Goal: Task Accomplishment & Management: Manage account settings

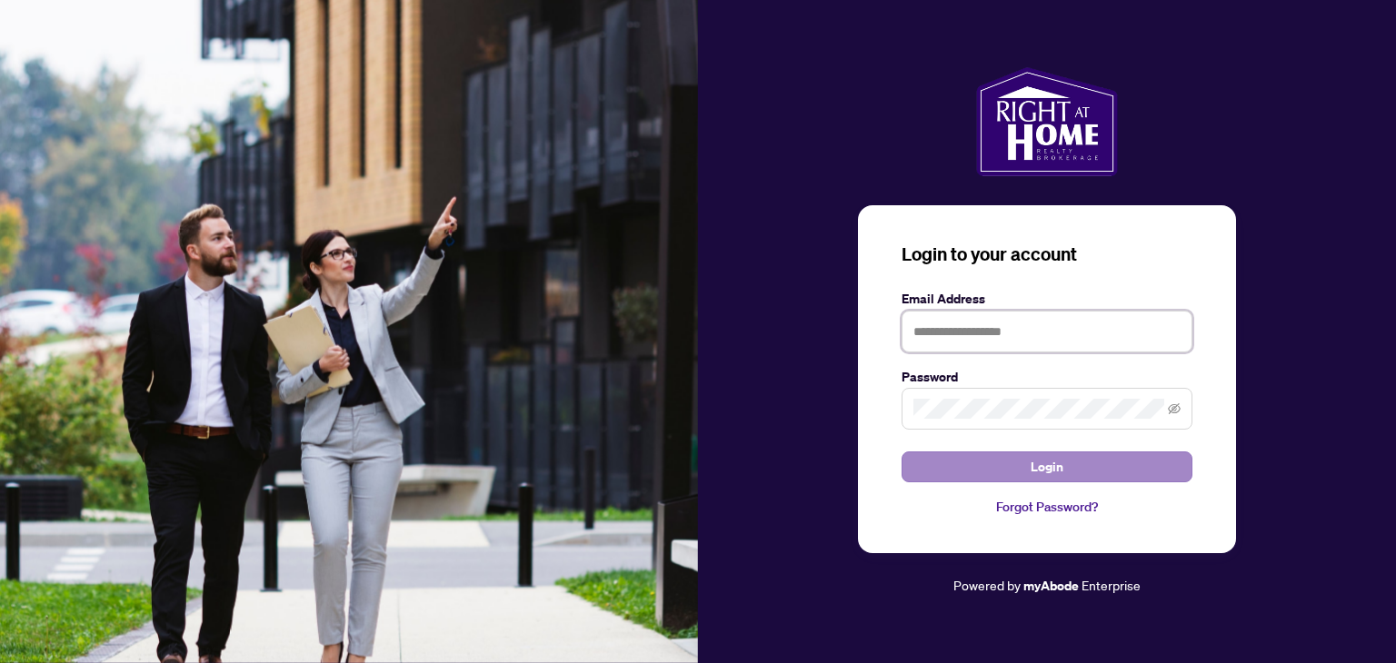
type input "**********"
click at [1039, 466] on span "Login" at bounding box center [1046, 466] width 33 height 29
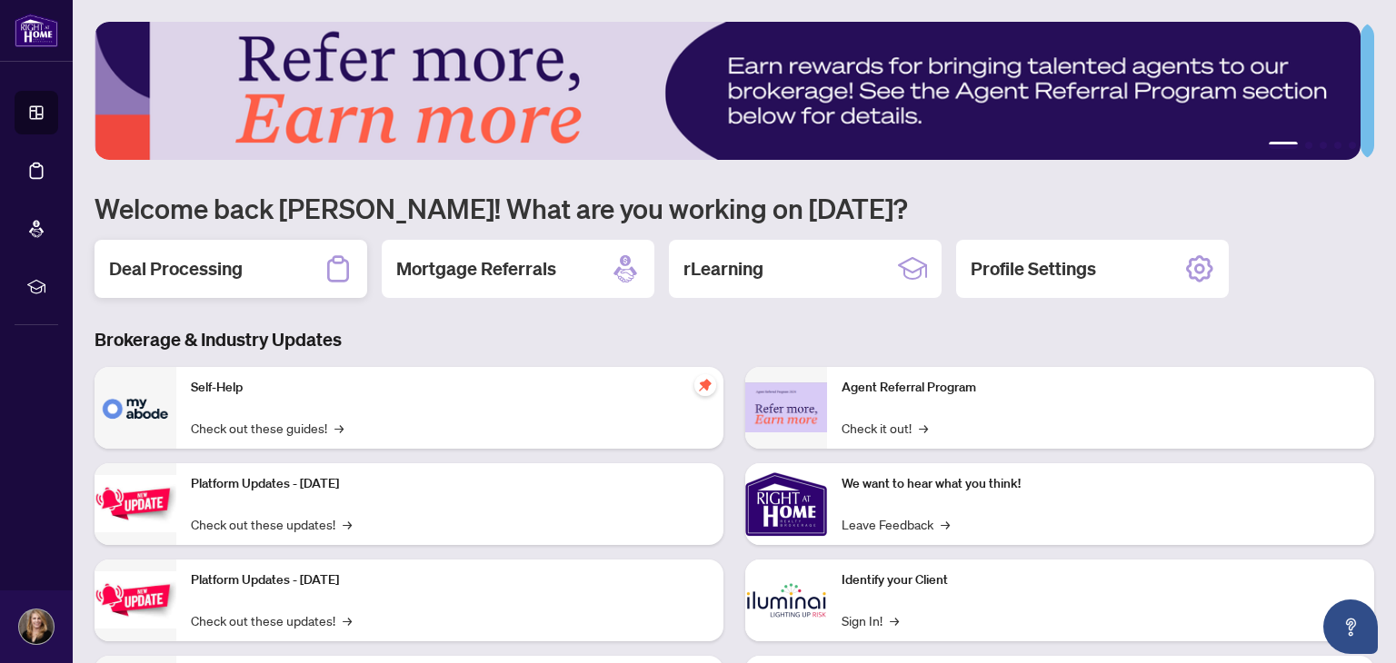
click at [236, 275] on h2 "Deal Processing" at bounding box center [176, 268] width 134 height 25
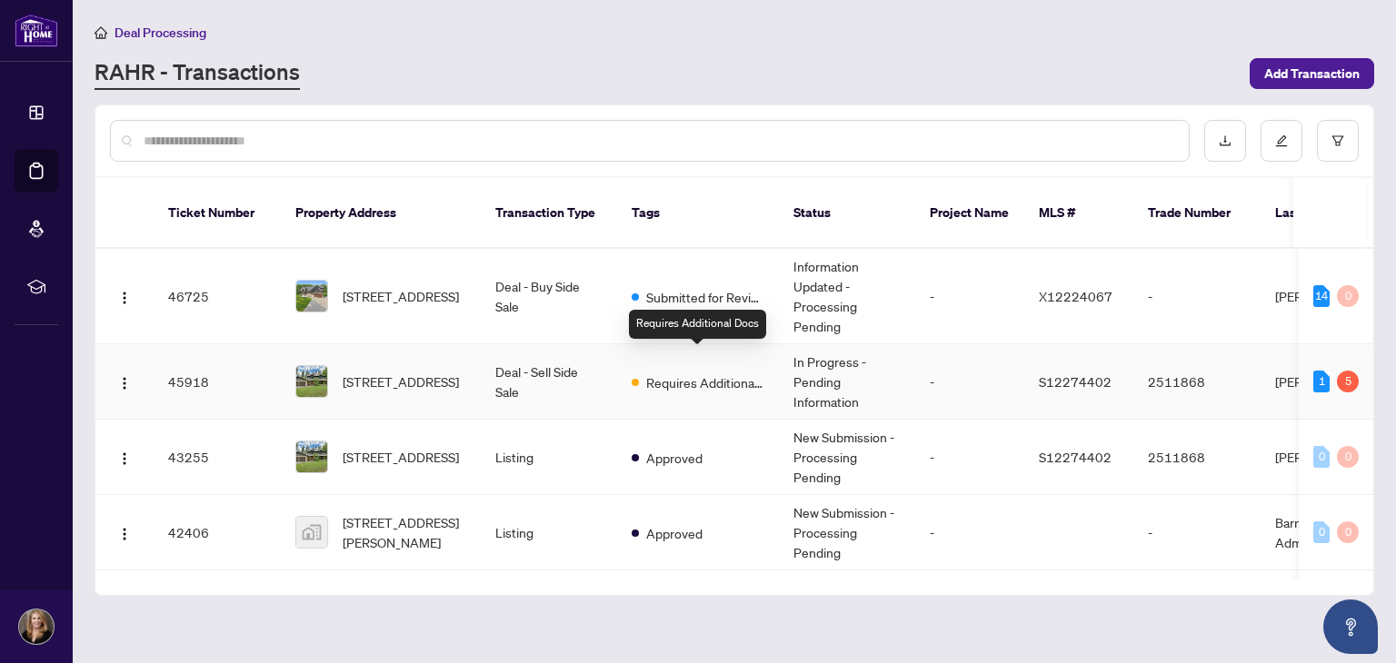
click at [679, 373] on span "Requires Additional Docs" at bounding box center [705, 383] width 118 height 20
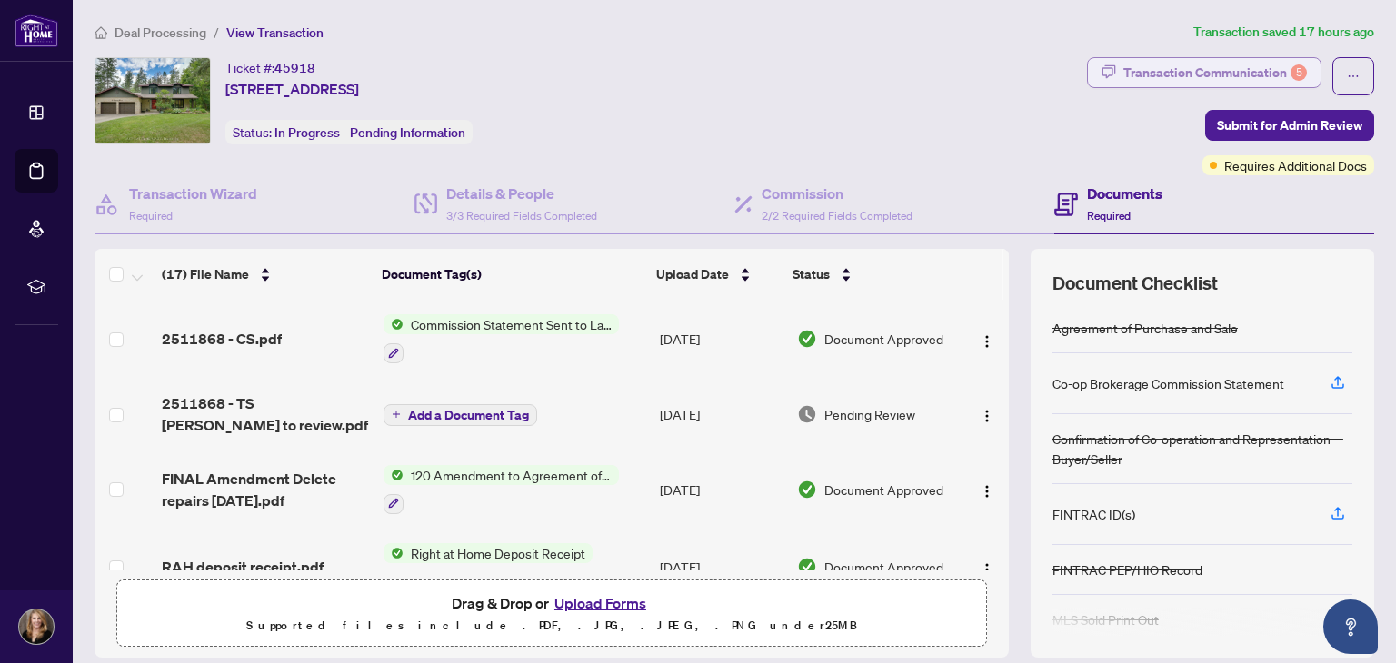
click at [1196, 79] on div "Transaction Communication 5" at bounding box center [1215, 72] width 184 height 29
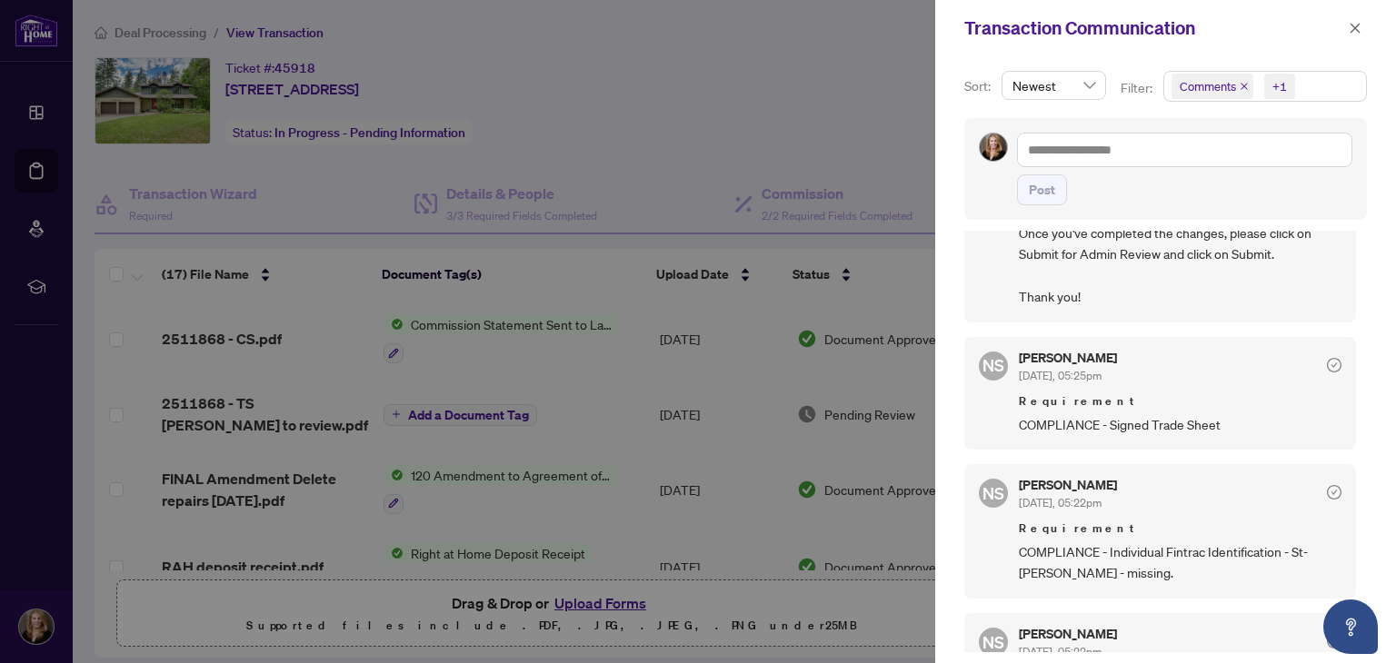
scroll to position [273, 0]
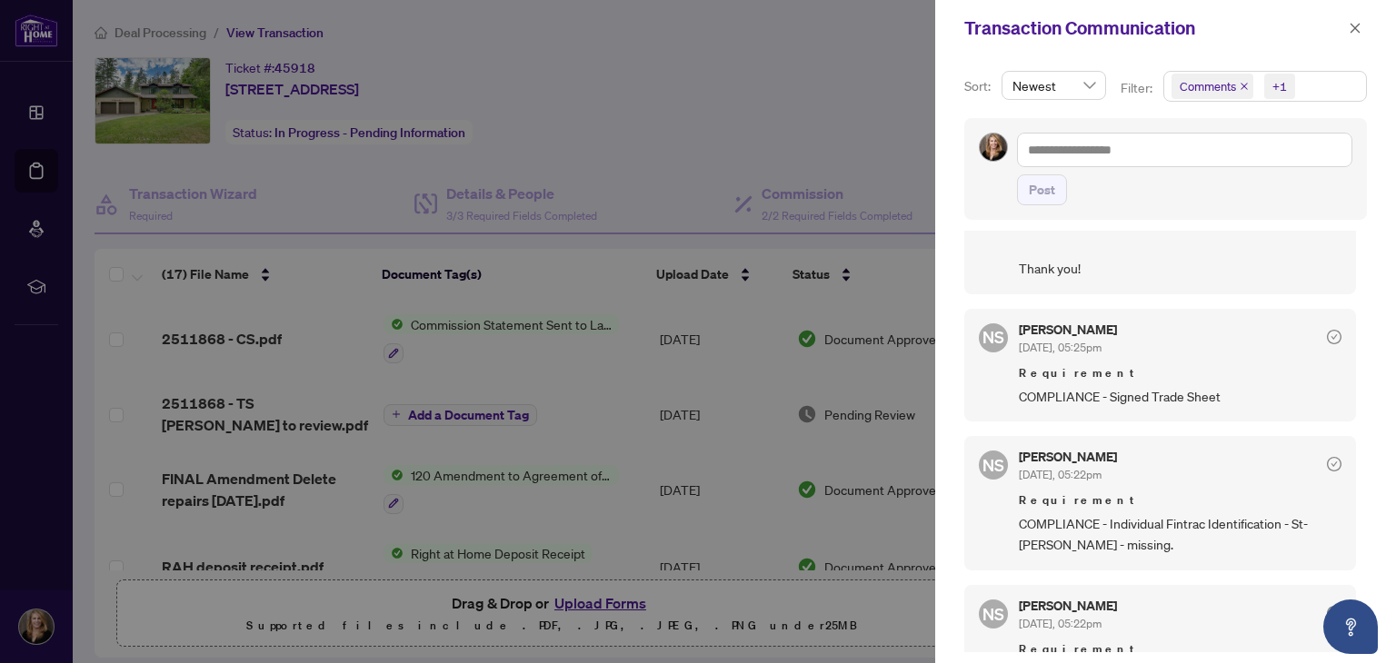
click at [850, 111] on div at bounding box center [698, 331] width 1396 height 663
click at [1356, 23] on icon "close" at bounding box center [1354, 28] width 13 height 13
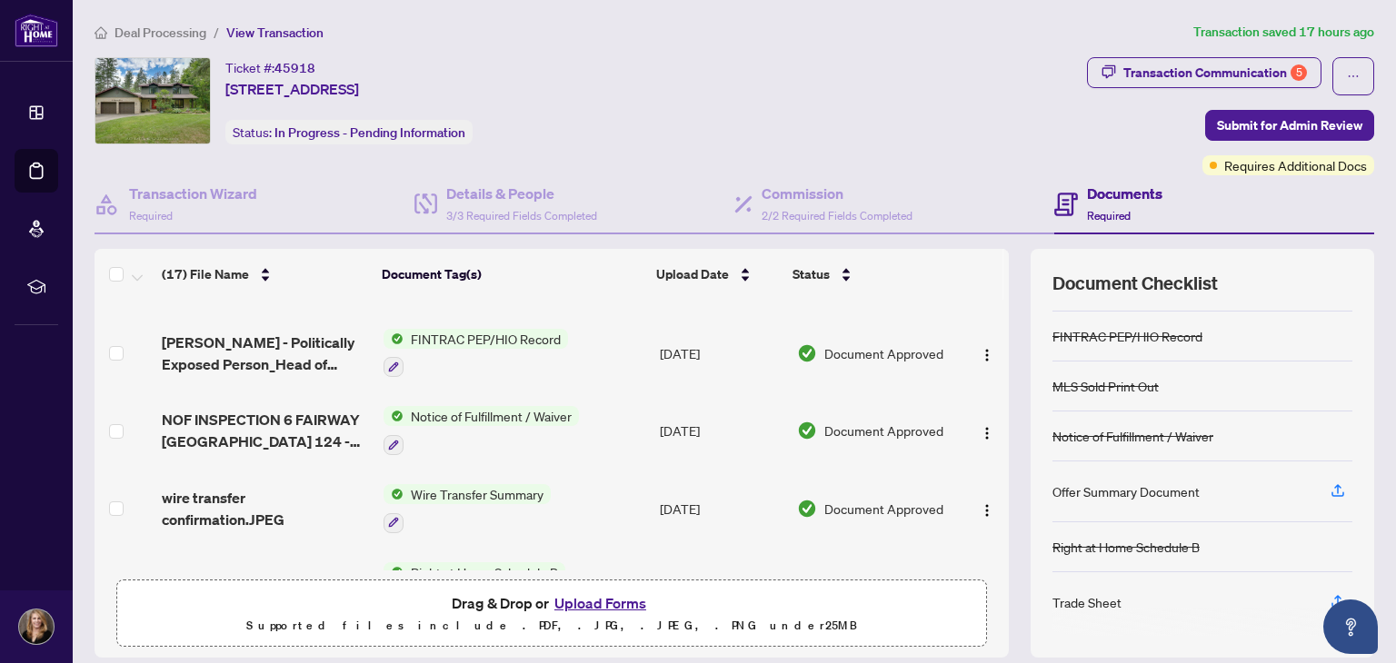
scroll to position [709, 0]
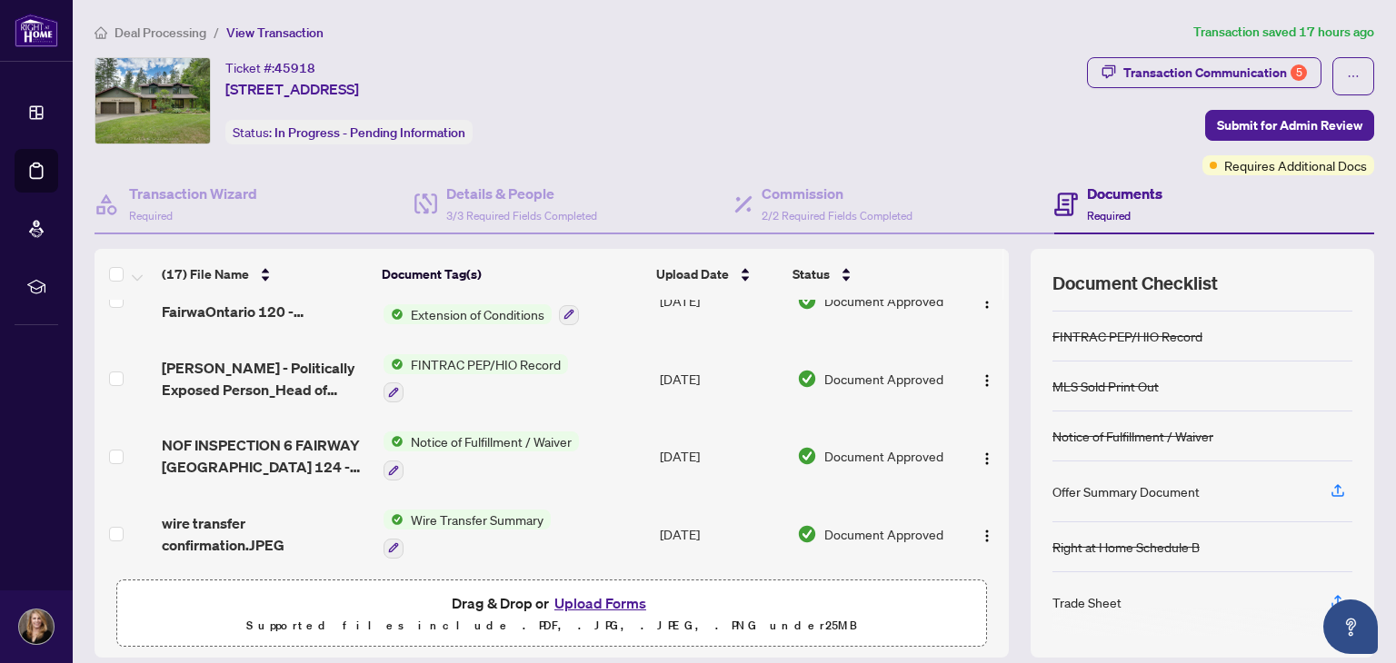
click at [427, 354] on span "FINTRAC PEP/HIO Record" at bounding box center [485, 364] width 164 height 20
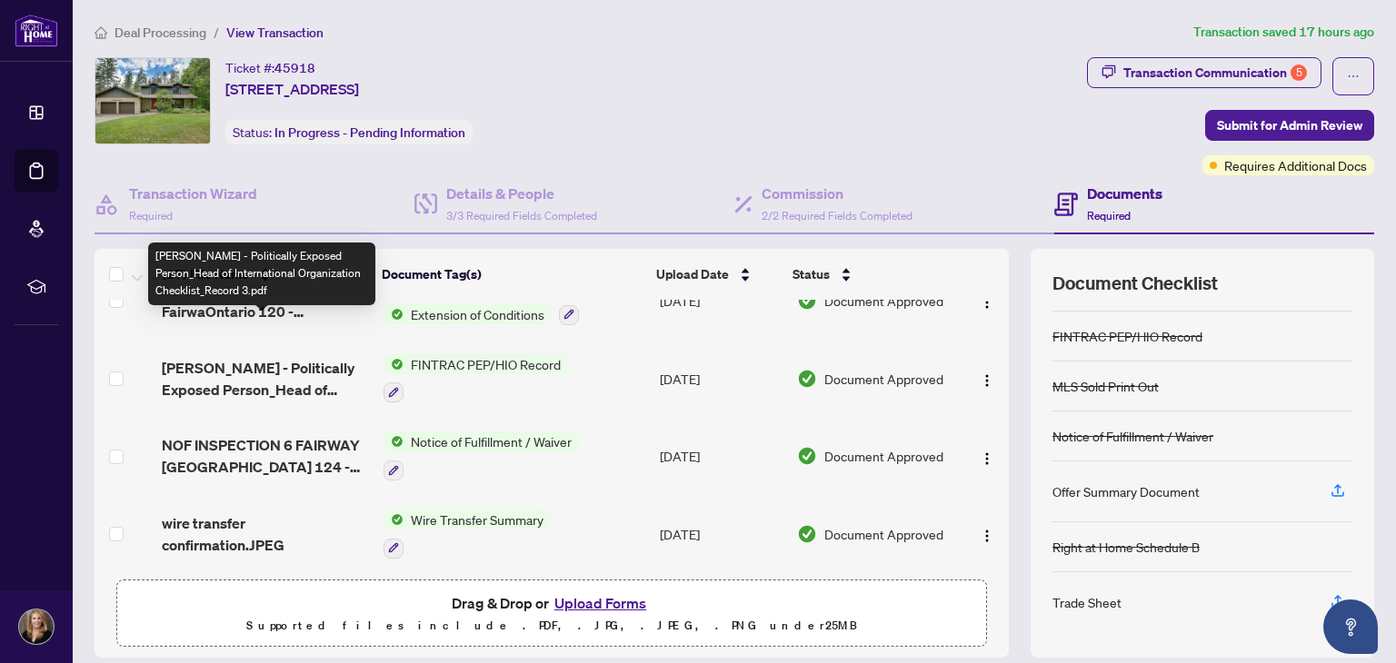
click at [287, 357] on span "[PERSON_NAME] - Politically Exposed Person_Head of International Organization C…" at bounding box center [265, 379] width 206 height 44
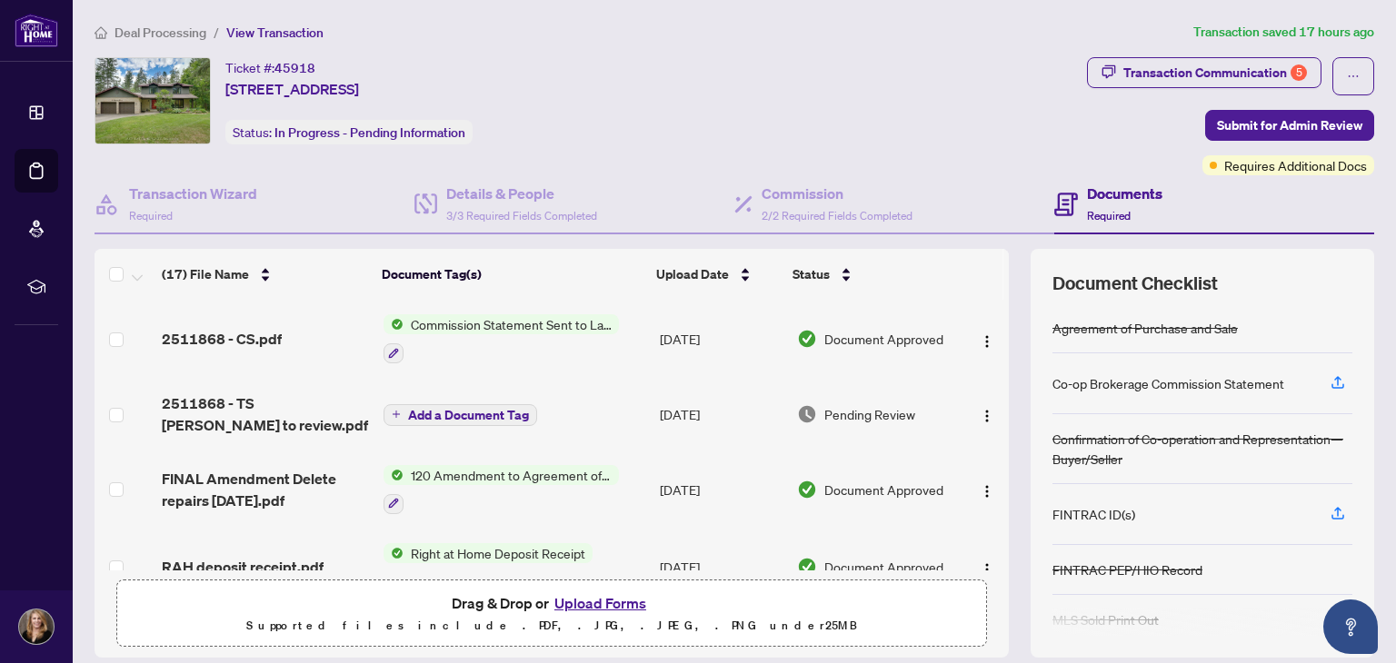
scroll to position [91, 0]
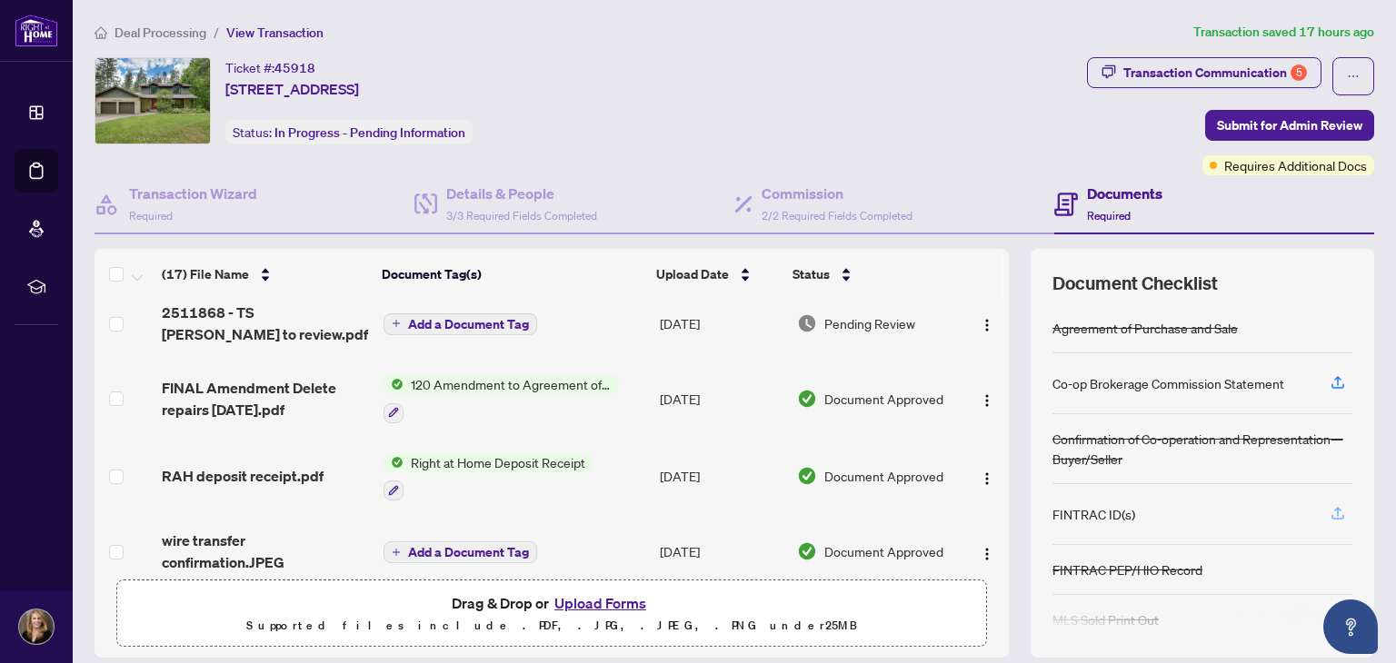
click at [1329, 506] on icon "button" at bounding box center [1337, 513] width 16 height 16
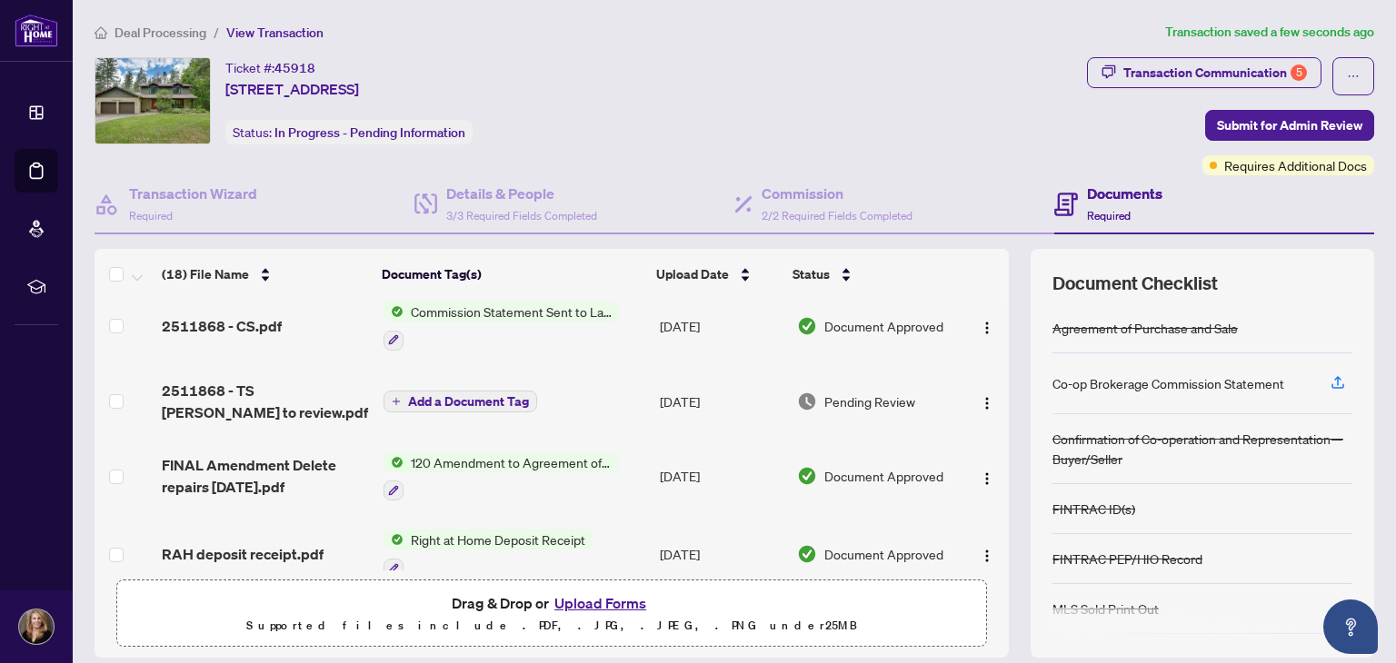
scroll to position [0, 0]
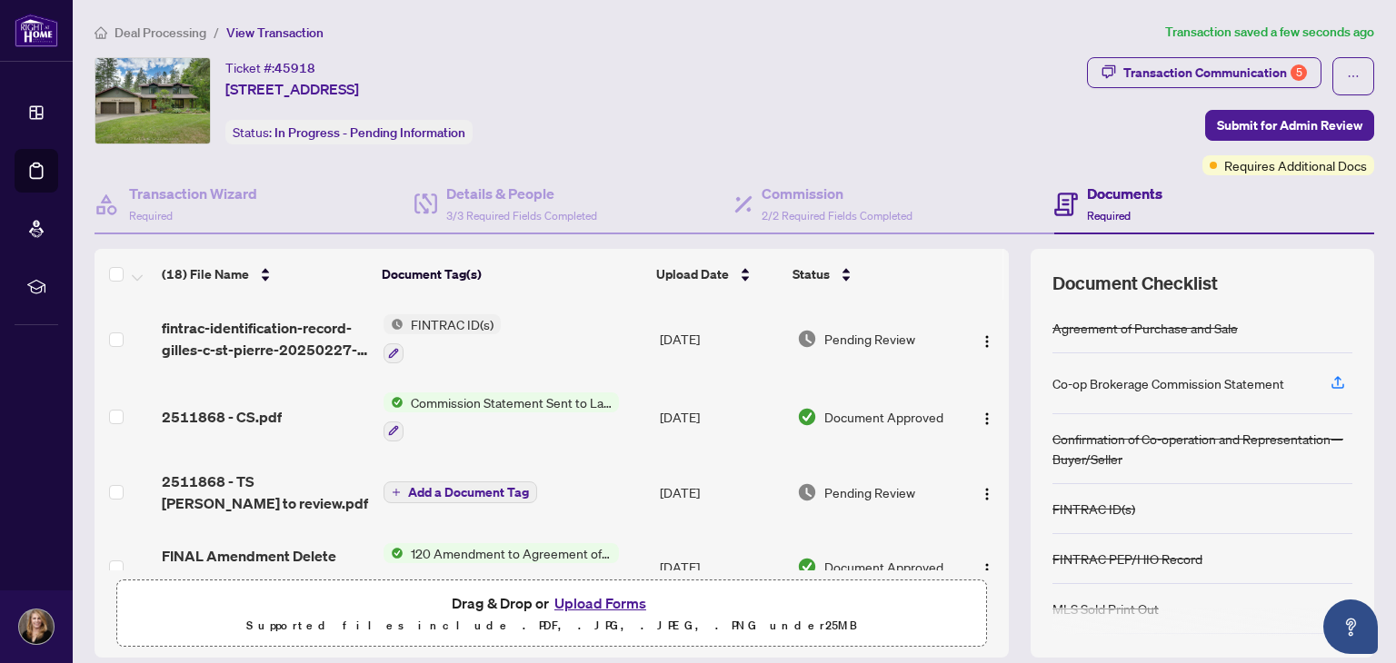
click at [589, 601] on button "Upload Forms" at bounding box center [600, 603] width 103 height 24
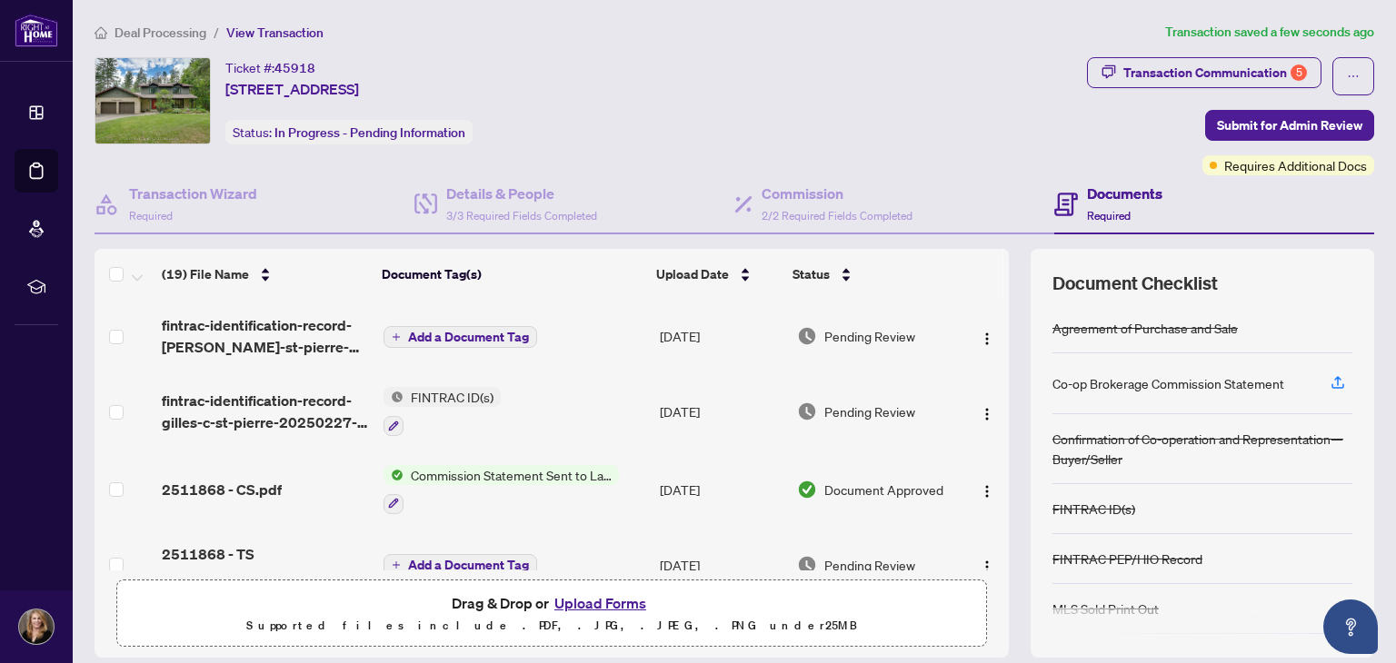
click at [392, 333] on icon "plus" at bounding box center [396, 337] width 9 height 9
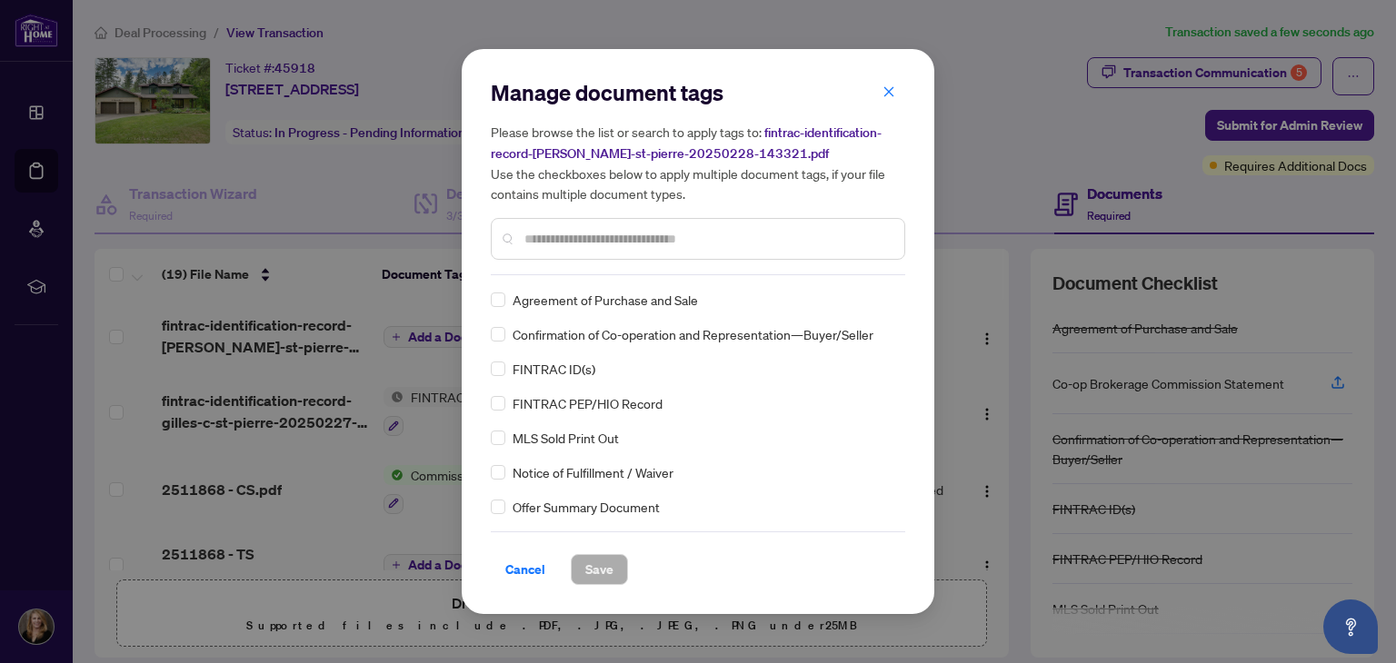
click at [541, 248] on input "text" at bounding box center [706, 239] width 365 height 20
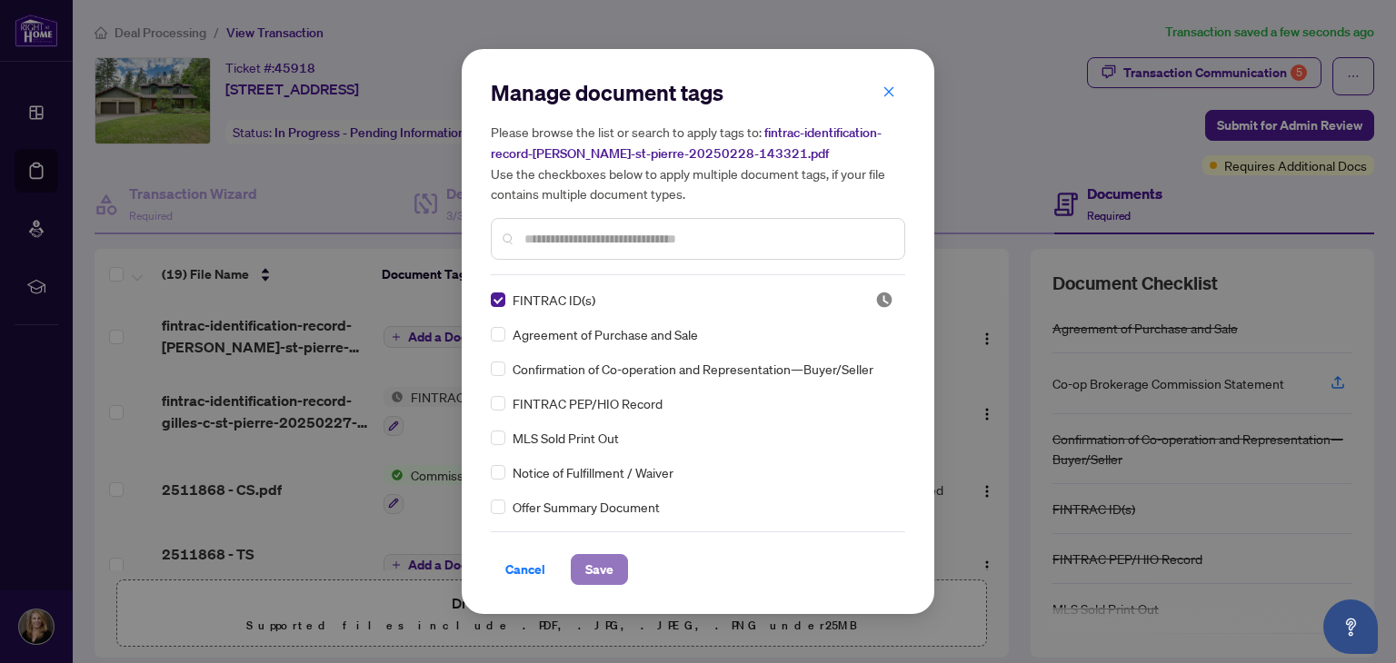
click at [595, 561] on span "Save" at bounding box center [599, 569] width 28 height 29
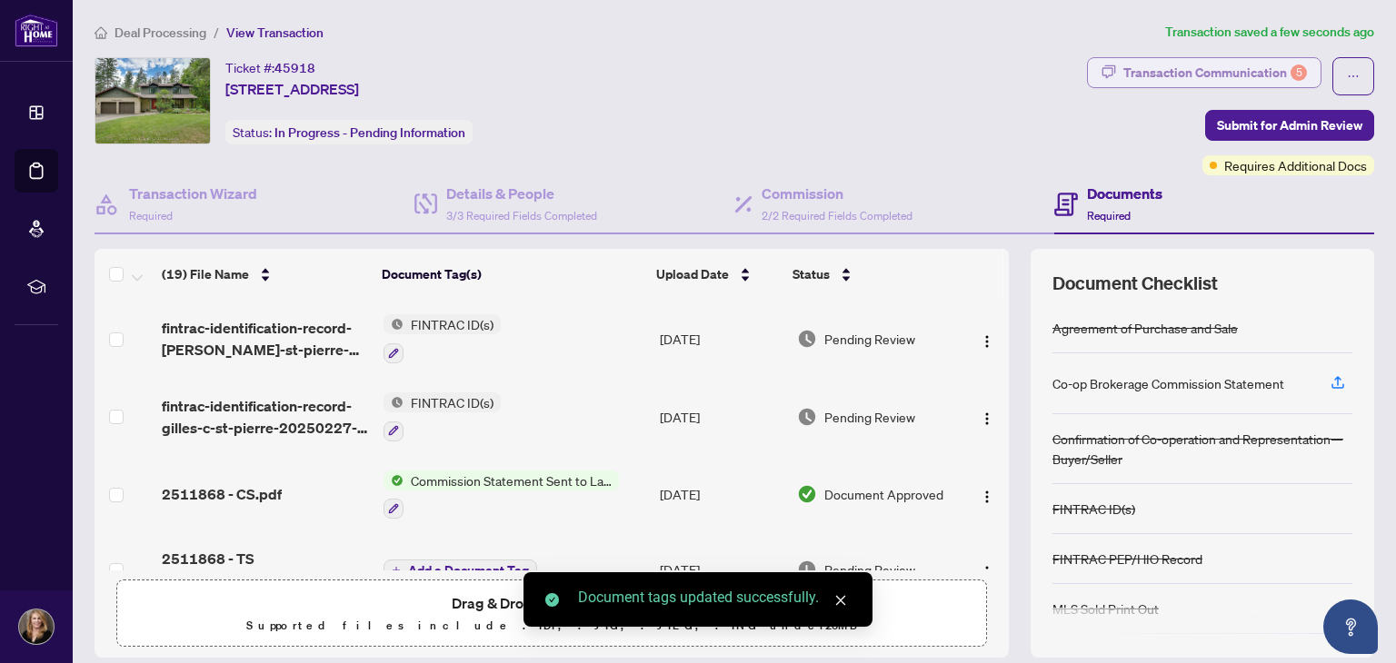
click at [1200, 74] on div "Transaction Communication 5" at bounding box center [1215, 72] width 184 height 29
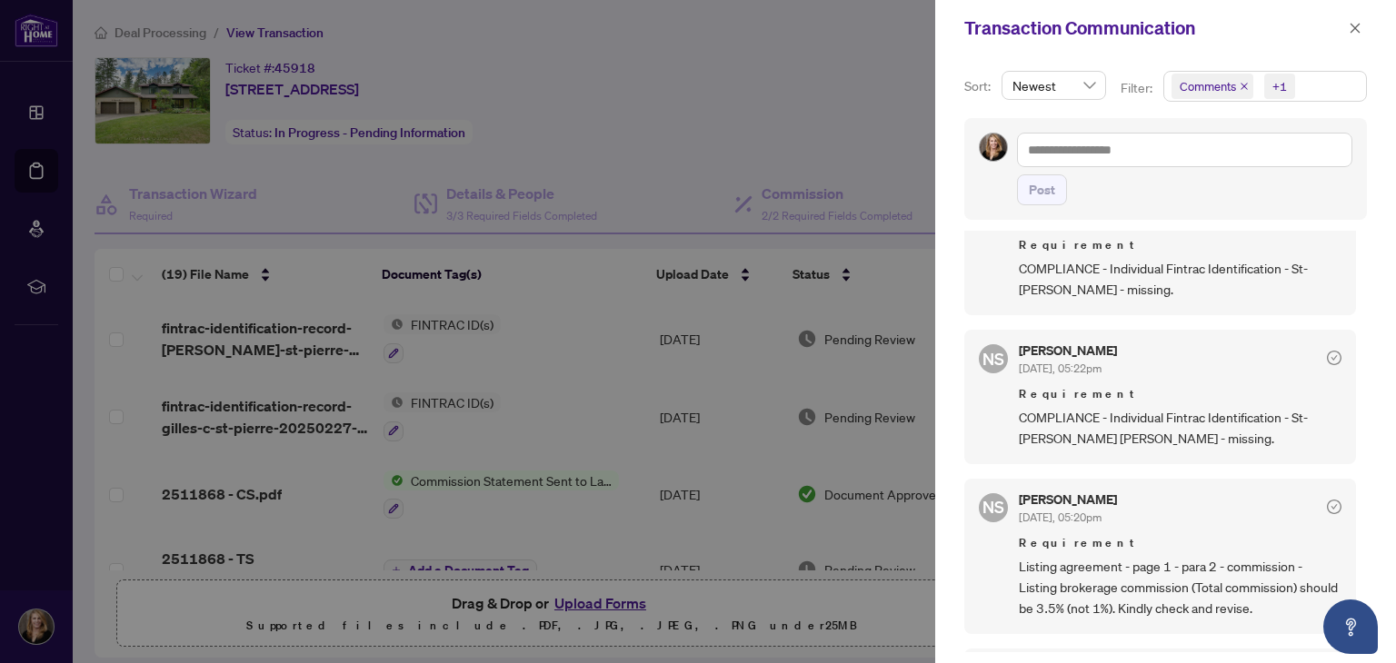
scroll to position [636, 0]
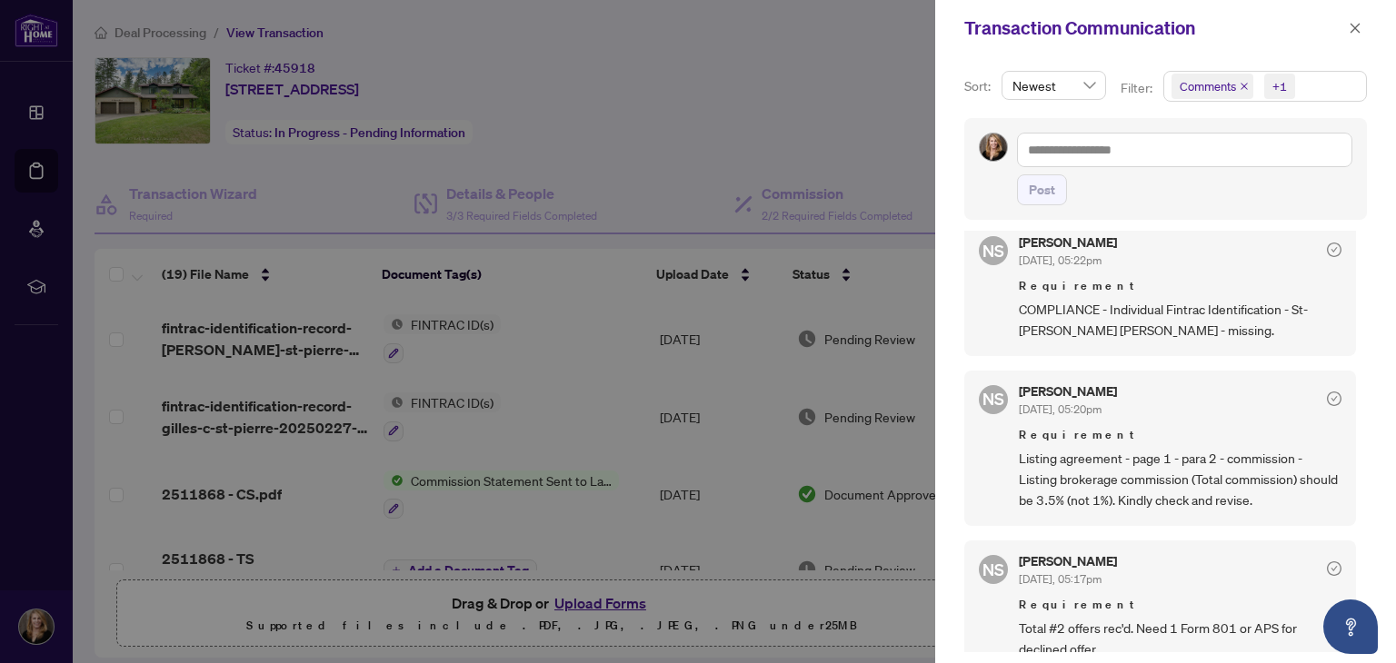
click at [786, 70] on div at bounding box center [698, 331] width 1396 height 663
click at [1353, 23] on icon "close" at bounding box center [1354, 28] width 13 height 13
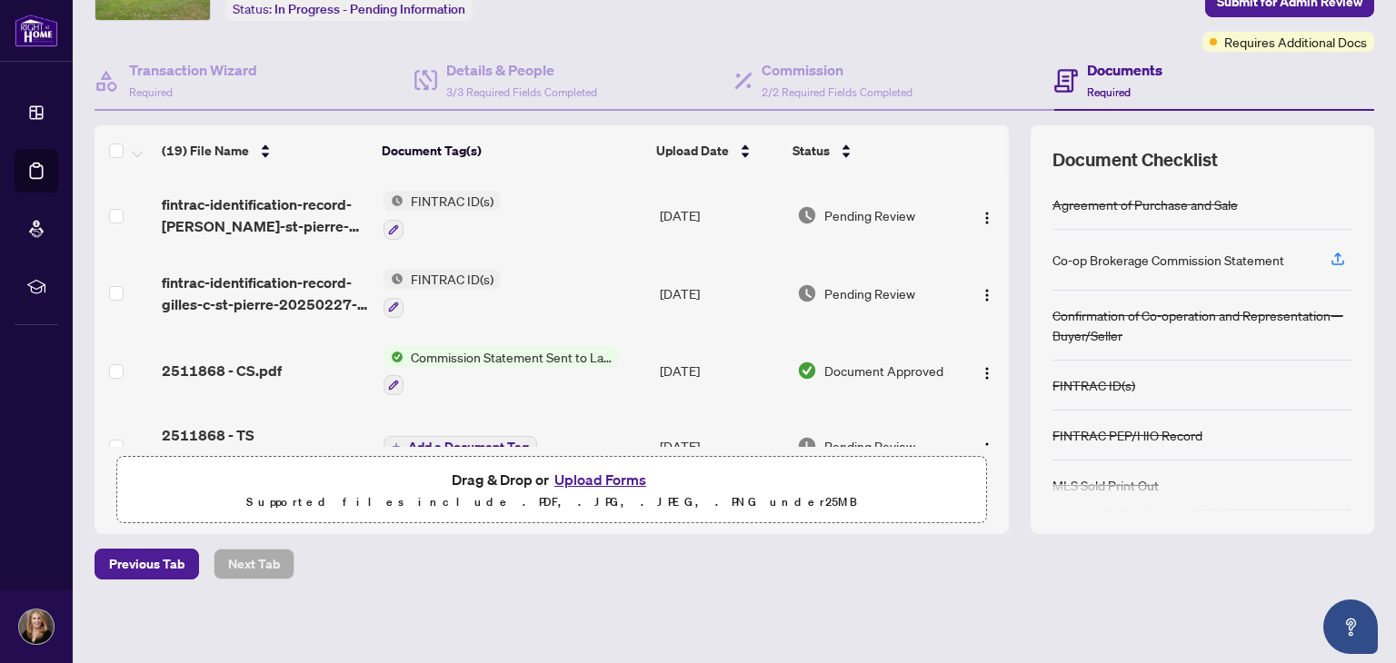
scroll to position [0, 0]
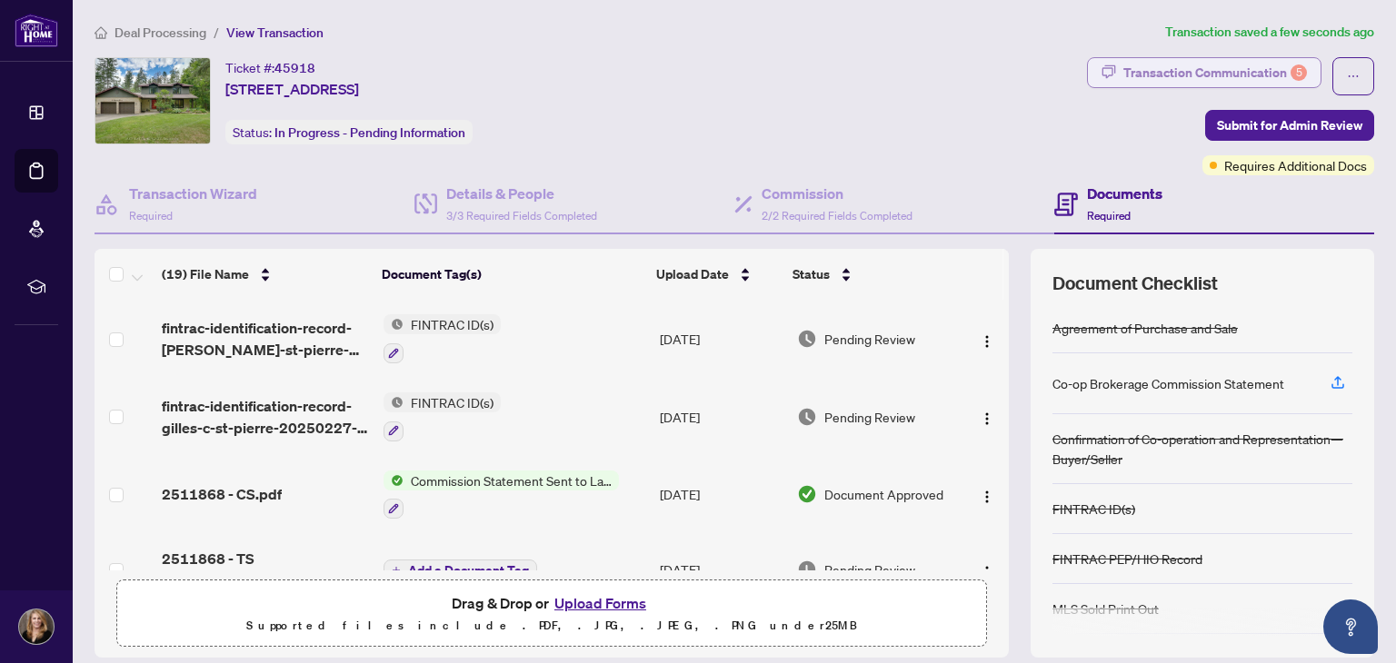
click at [1156, 74] on div "Transaction Communication 5" at bounding box center [1215, 72] width 184 height 29
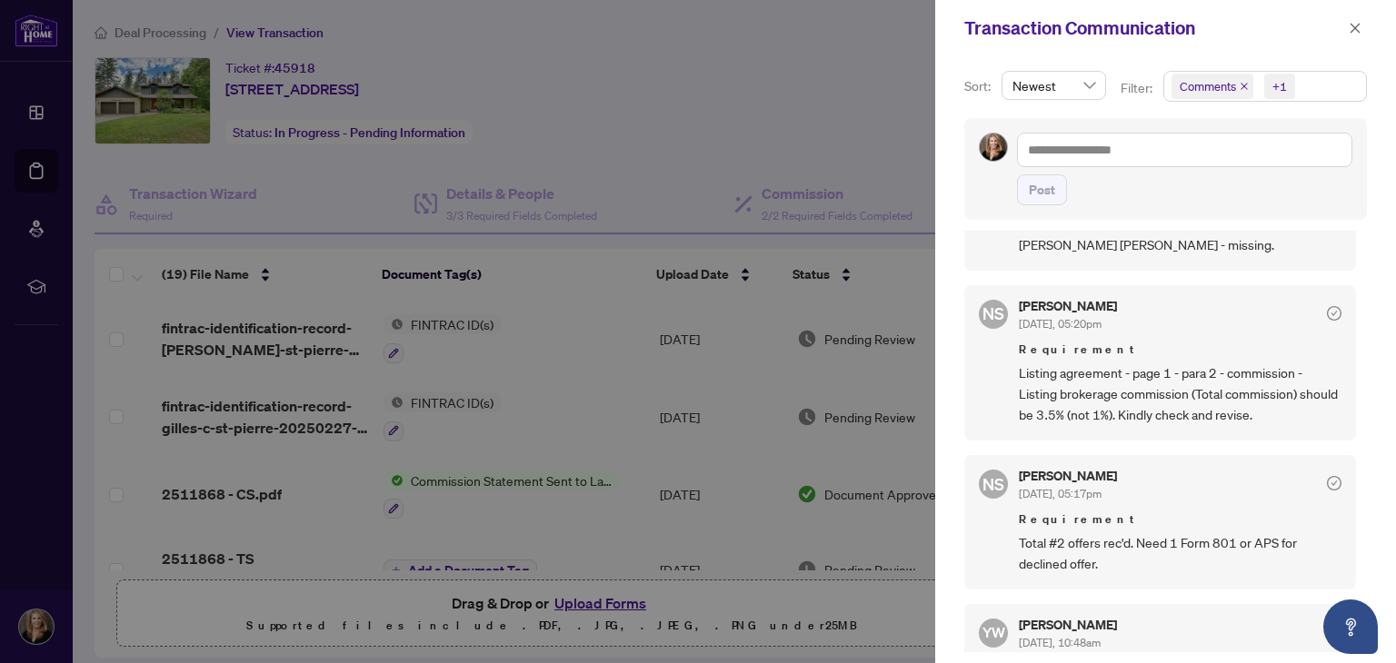
scroll to position [818, 0]
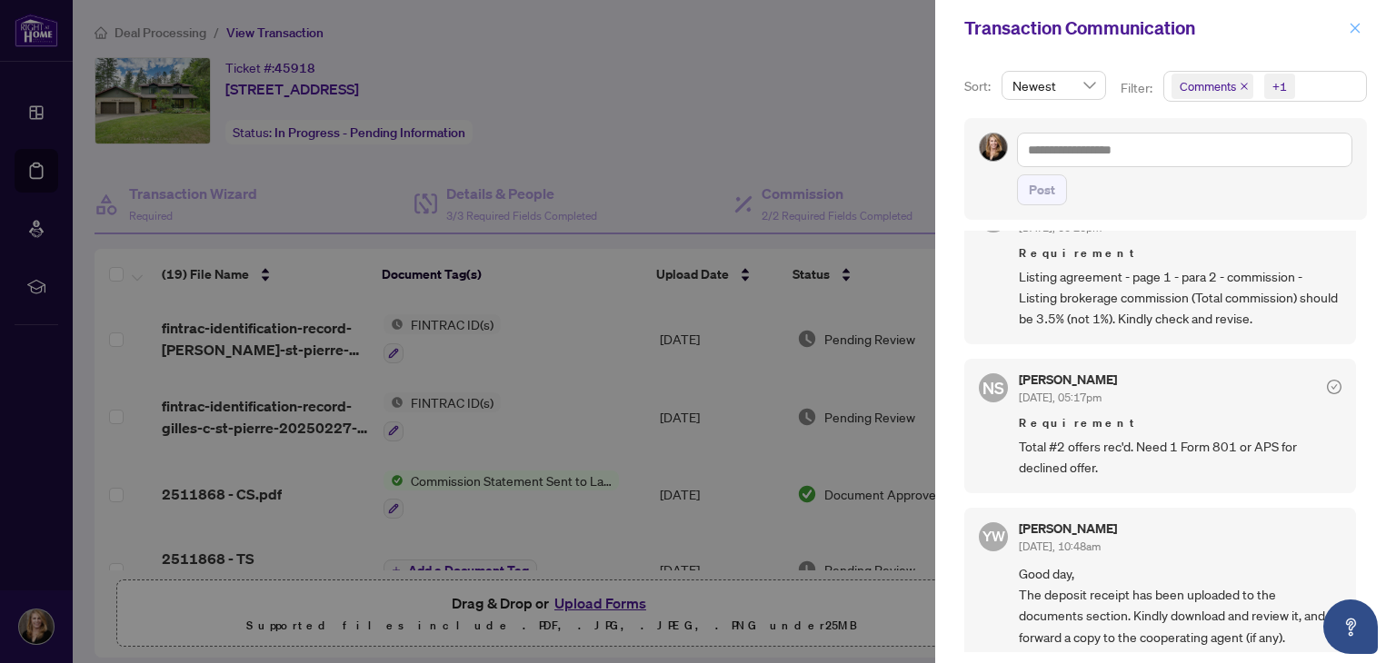
click at [1359, 22] on icon "close" at bounding box center [1354, 28] width 13 height 13
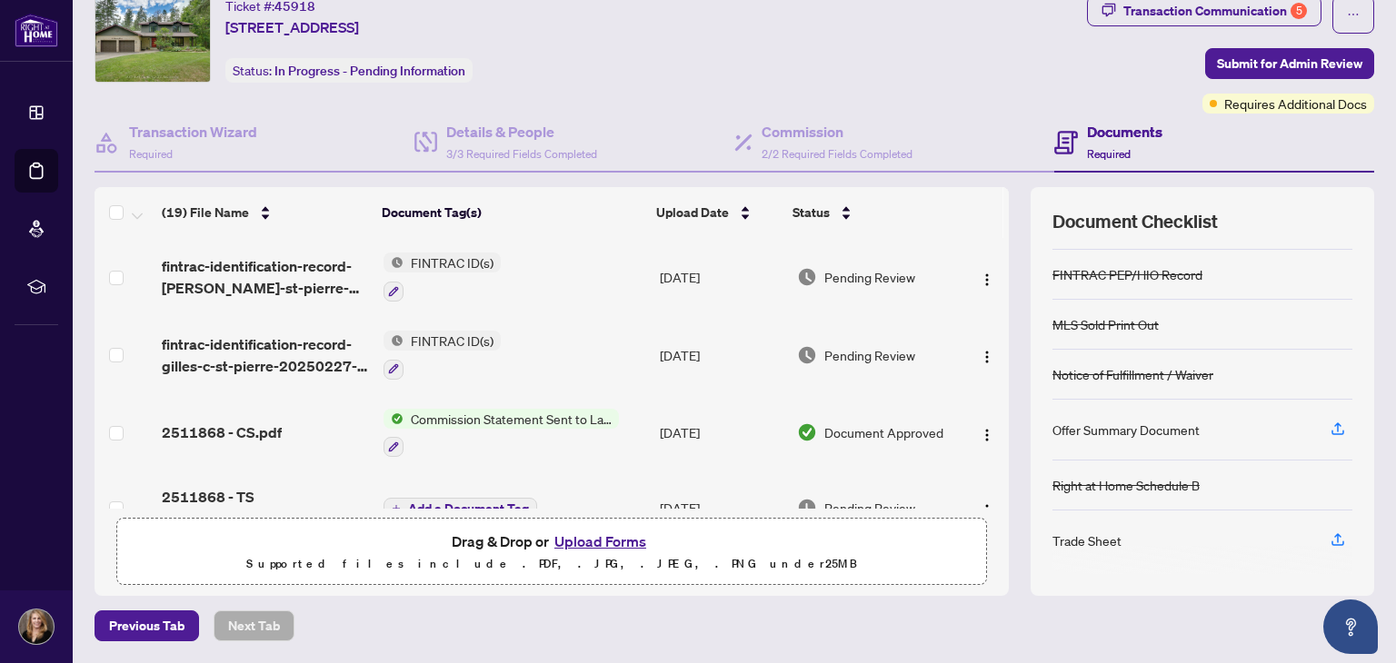
scroll to position [91, 0]
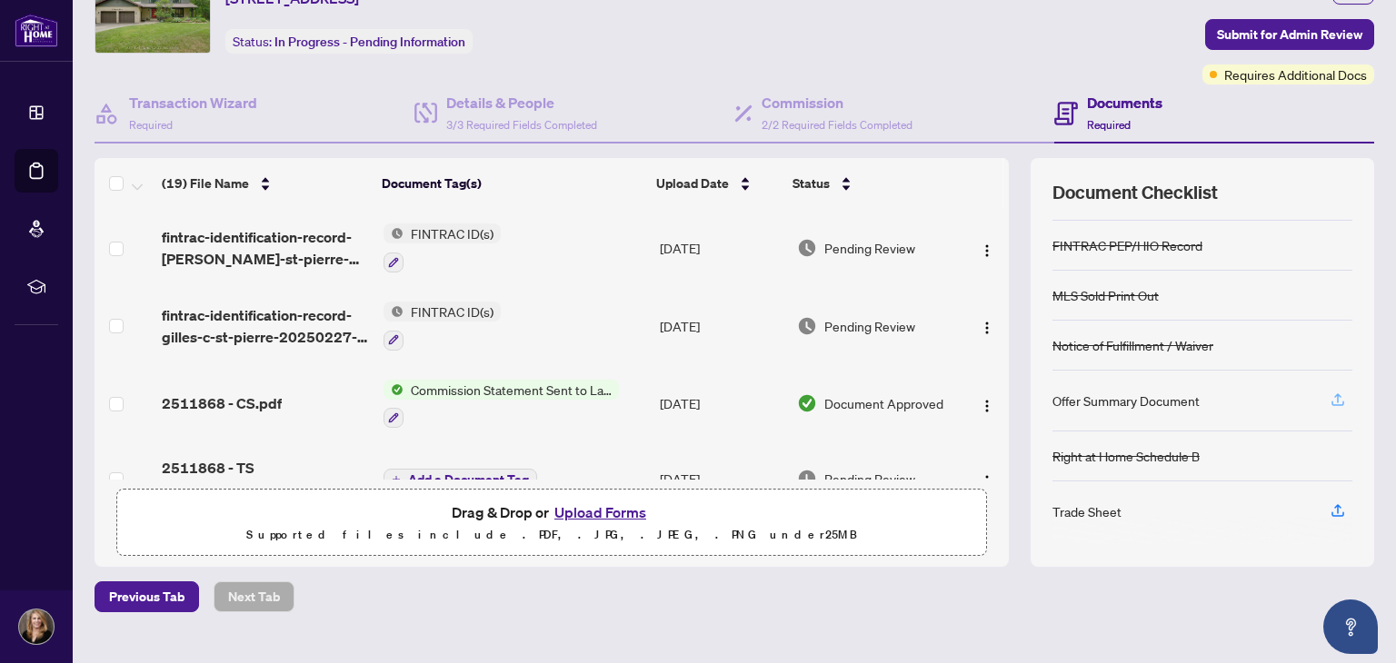
click at [1329, 392] on icon "button" at bounding box center [1337, 400] width 16 height 16
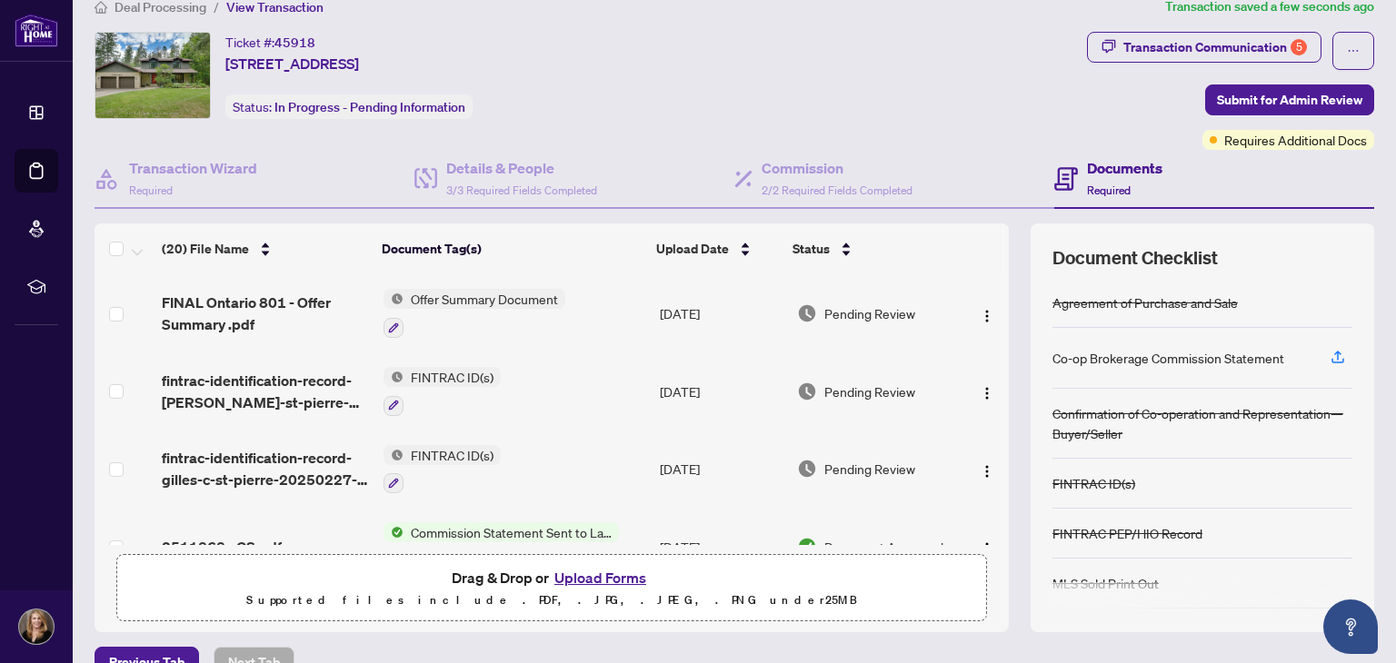
scroll to position [0, 0]
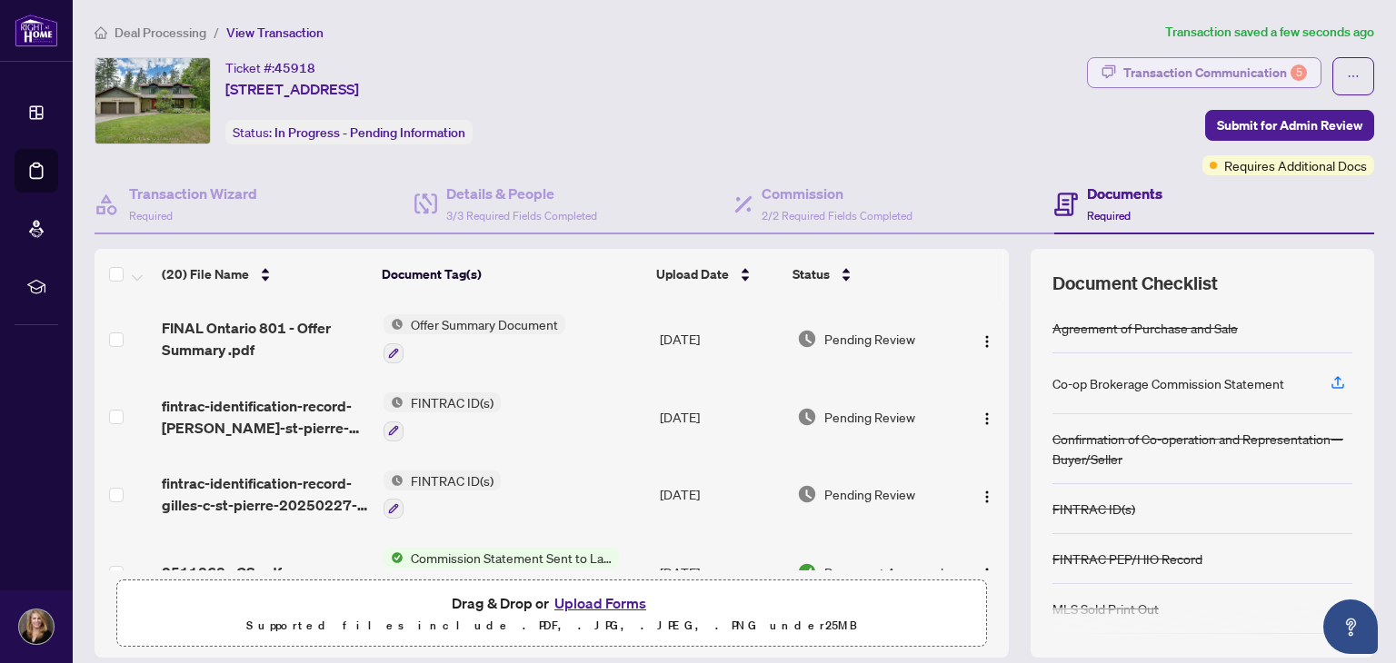
click at [1171, 72] on div "Transaction Communication 5" at bounding box center [1215, 72] width 184 height 29
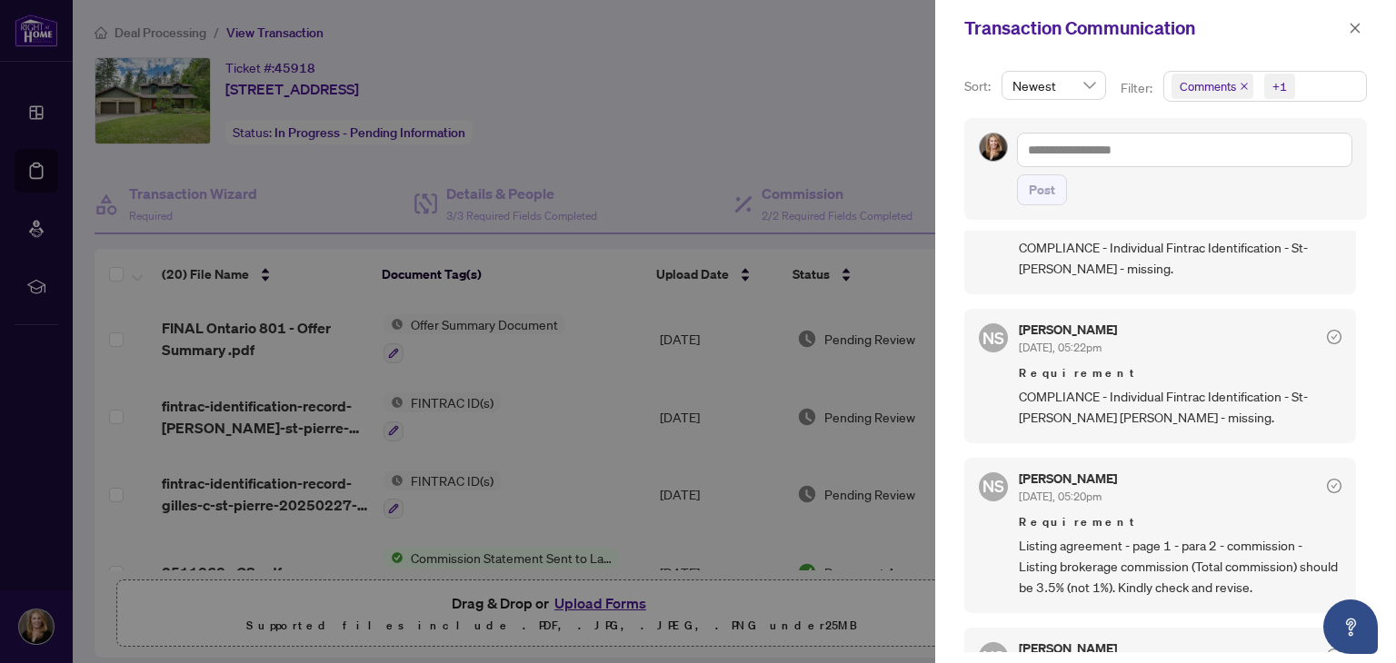
scroll to position [545, 0]
click at [1350, 28] on icon "close" at bounding box center [1354, 28] width 13 height 13
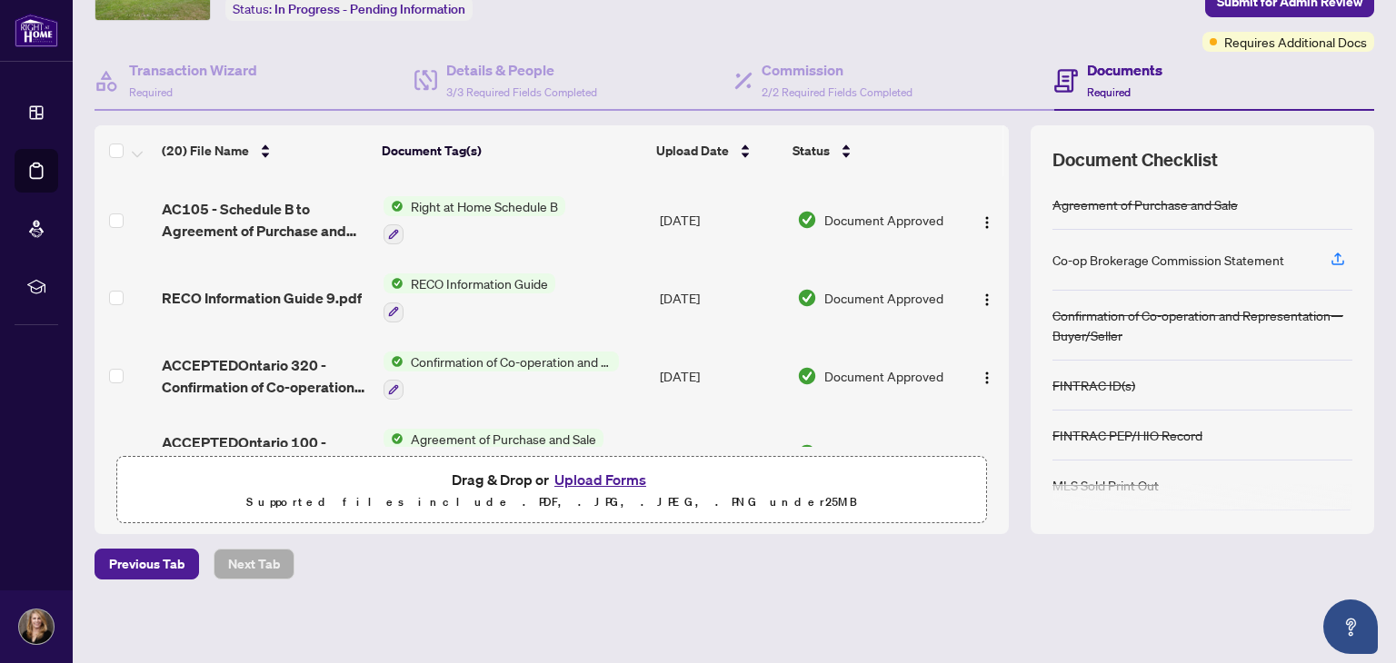
scroll to position [0, 0]
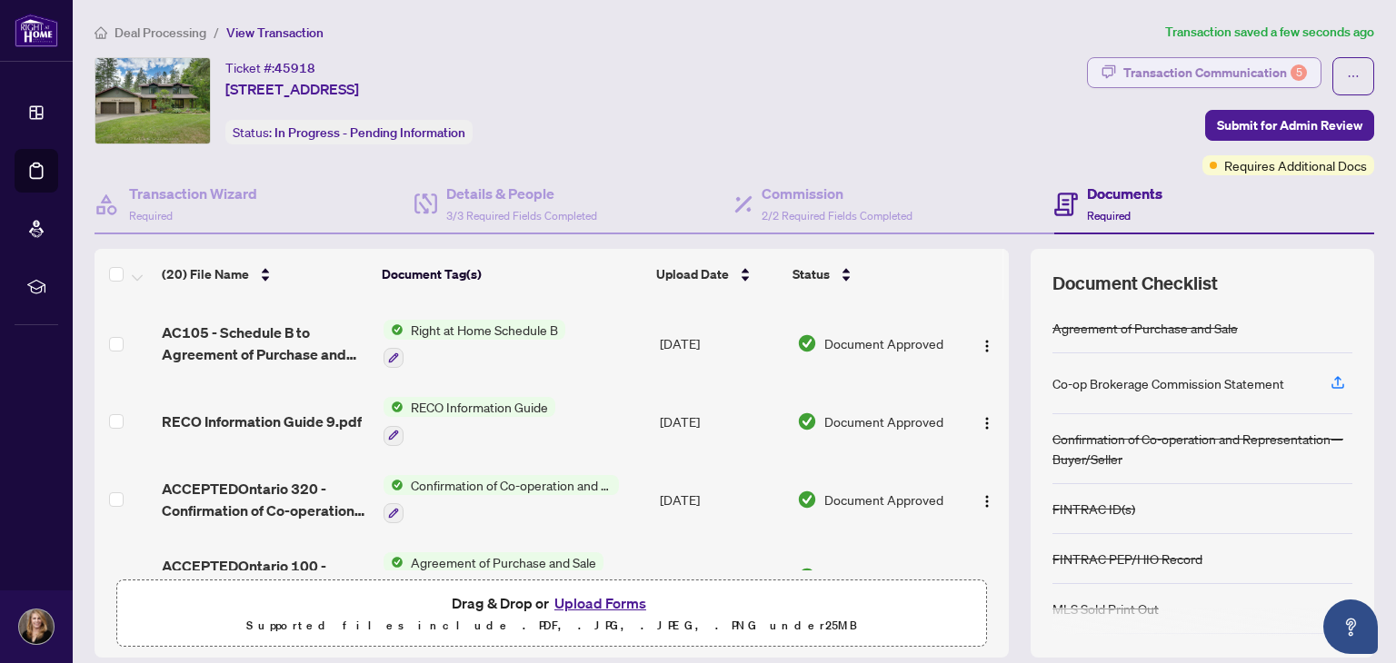
click at [1187, 72] on div "Transaction Communication 5" at bounding box center [1215, 72] width 184 height 29
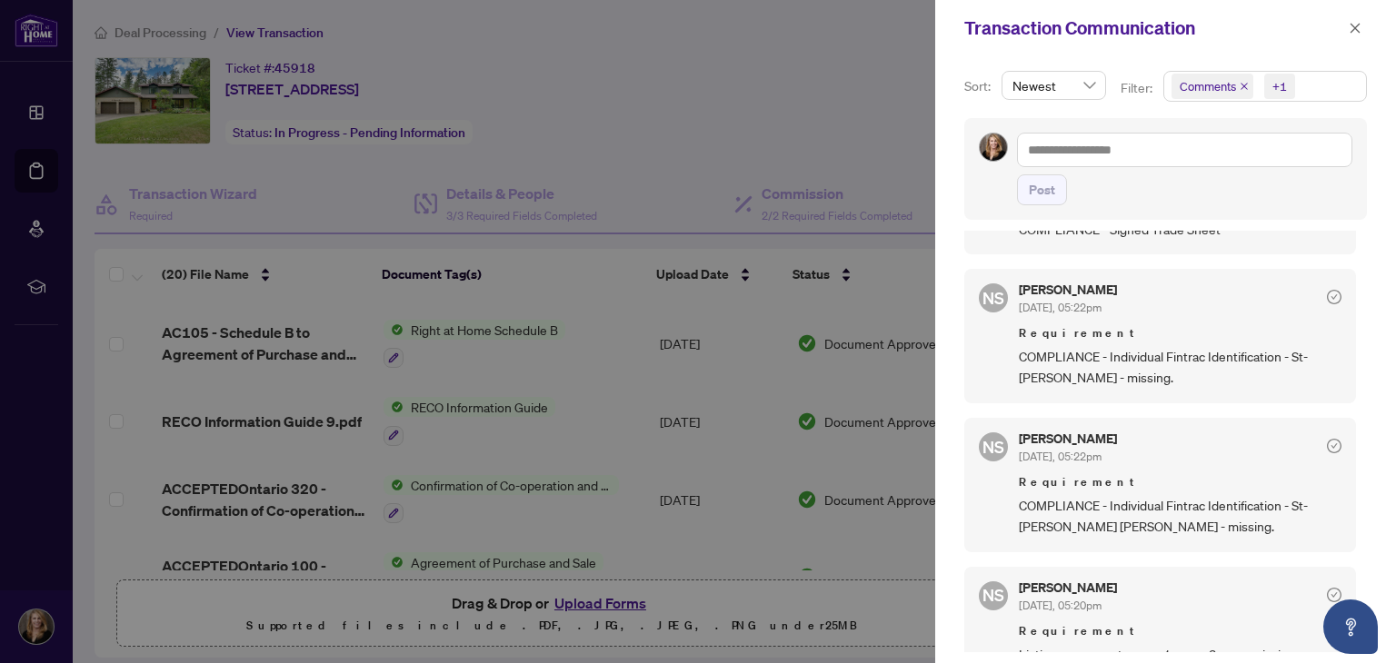
scroll to position [545, 0]
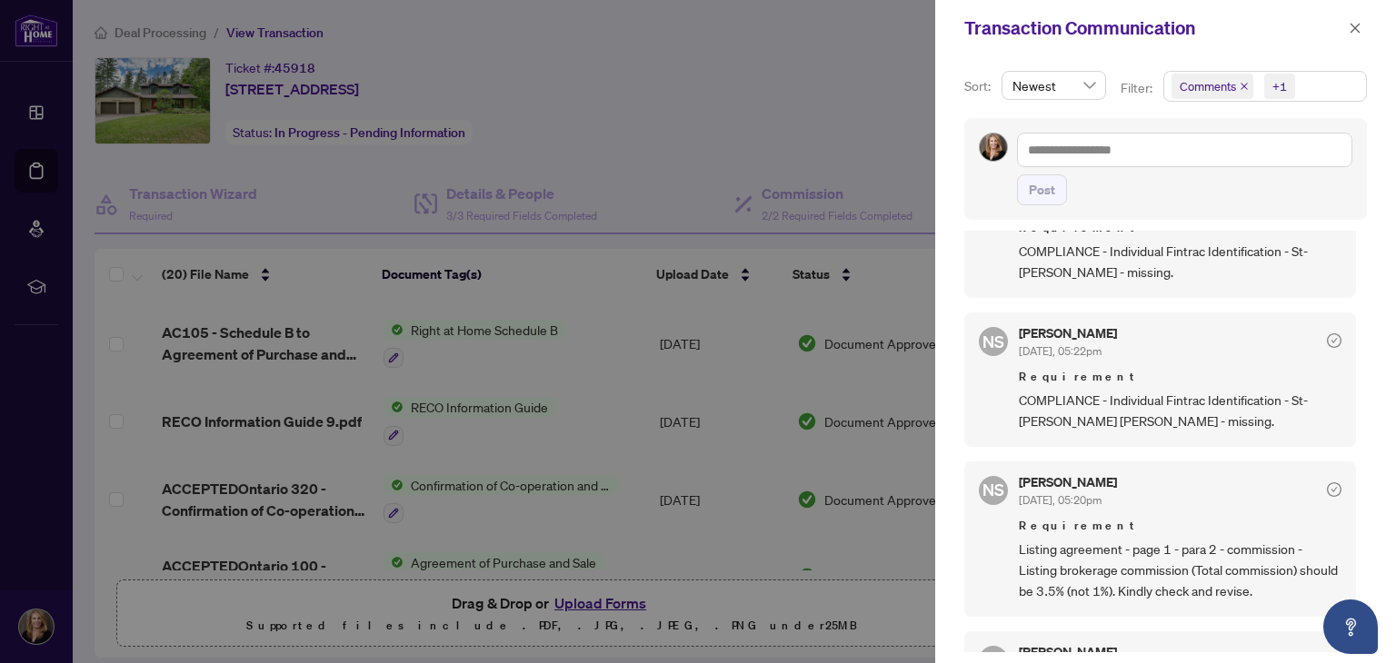
click at [792, 106] on div at bounding box center [698, 331] width 1396 height 663
click at [1361, 28] on button "button" at bounding box center [1355, 28] width 24 height 22
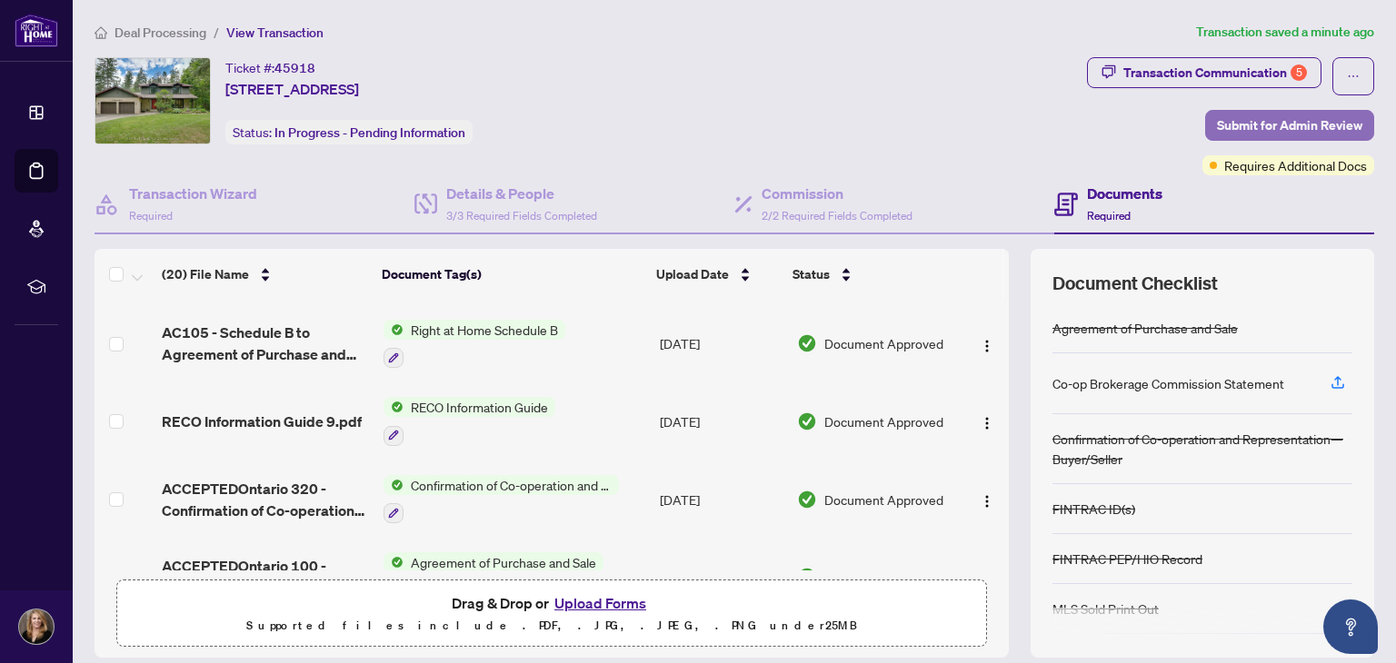
click at [1286, 119] on span "Submit for Admin Review" at bounding box center [1289, 125] width 145 height 29
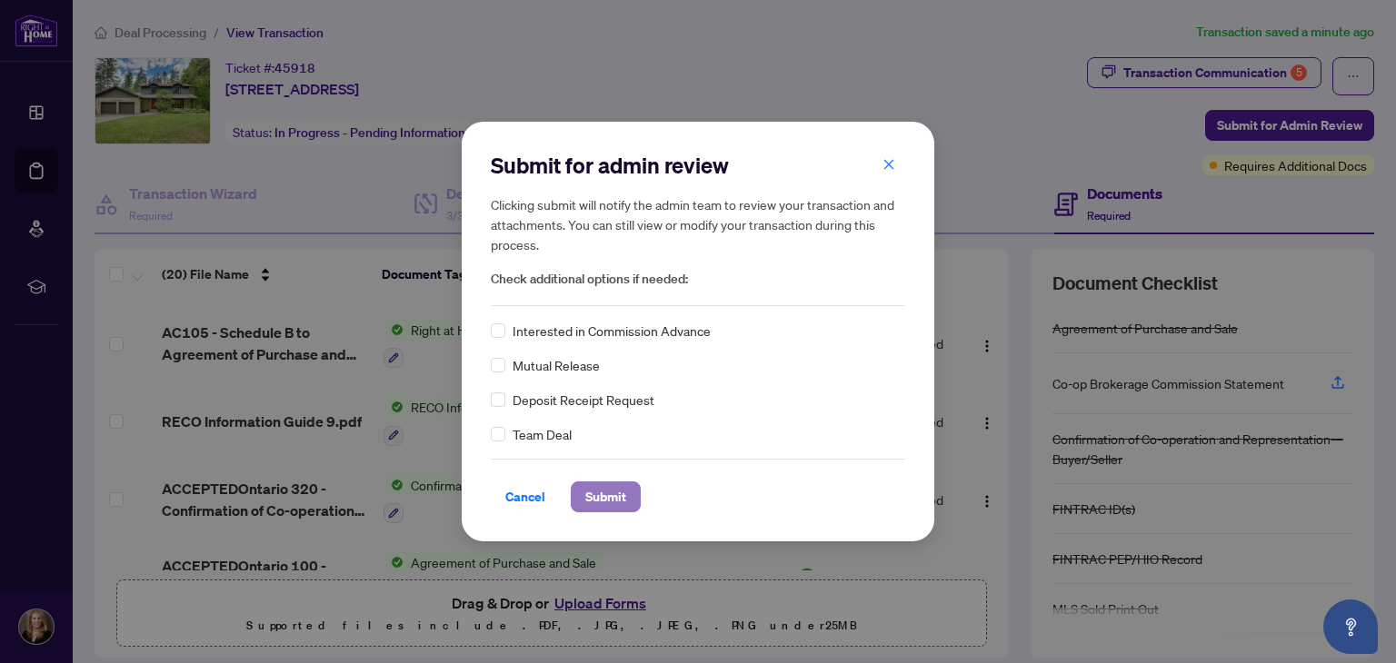
click at [600, 494] on span "Submit" at bounding box center [605, 496] width 41 height 29
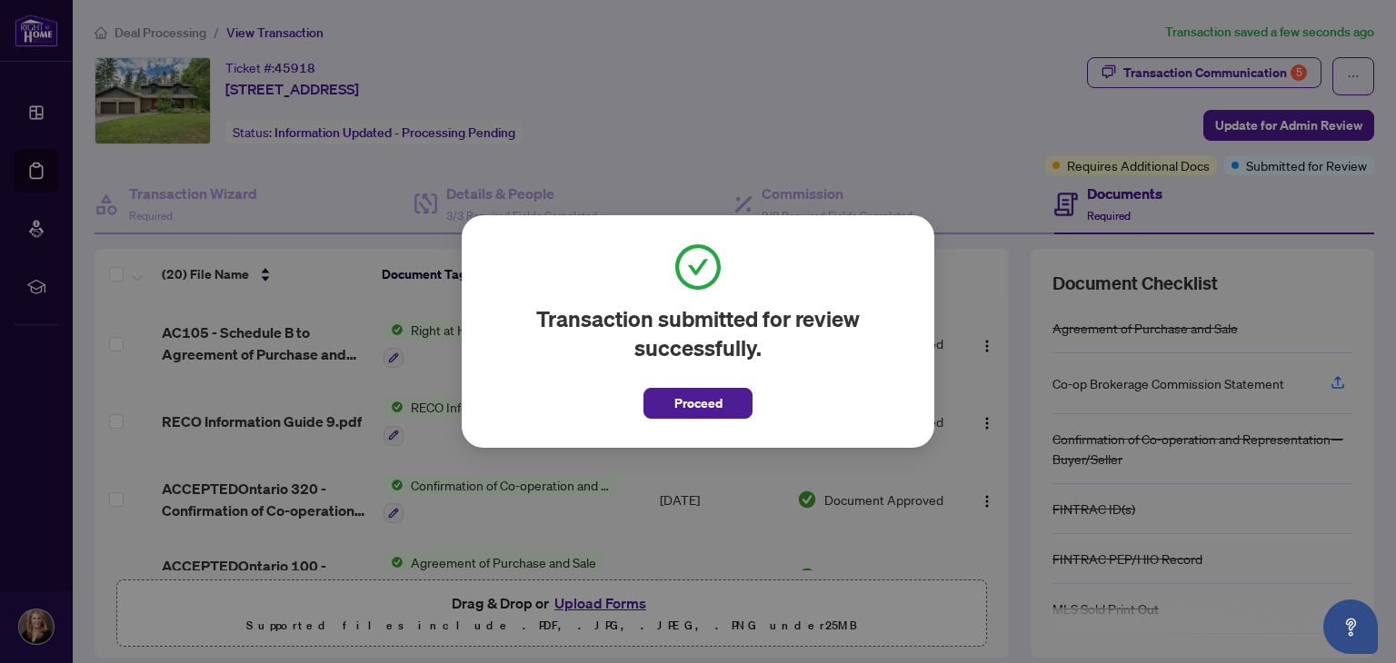
drag, startPoint x: 688, startPoint y: 393, endPoint x: 672, endPoint y: 374, distance: 24.5
click at [688, 393] on span "Proceed" at bounding box center [698, 403] width 48 height 29
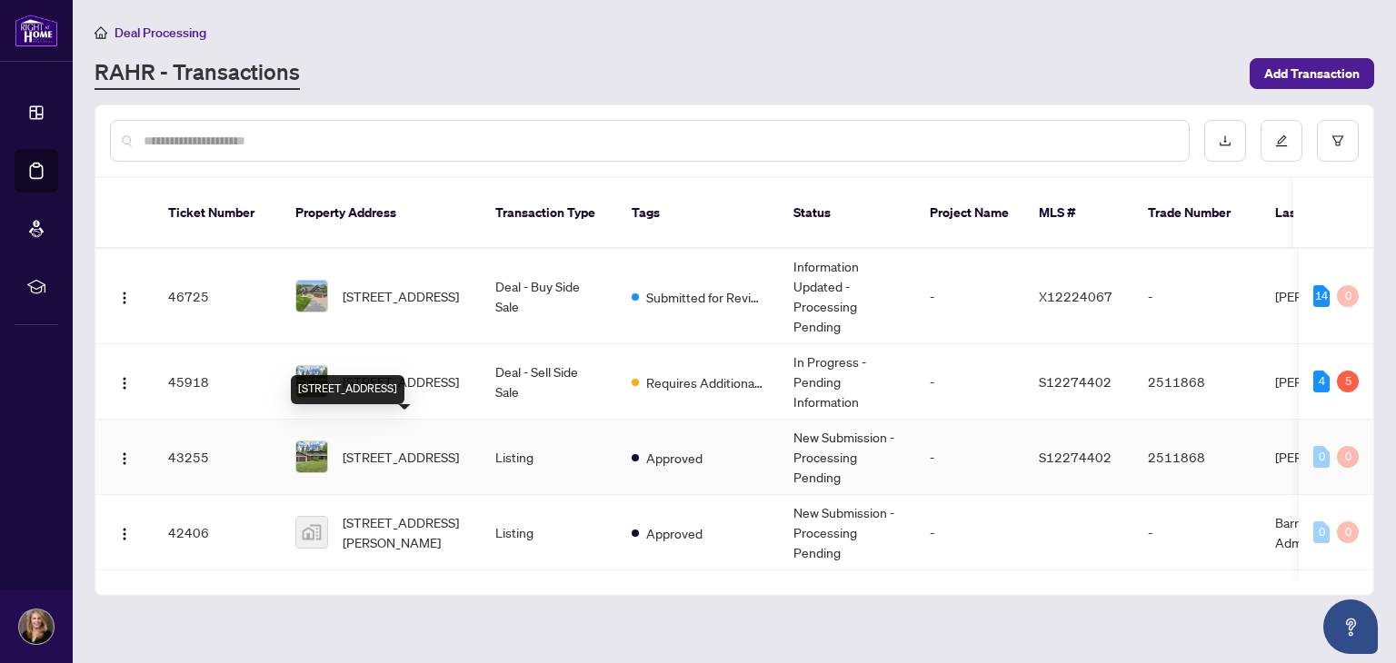
click at [404, 447] on span "[STREET_ADDRESS]" at bounding box center [401, 457] width 116 height 20
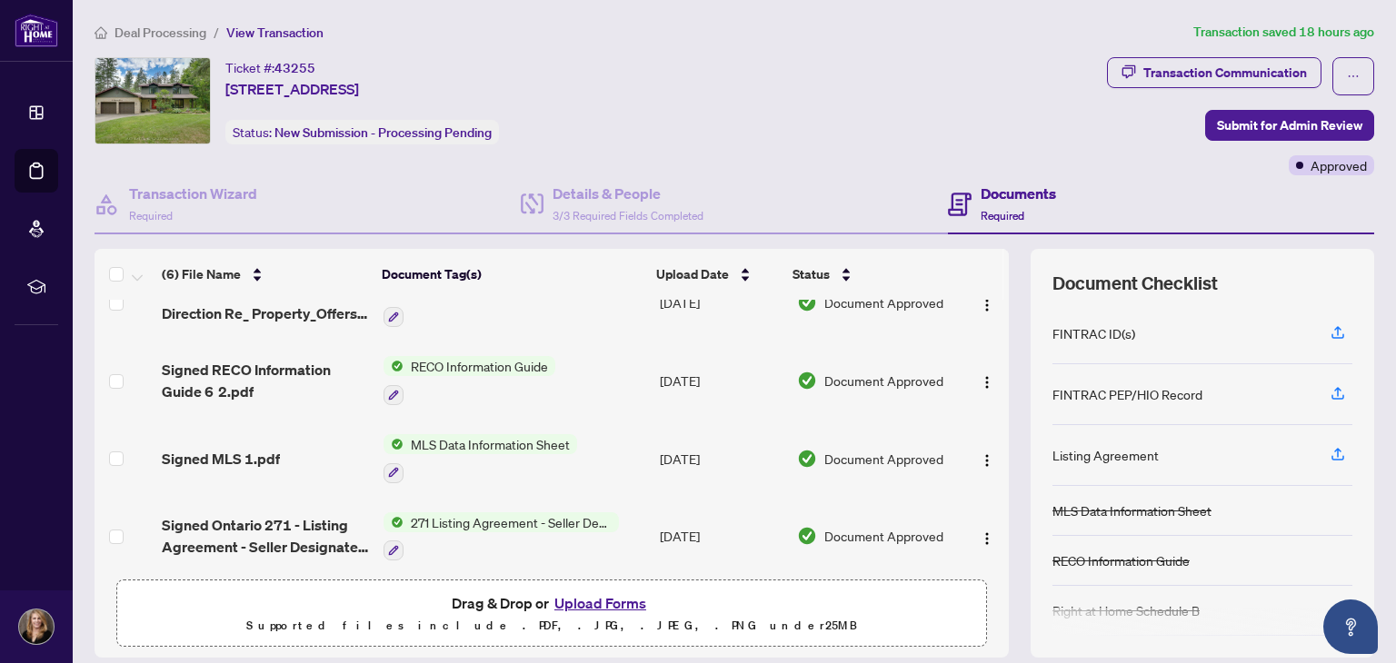
scroll to position [194, 0]
click at [424, 511] on span "271 Listing Agreement - Seller Designated Representation Agreement Authority to…" at bounding box center [510, 521] width 215 height 20
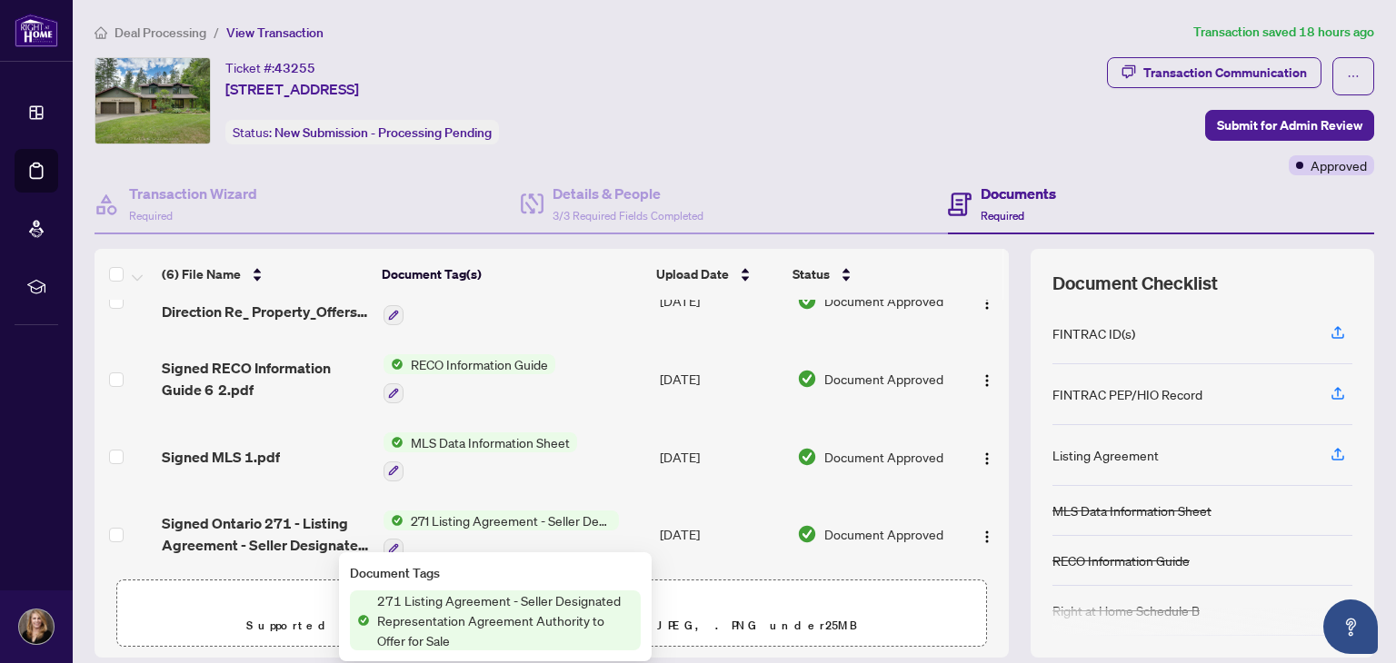
click at [418, 612] on span "271 Listing Agreement - Seller Designated Representation Agreement Authority to…" at bounding box center [505, 621] width 271 height 60
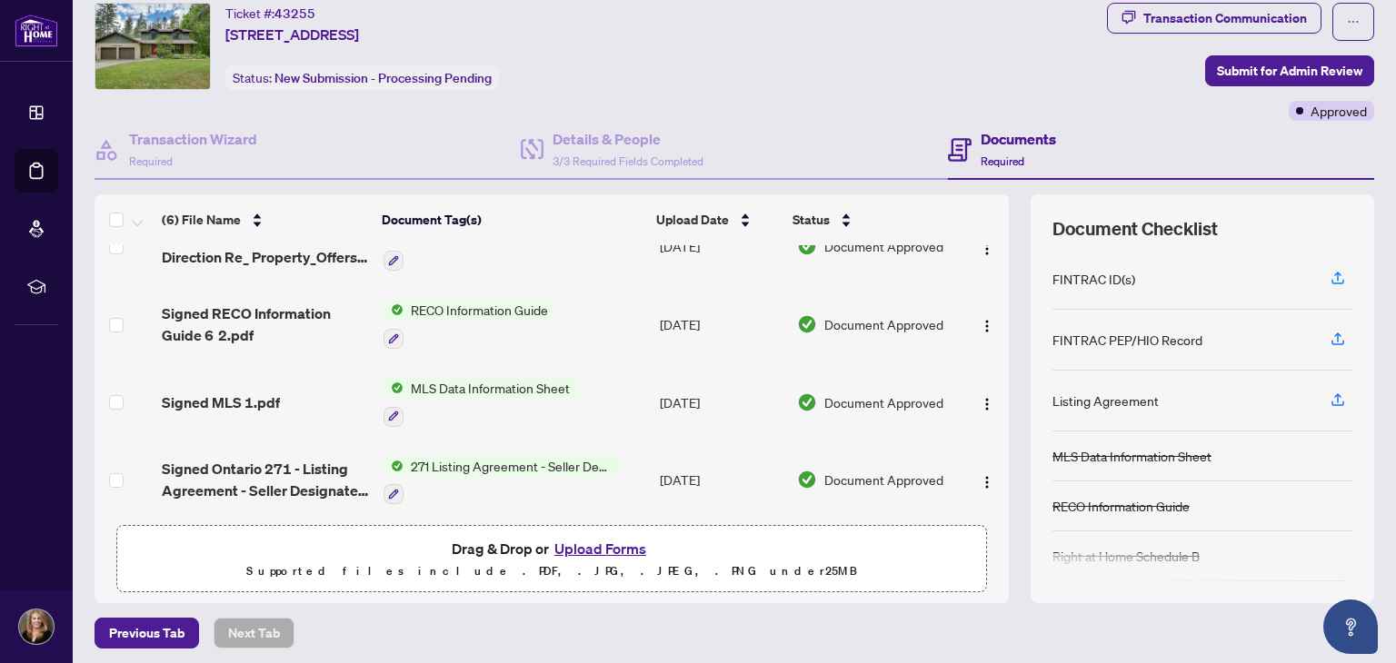
scroll to position [124, 0]
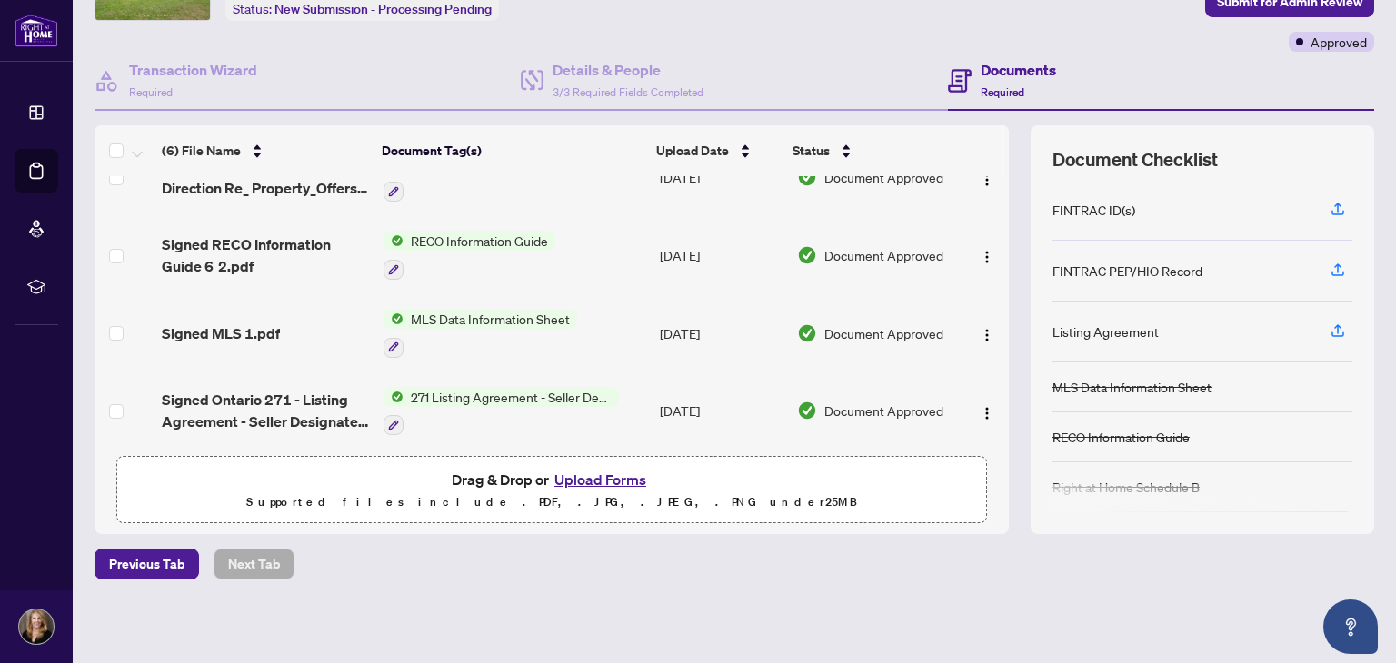
click at [487, 387] on span "271 Listing Agreement - Seller Designated Representation Agreement Authority to…" at bounding box center [510, 397] width 215 height 20
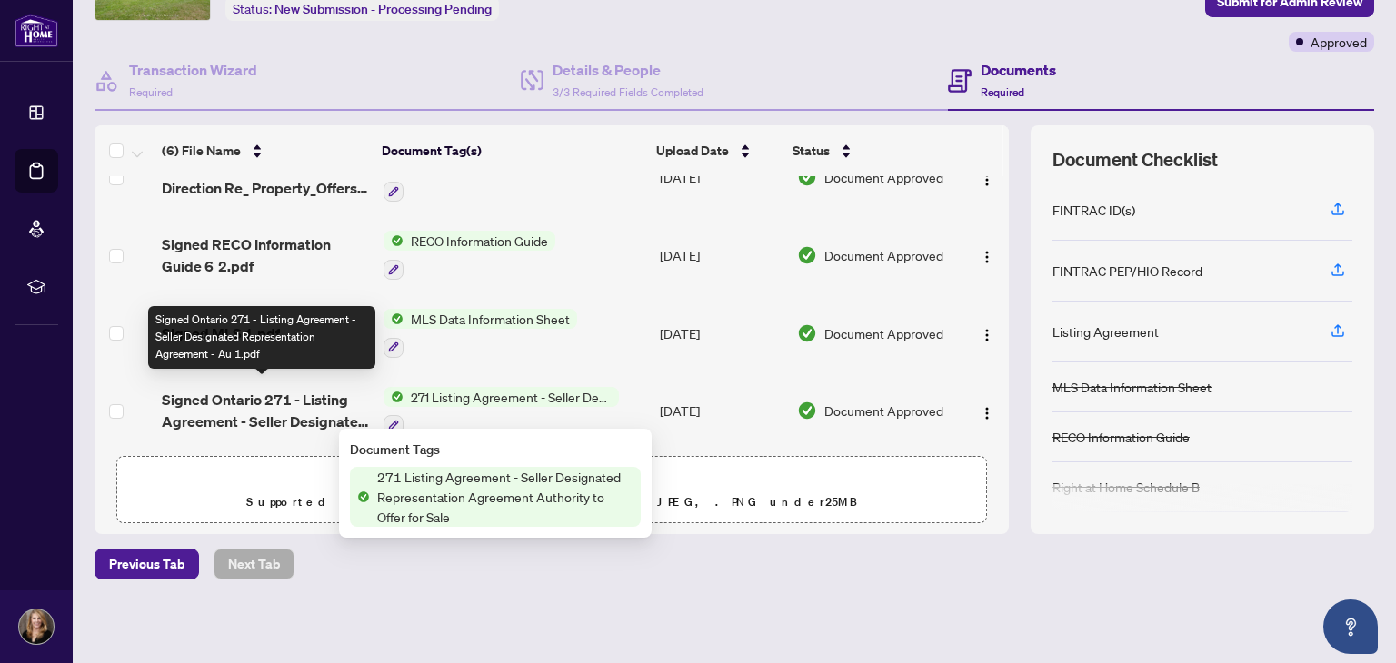
click at [280, 397] on span "Signed Ontario 271 - Listing Agreement - Seller Designated Representation Agree…" at bounding box center [265, 411] width 206 height 44
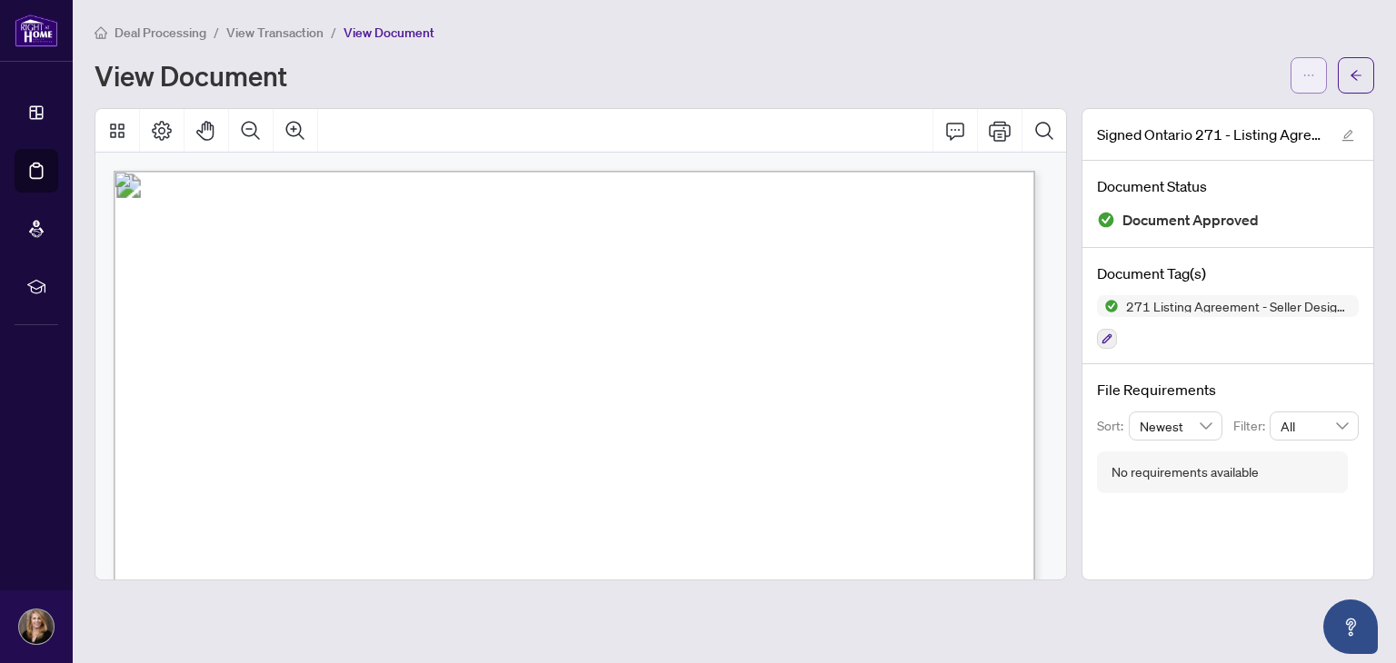
click at [1303, 69] on icon "ellipsis" at bounding box center [1308, 75] width 13 height 13
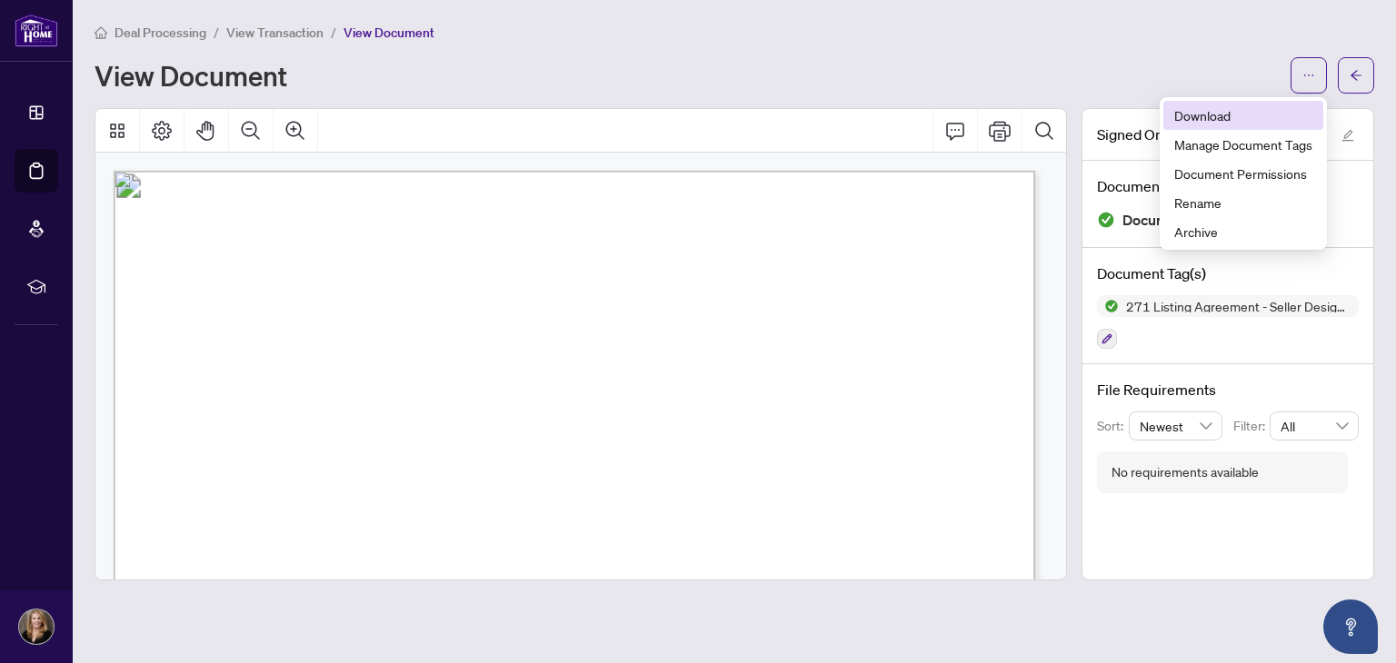
click at [1216, 114] on span "Download" at bounding box center [1243, 115] width 138 height 20
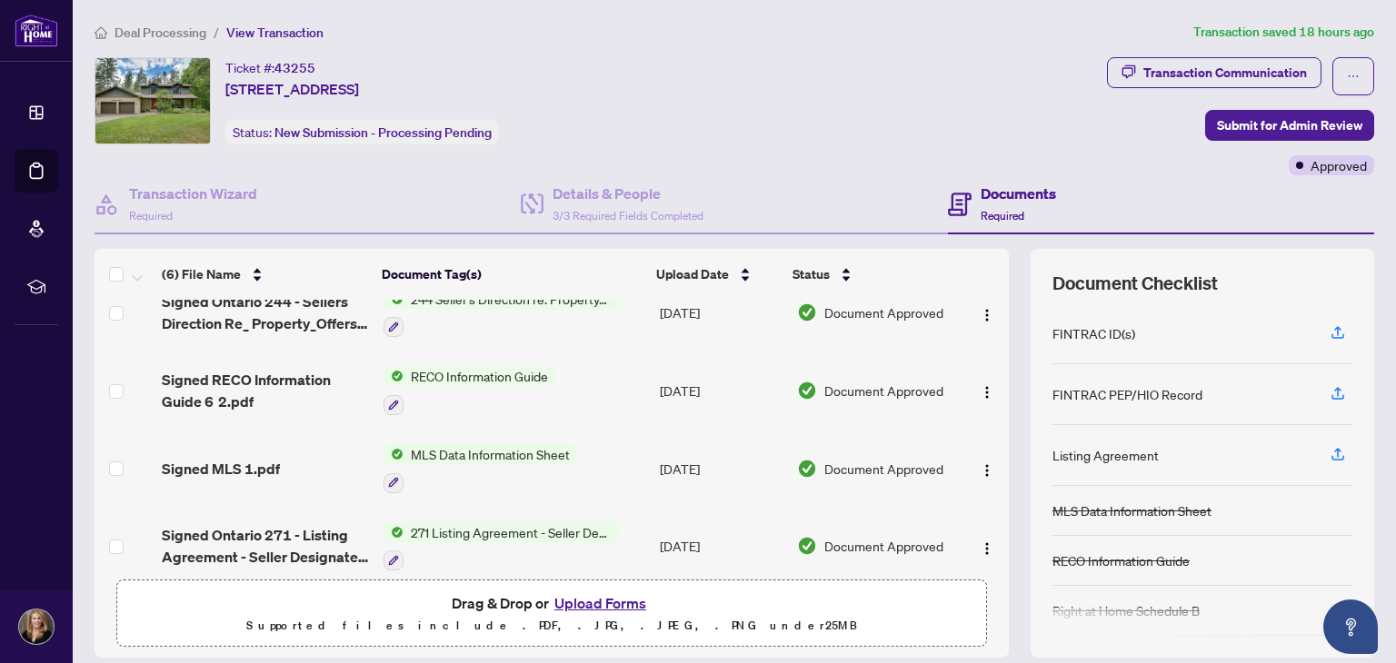
scroll to position [194, 0]
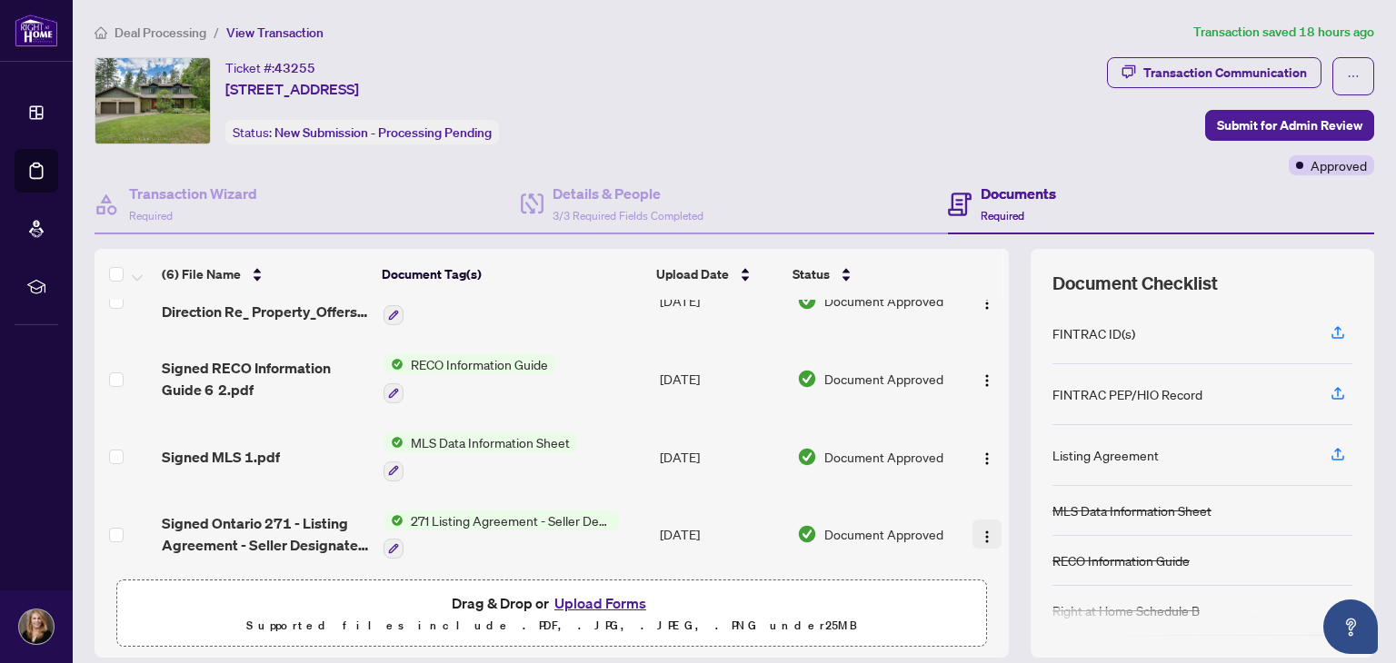
click at [979, 530] on img "button" at bounding box center [986, 537] width 15 height 15
click at [934, 554] on td "Document Approved" at bounding box center [875, 535] width 171 height 78
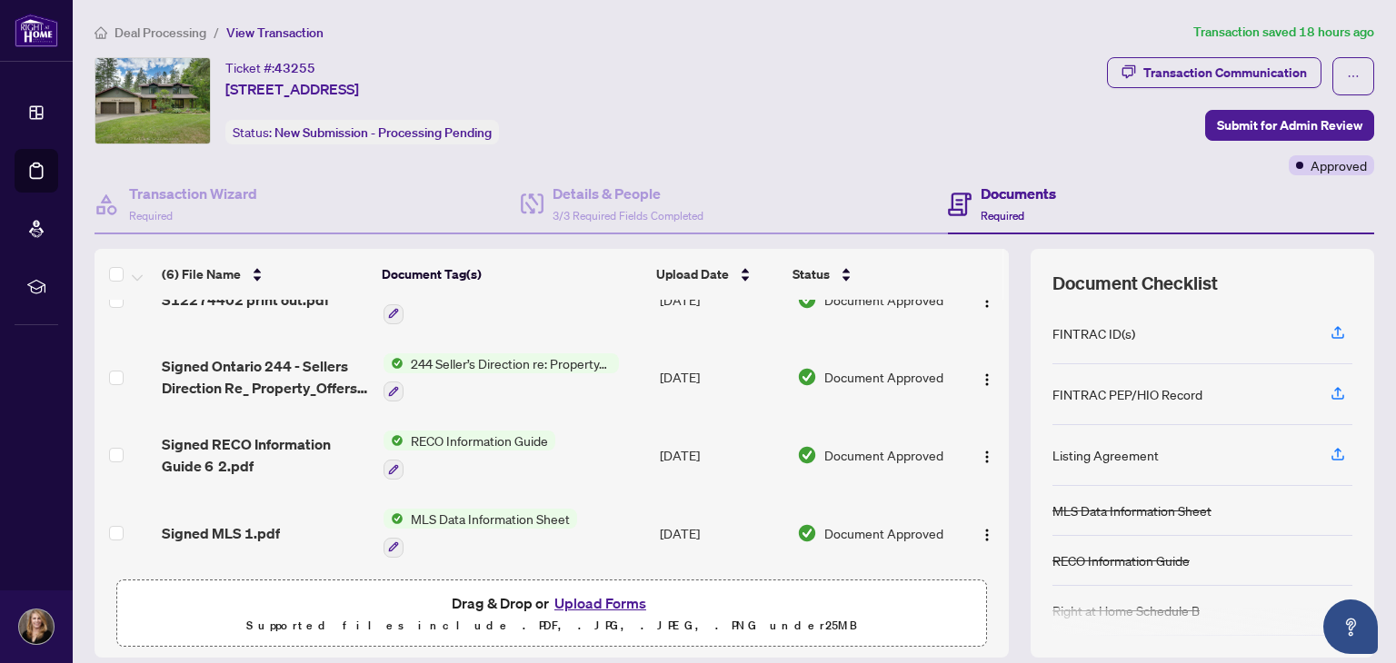
scroll to position [194, 0]
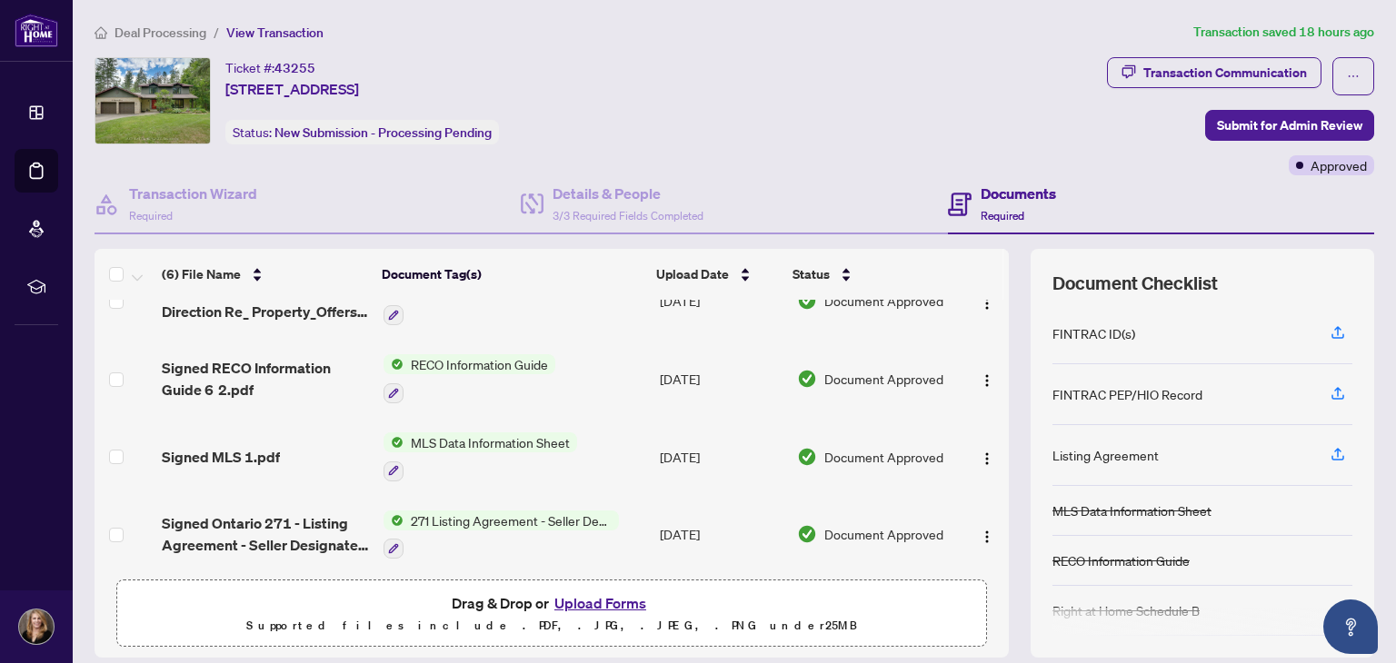
click at [591, 600] on button "Upload Forms" at bounding box center [600, 603] width 103 height 24
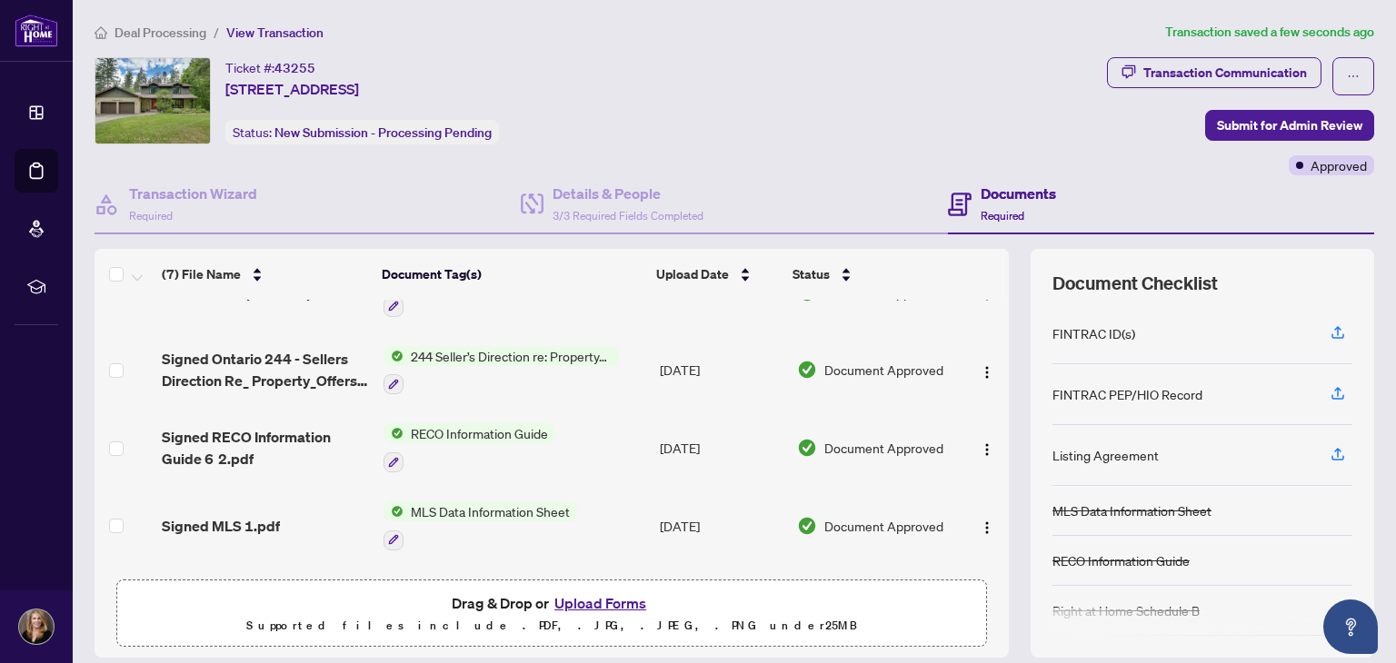
scroll to position [266, 0]
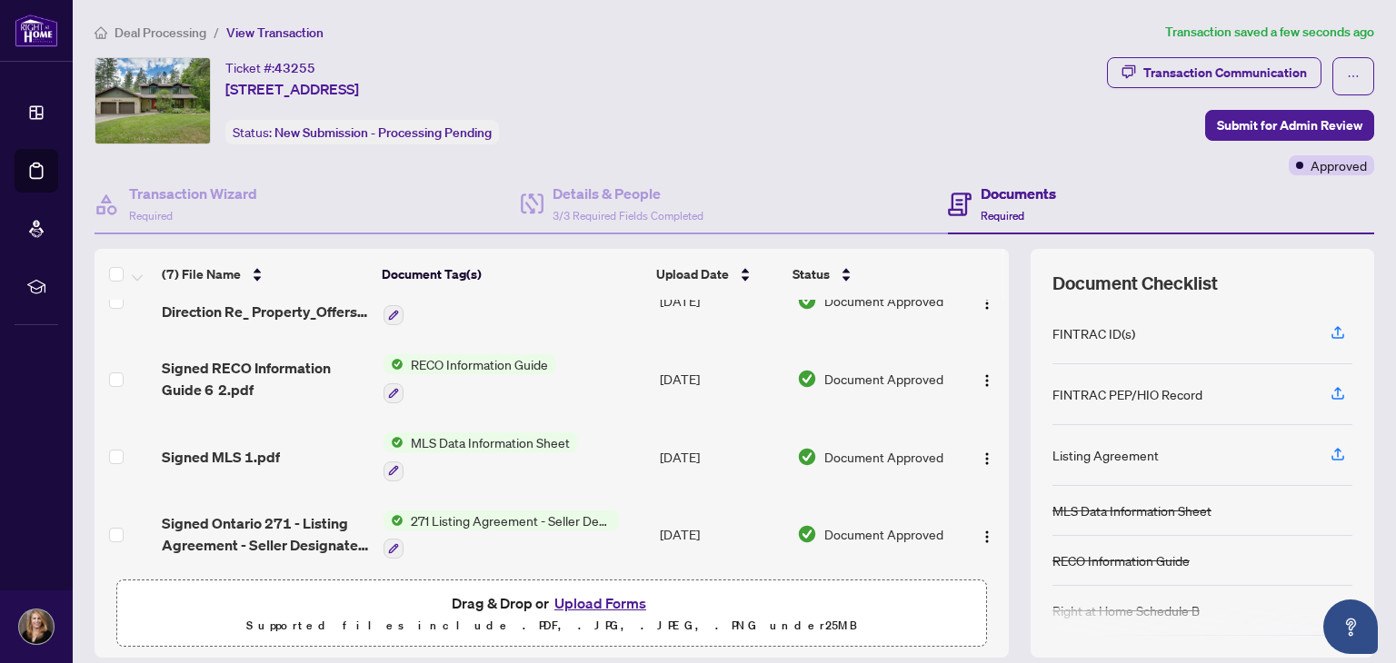
click at [760, 132] on div "Ticket #: 43255 [STREET_ADDRESS] Status: New Submission - Processing Pending" at bounding box center [596, 100] width 1005 height 87
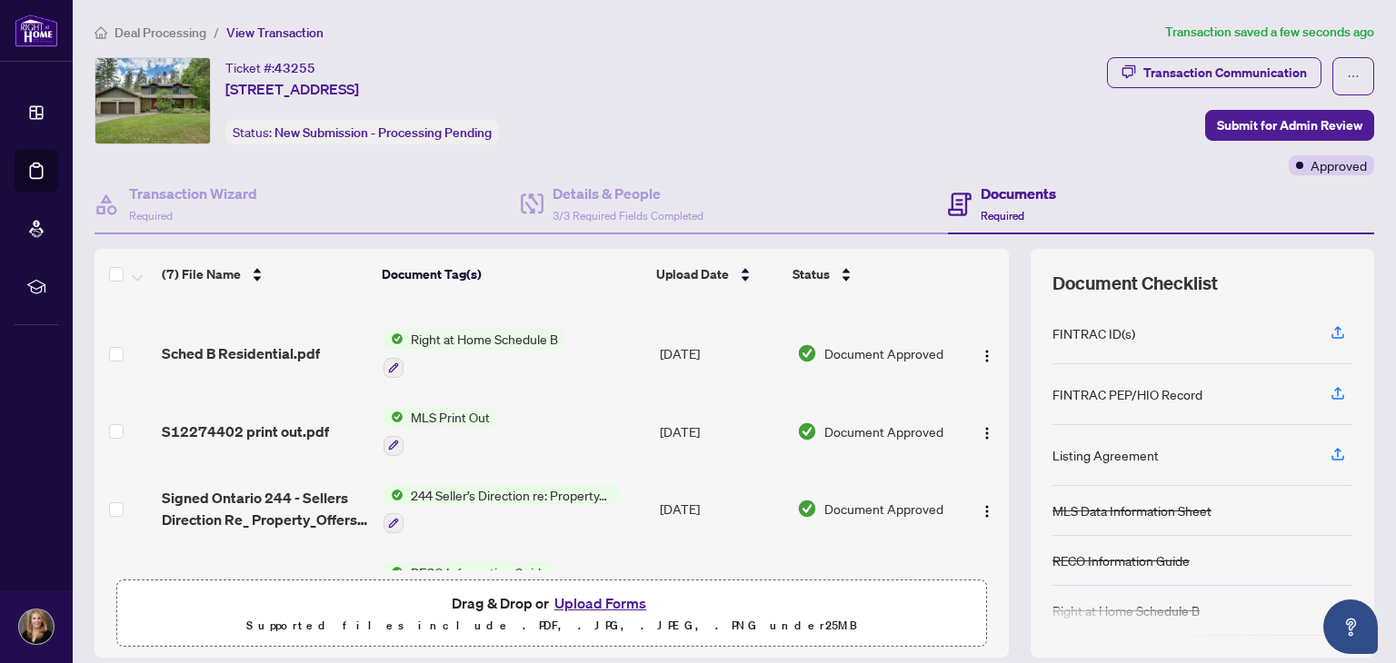
scroll to position [0, 0]
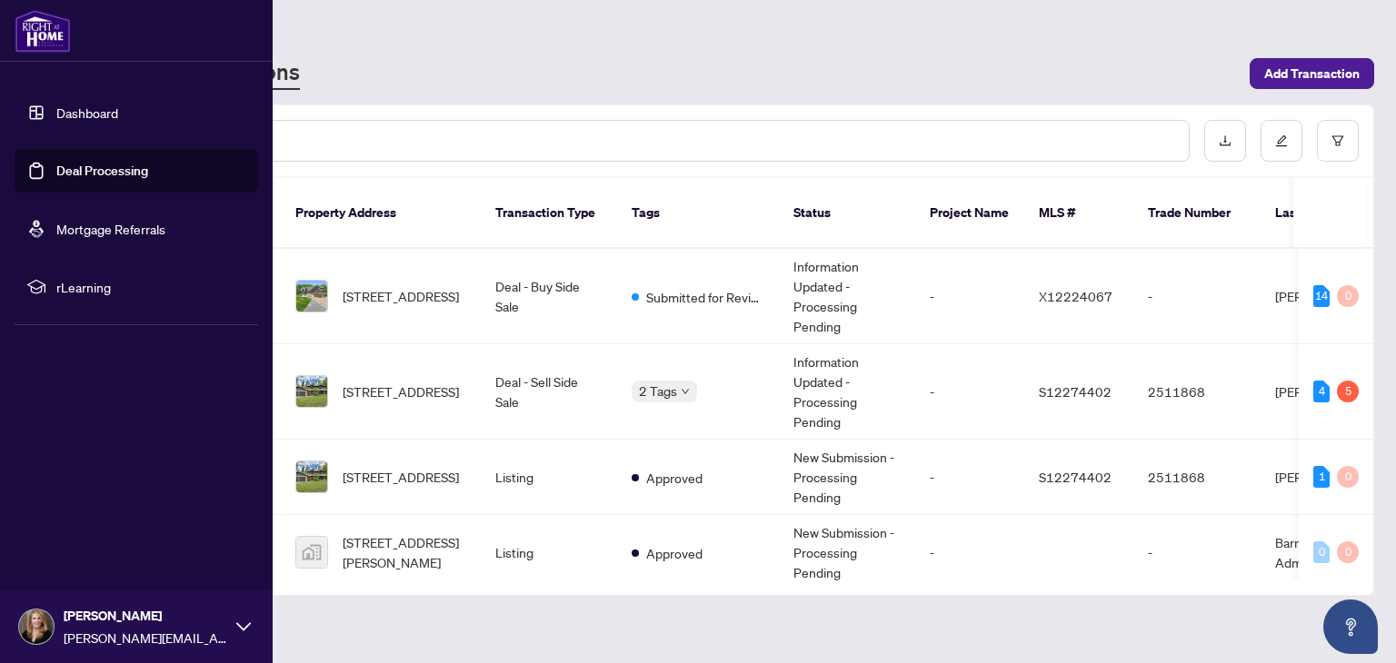
click at [56, 108] on link "Dashboard" at bounding box center [87, 112] width 62 height 16
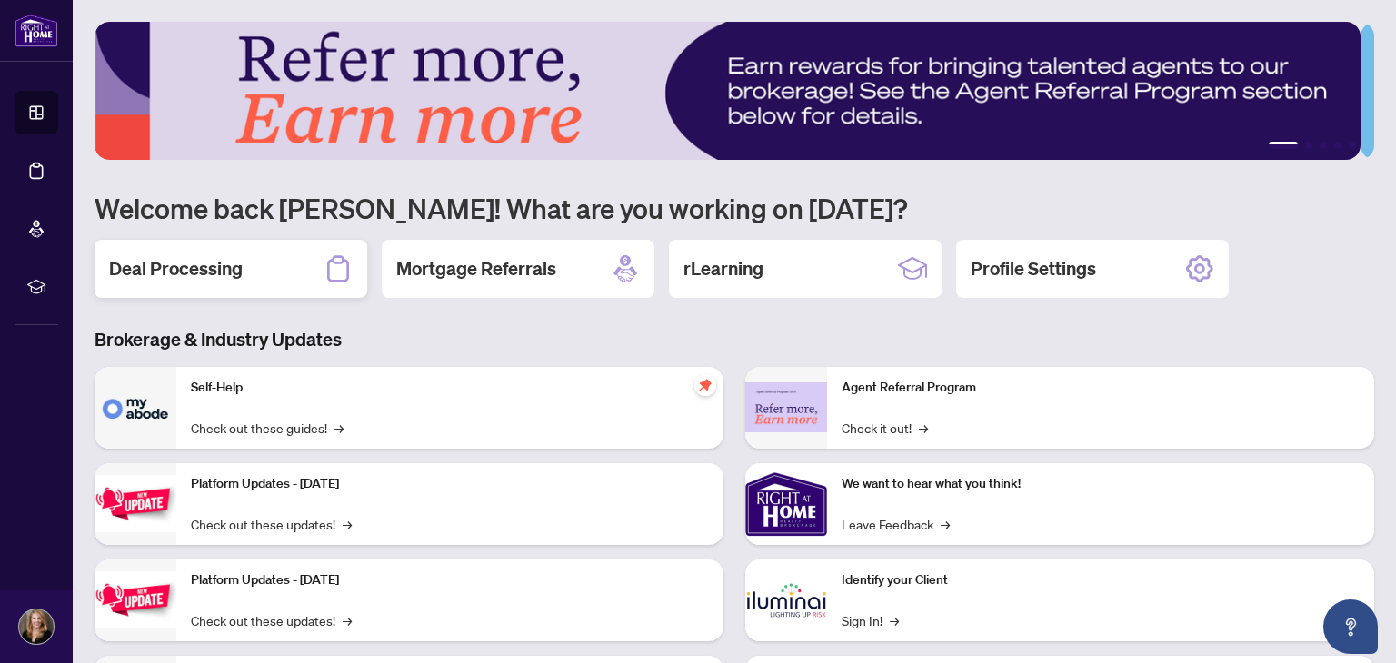
click at [306, 266] on div "Deal Processing" at bounding box center [230, 269] width 273 height 58
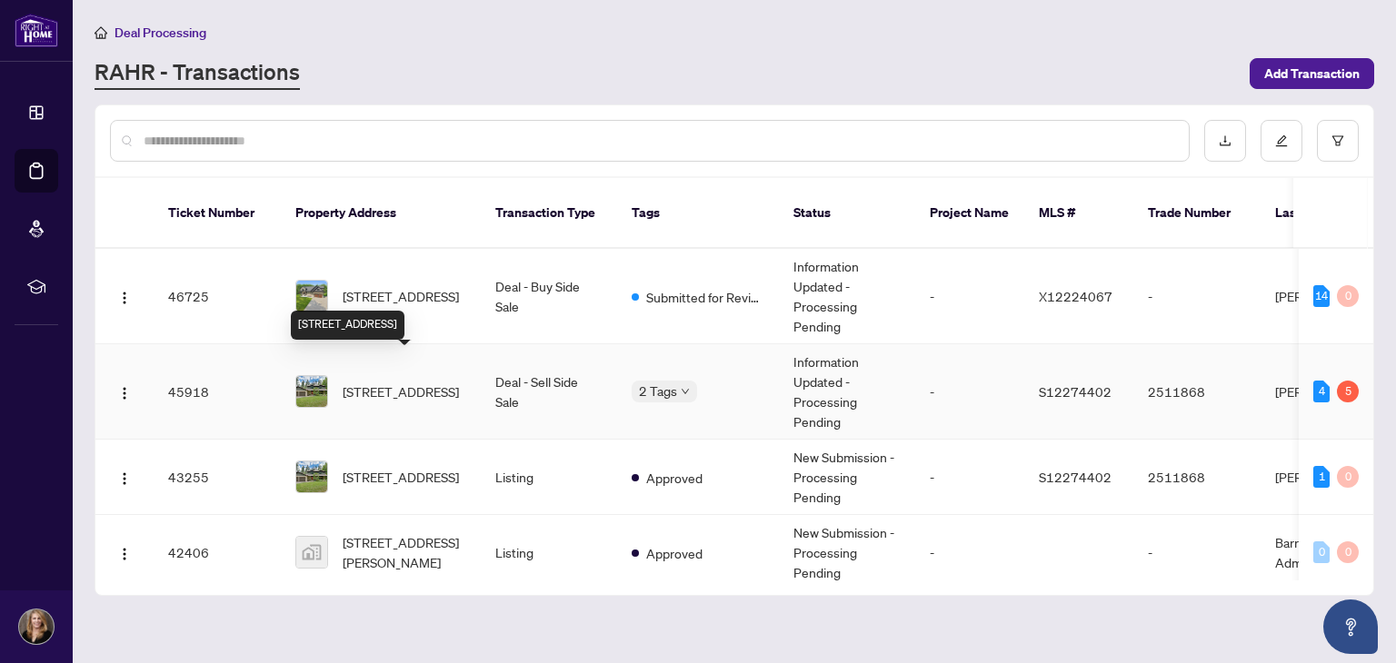
click at [404, 382] on span "[STREET_ADDRESS]" at bounding box center [401, 392] width 116 height 20
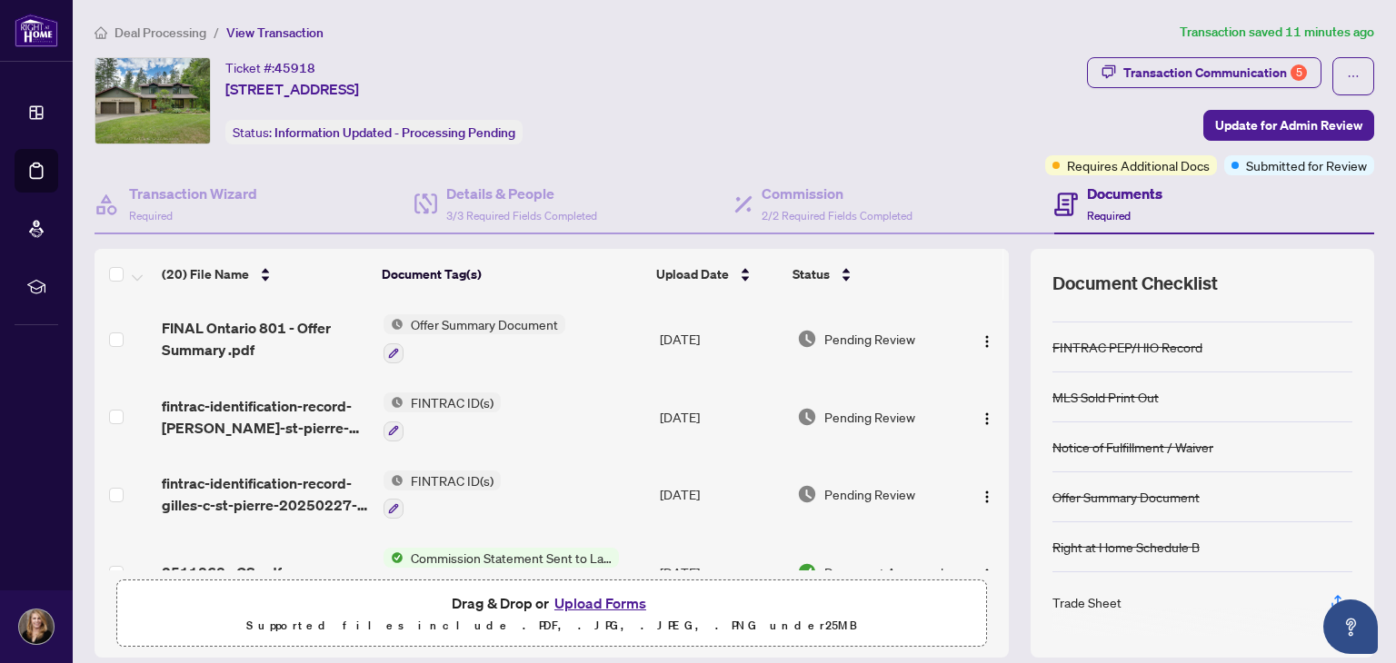
scroll to position [213, 0]
click at [587, 597] on button "Upload Forms" at bounding box center [600, 603] width 103 height 24
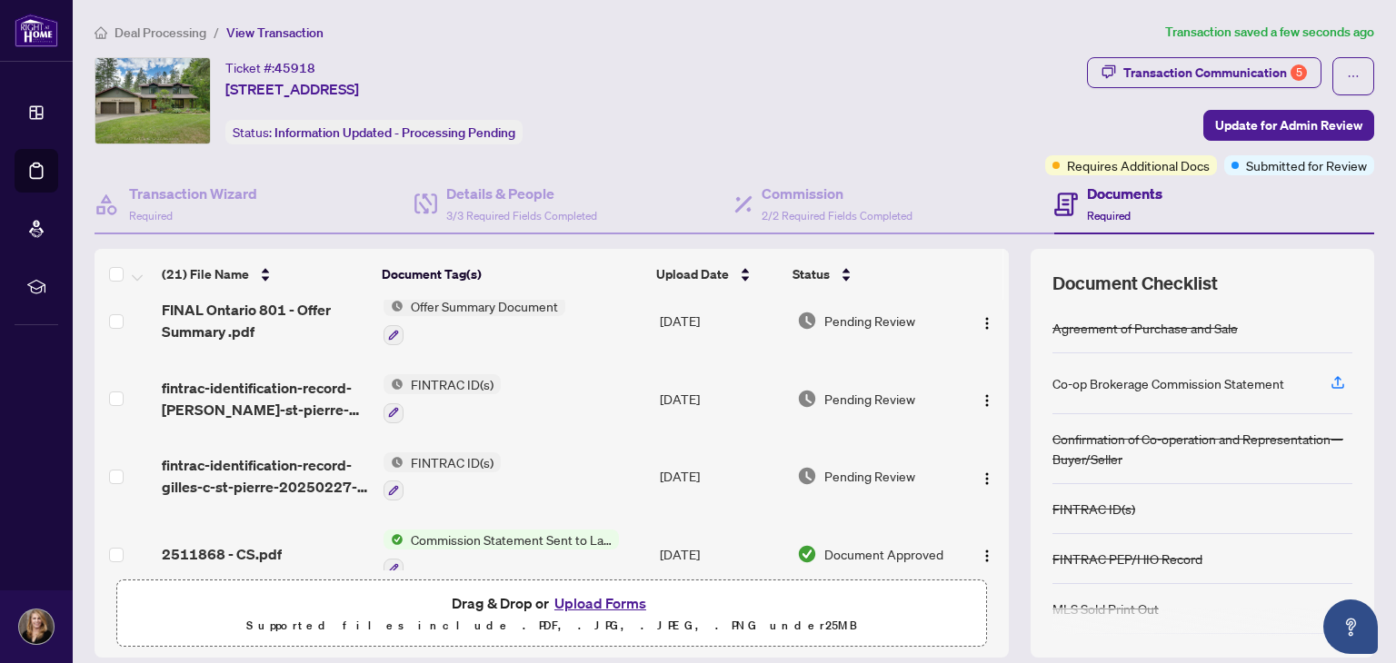
scroll to position [0, 0]
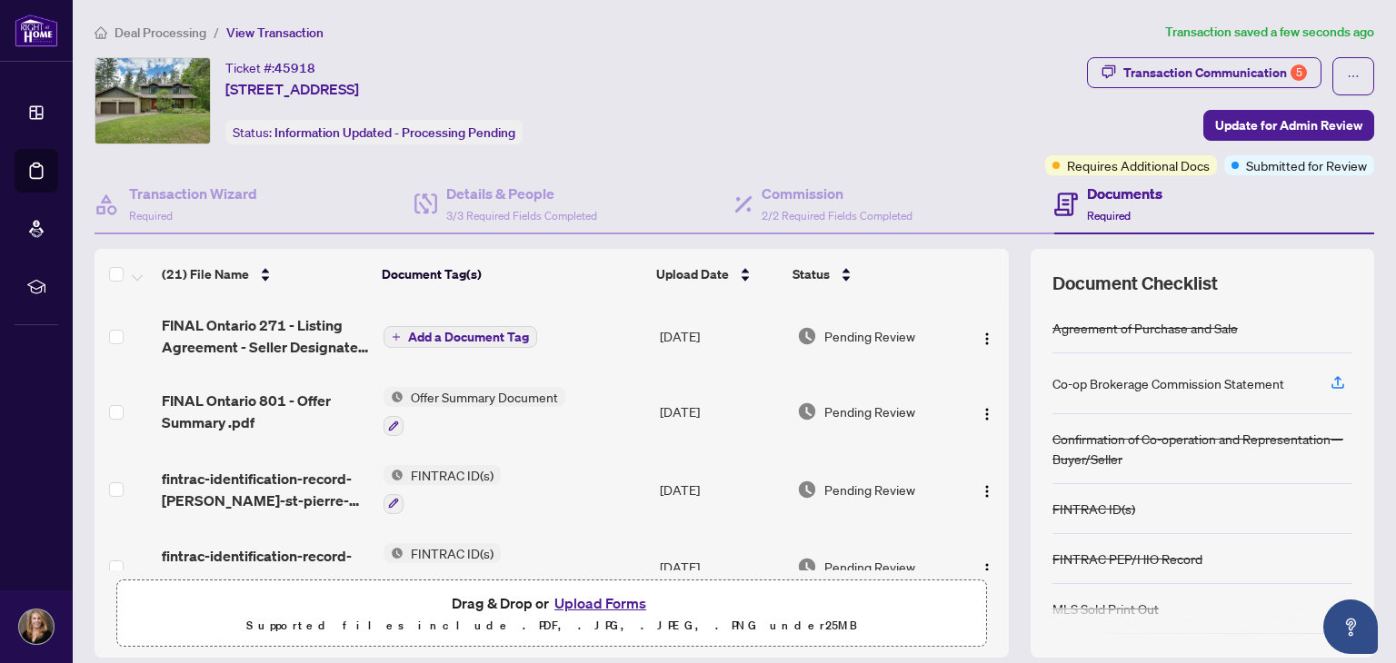
click at [408, 336] on span "Add a Document Tag" at bounding box center [468, 337] width 121 height 13
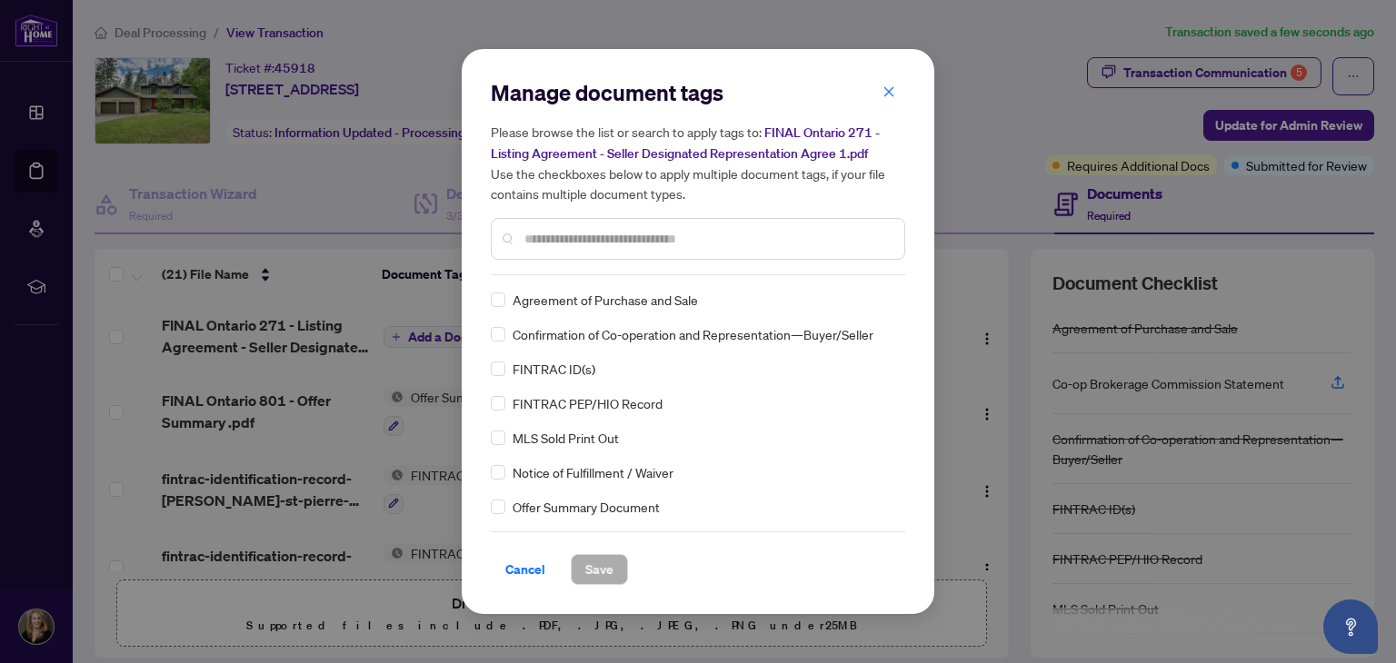
click at [531, 244] on input "text" at bounding box center [706, 239] width 365 height 20
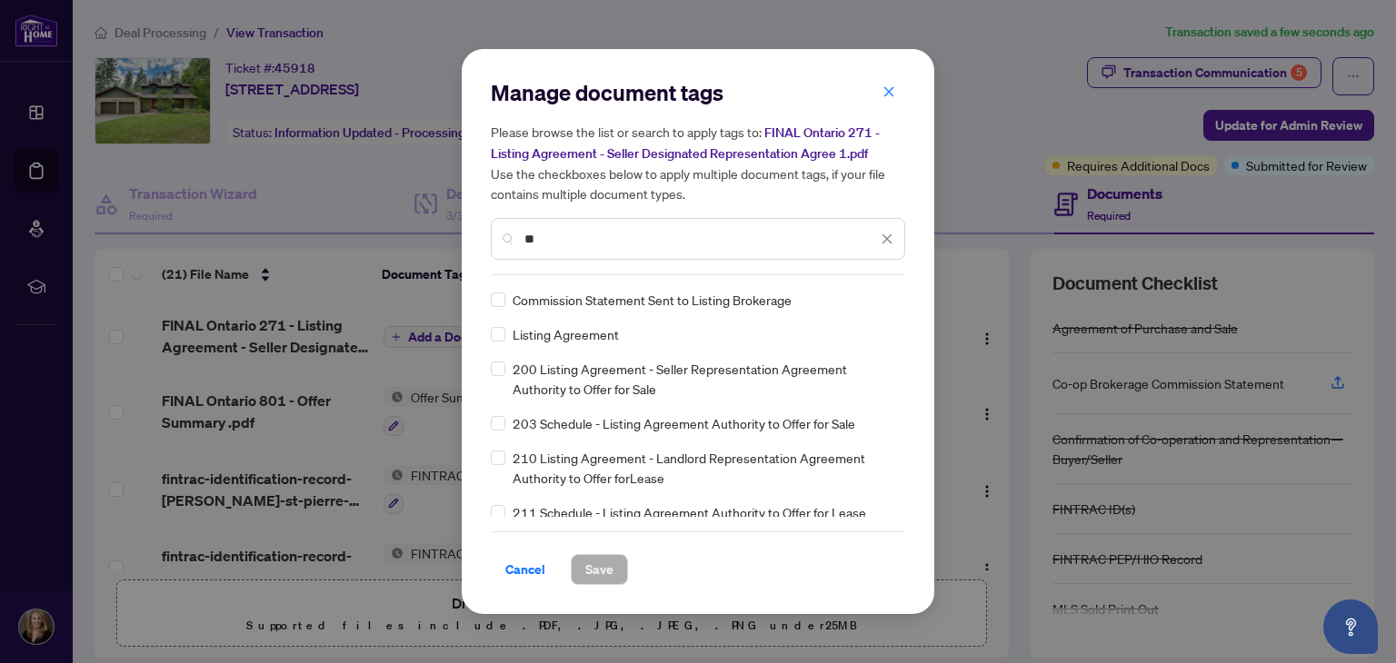
type input "*"
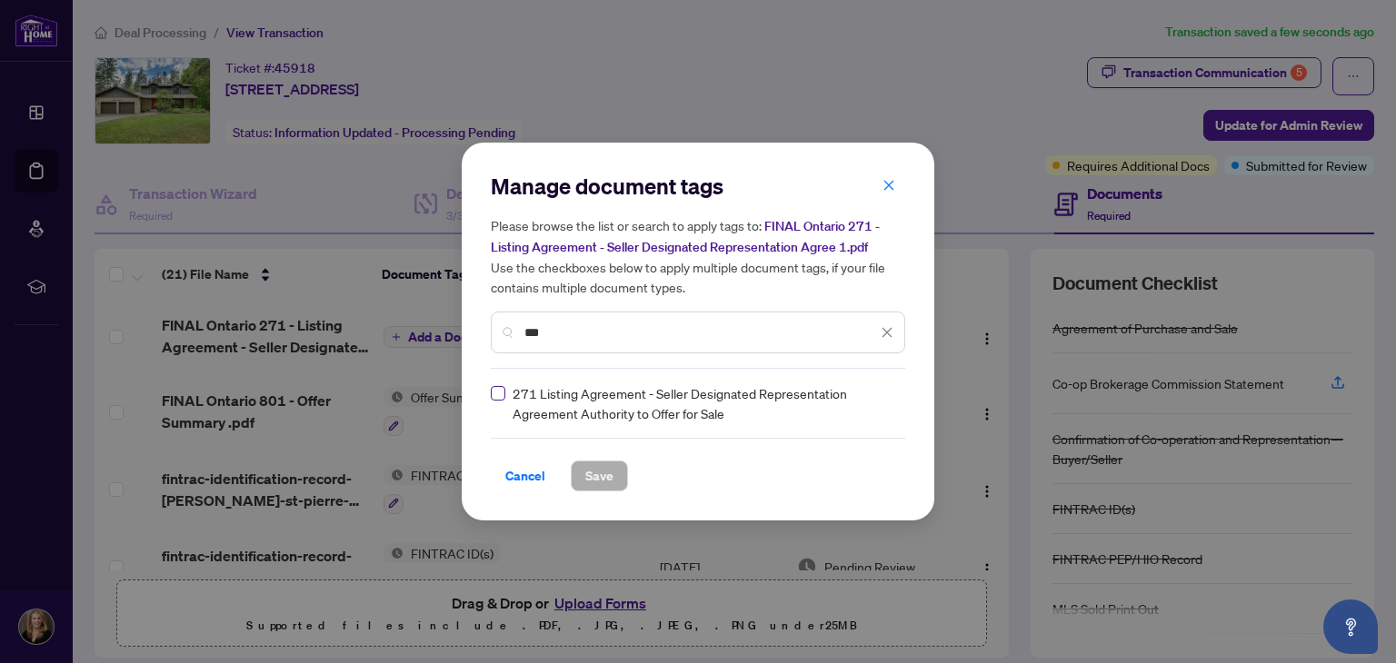
type input "***"
click at [597, 474] on span "Save" at bounding box center [599, 476] width 28 height 29
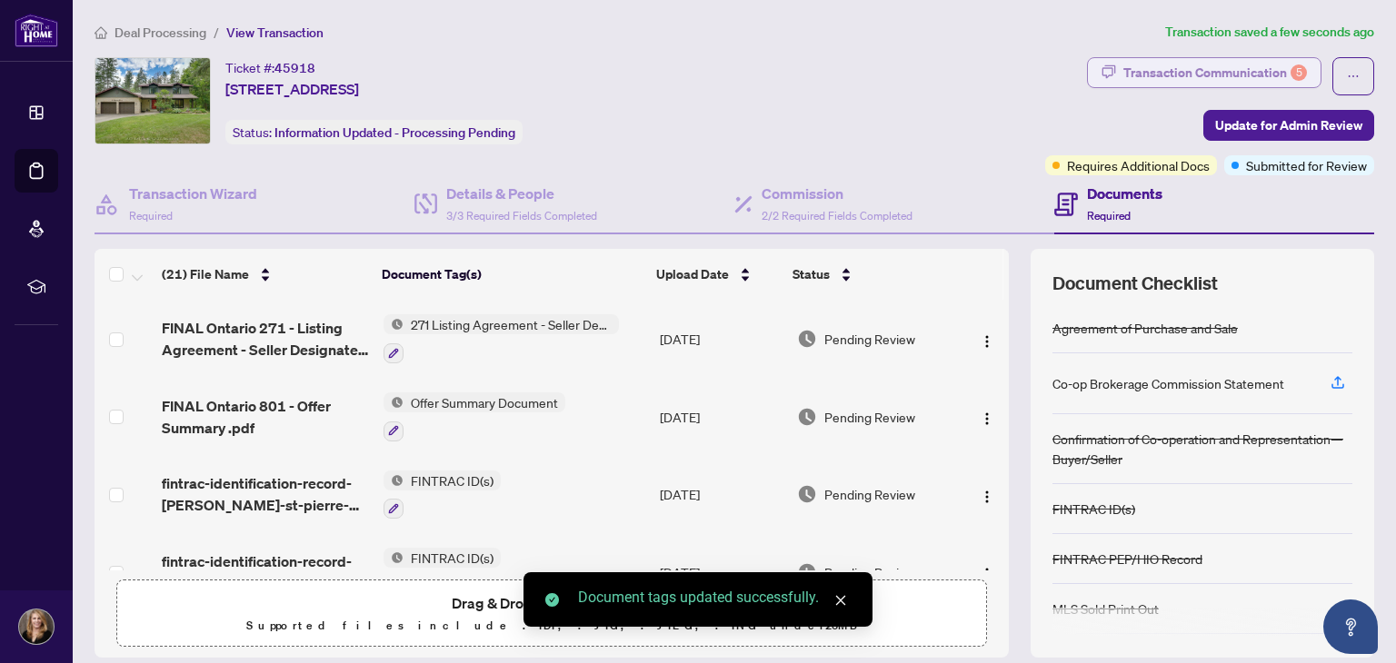
click at [1229, 68] on div "Transaction Communication 5" at bounding box center [1215, 72] width 184 height 29
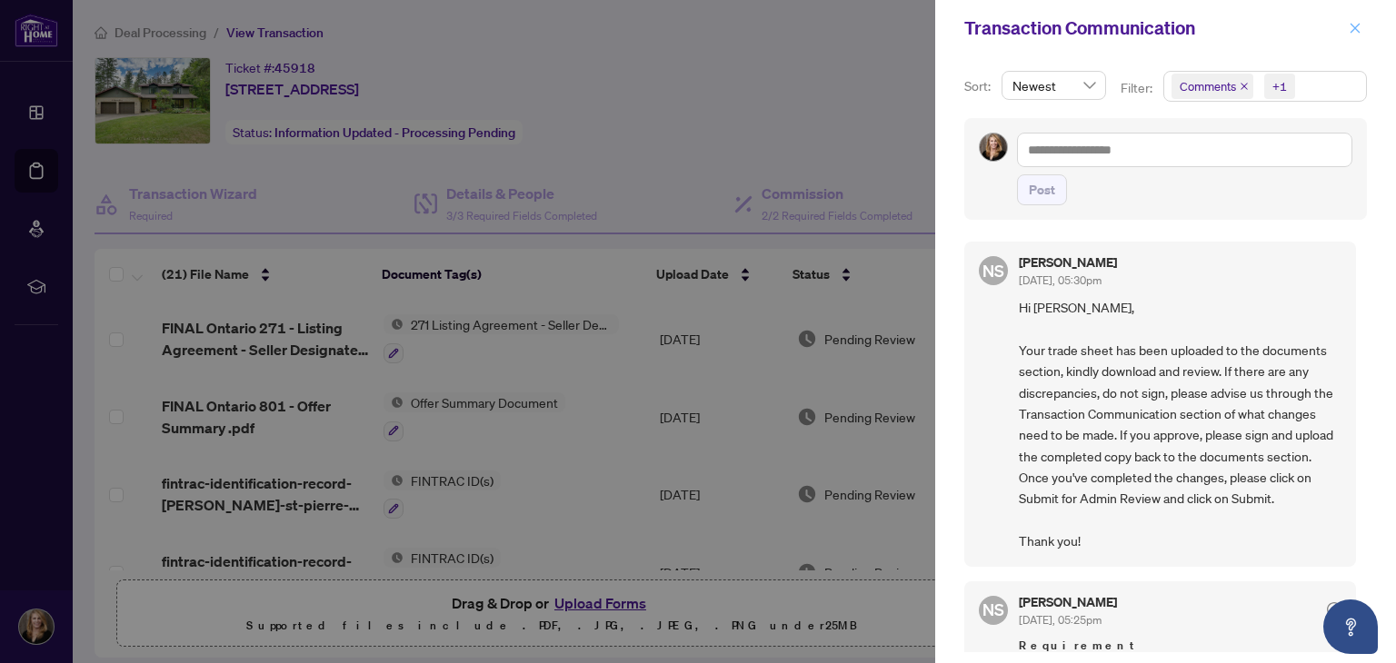
click at [1353, 22] on icon "close" at bounding box center [1354, 28] width 13 height 13
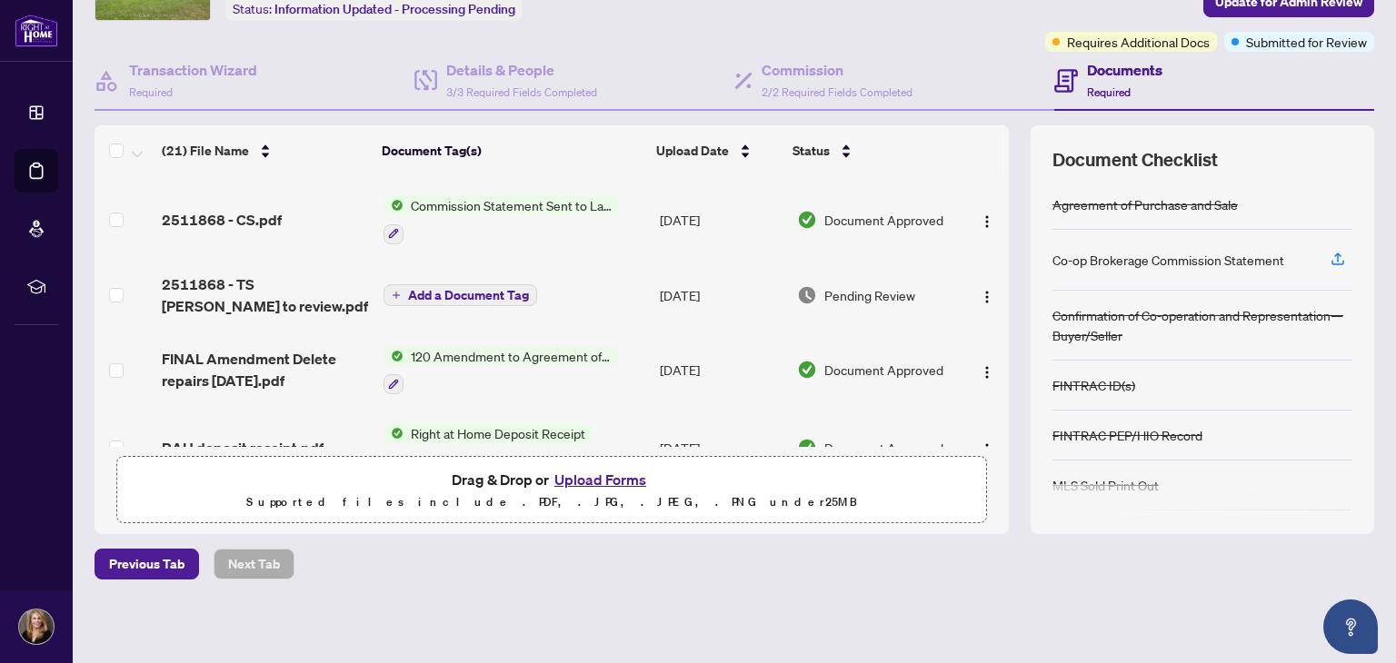
scroll to position [287, 0]
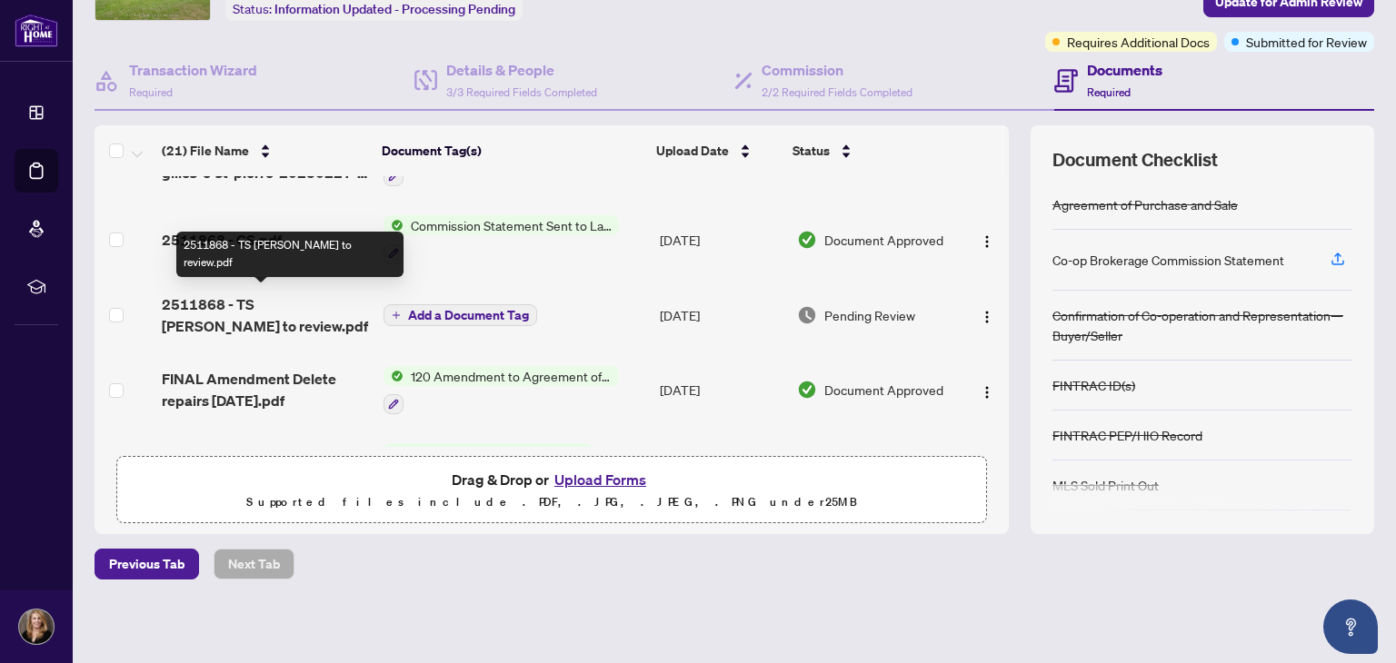
click at [304, 295] on span "2511868 - TS [PERSON_NAME] to review.pdf" at bounding box center [265, 315] width 206 height 44
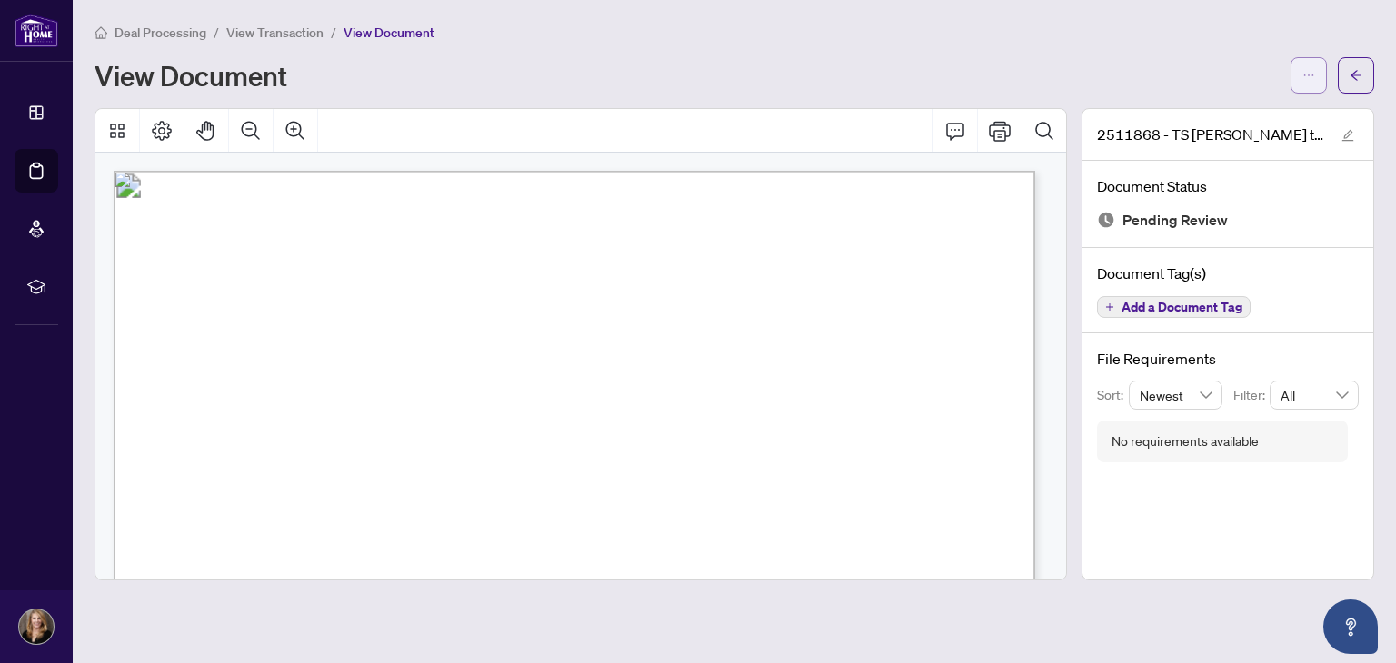
click at [1308, 69] on icon "ellipsis" at bounding box center [1308, 75] width 13 height 13
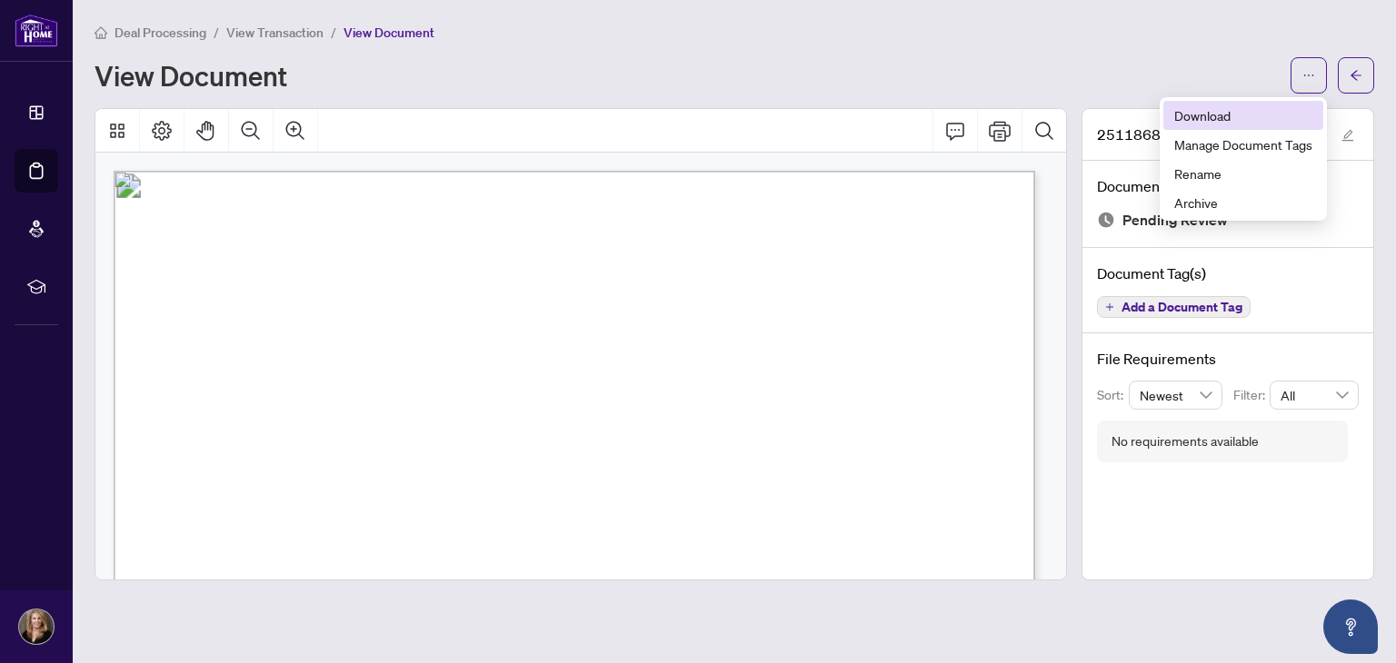
click at [1228, 110] on span "Download" at bounding box center [1243, 115] width 138 height 20
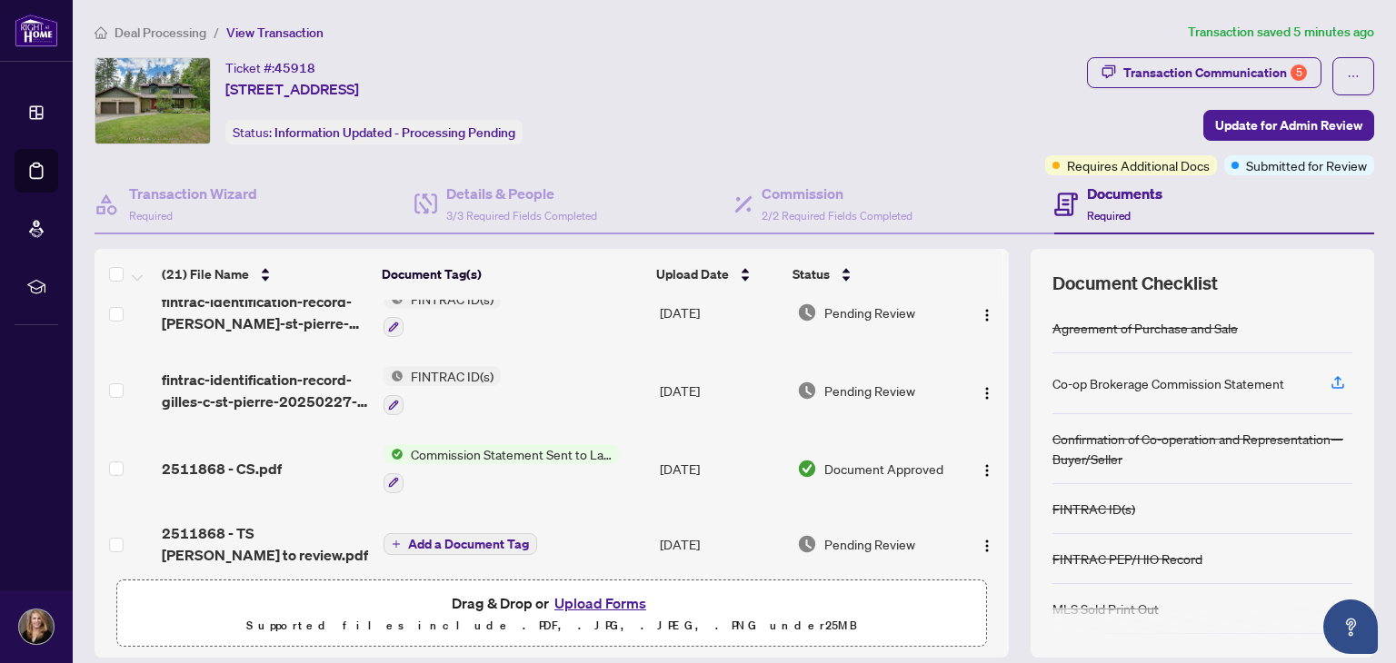
scroll to position [363, 0]
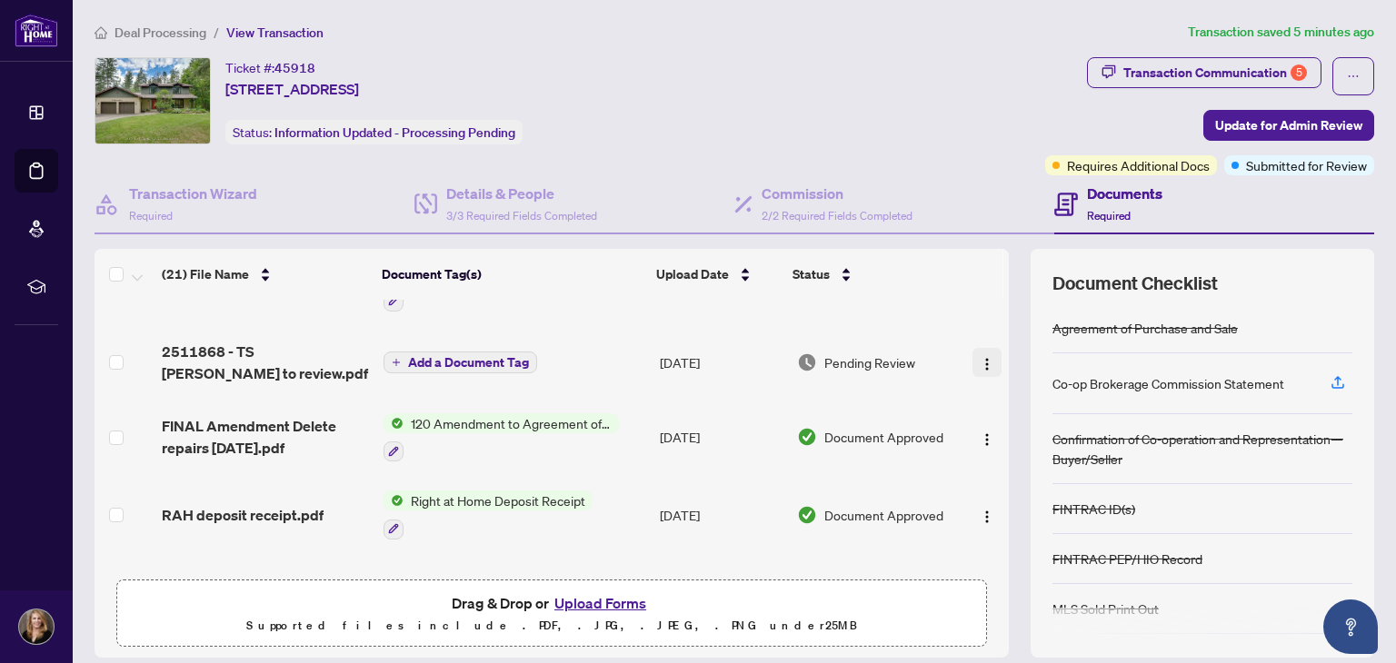
click at [979, 357] on img "button" at bounding box center [986, 364] width 15 height 15
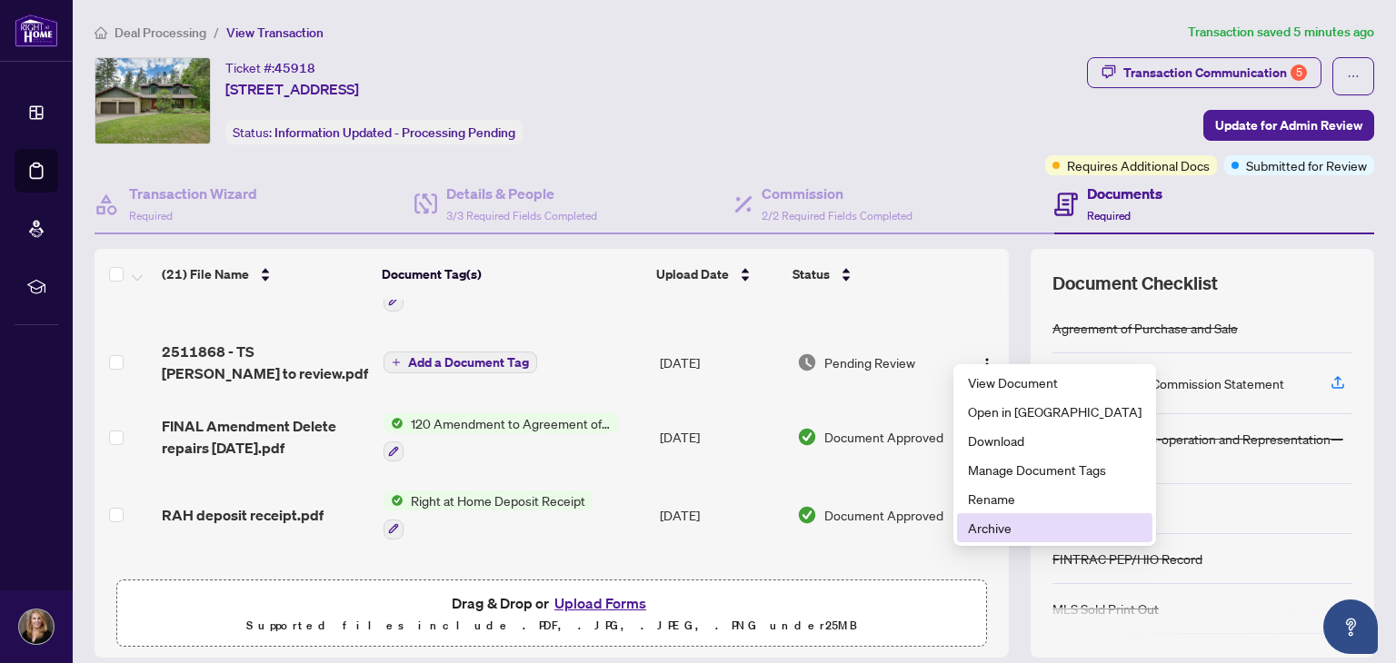
click at [995, 525] on span "Archive" at bounding box center [1055, 528] width 174 height 20
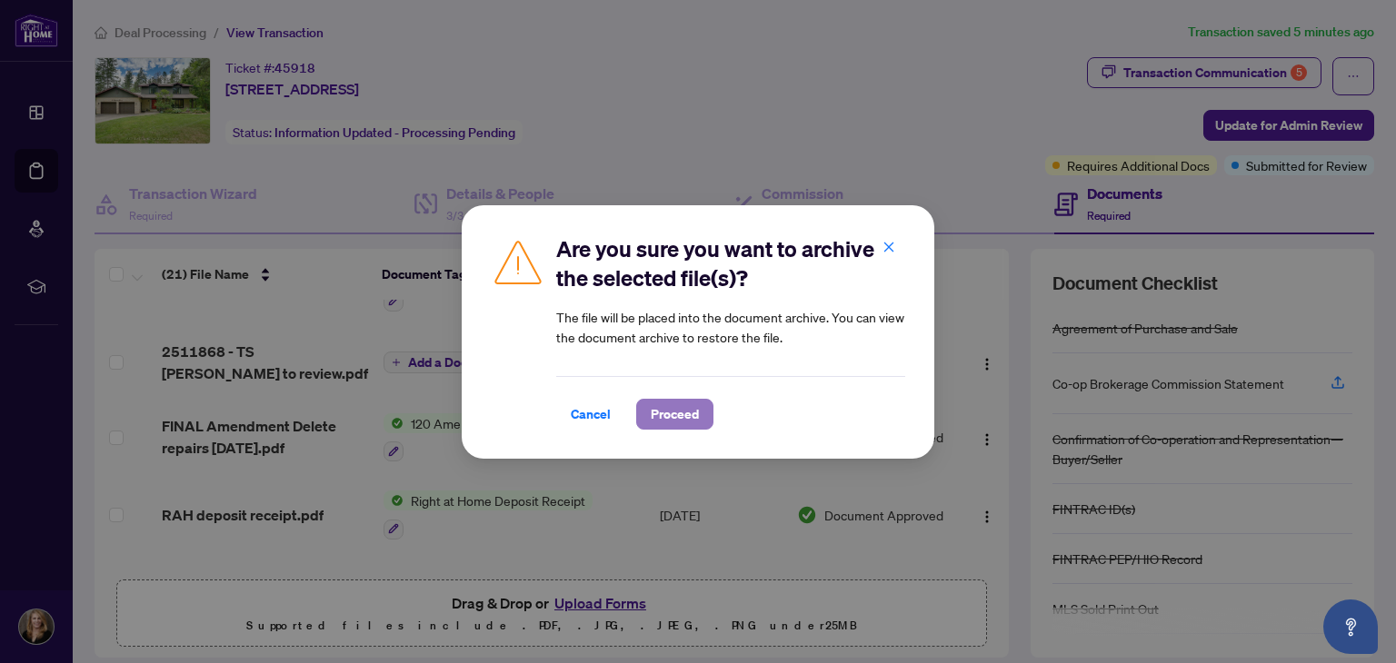
click at [666, 415] on span "Proceed" at bounding box center [675, 414] width 48 height 29
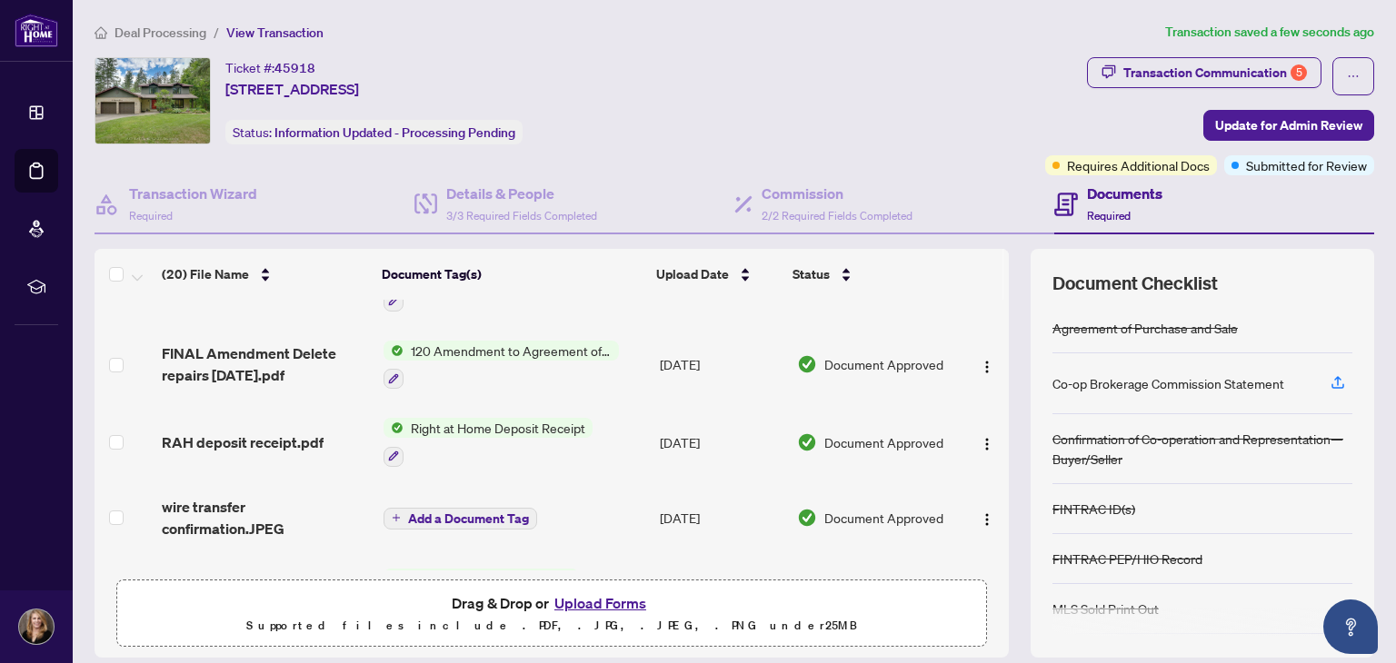
click at [603, 596] on button "Upload Forms" at bounding box center [600, 603] width 103 height 24
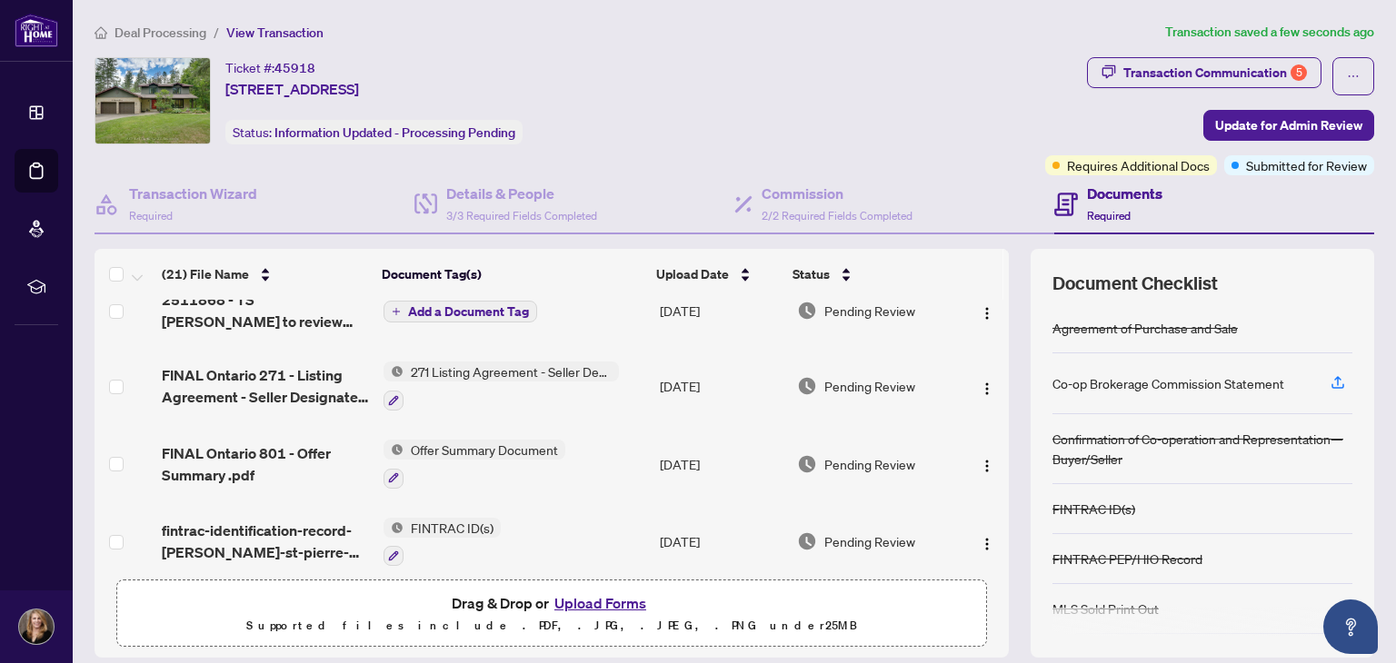
scroll to position [0, 0]
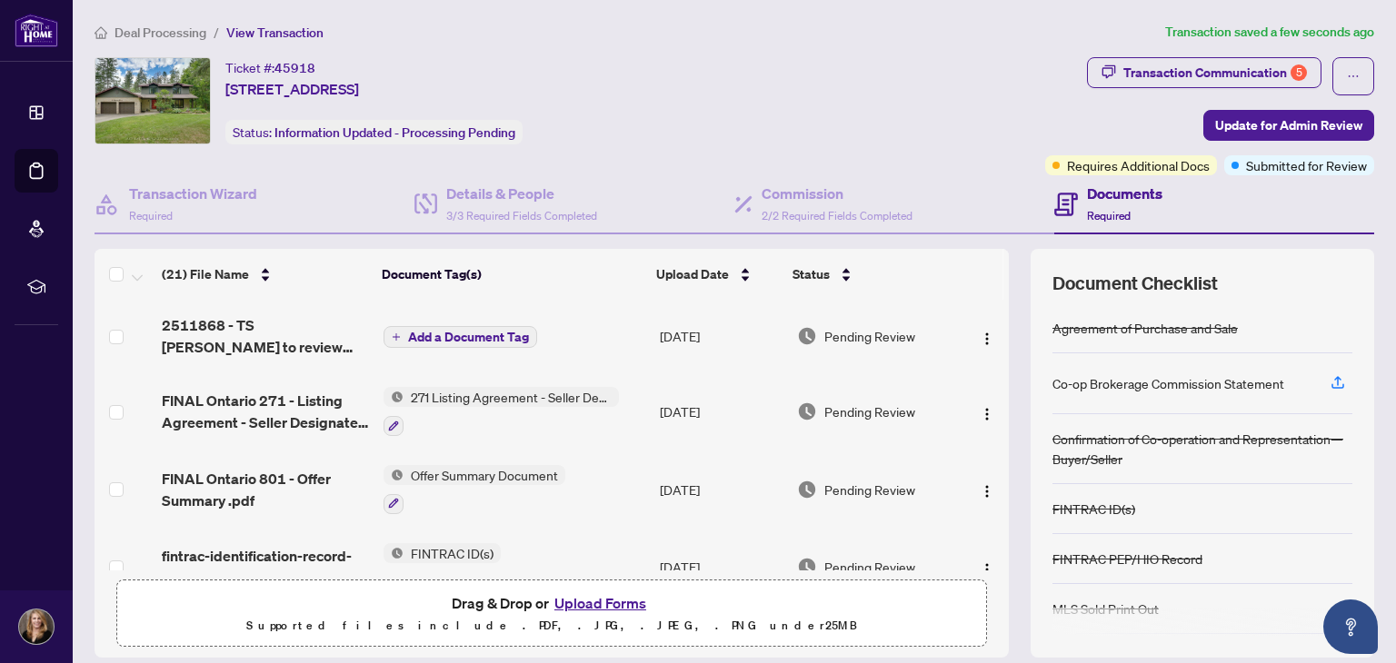
click at [410, 336] on span "Add a Document Tag" at bounding box center [468, 337] width 121 height 13
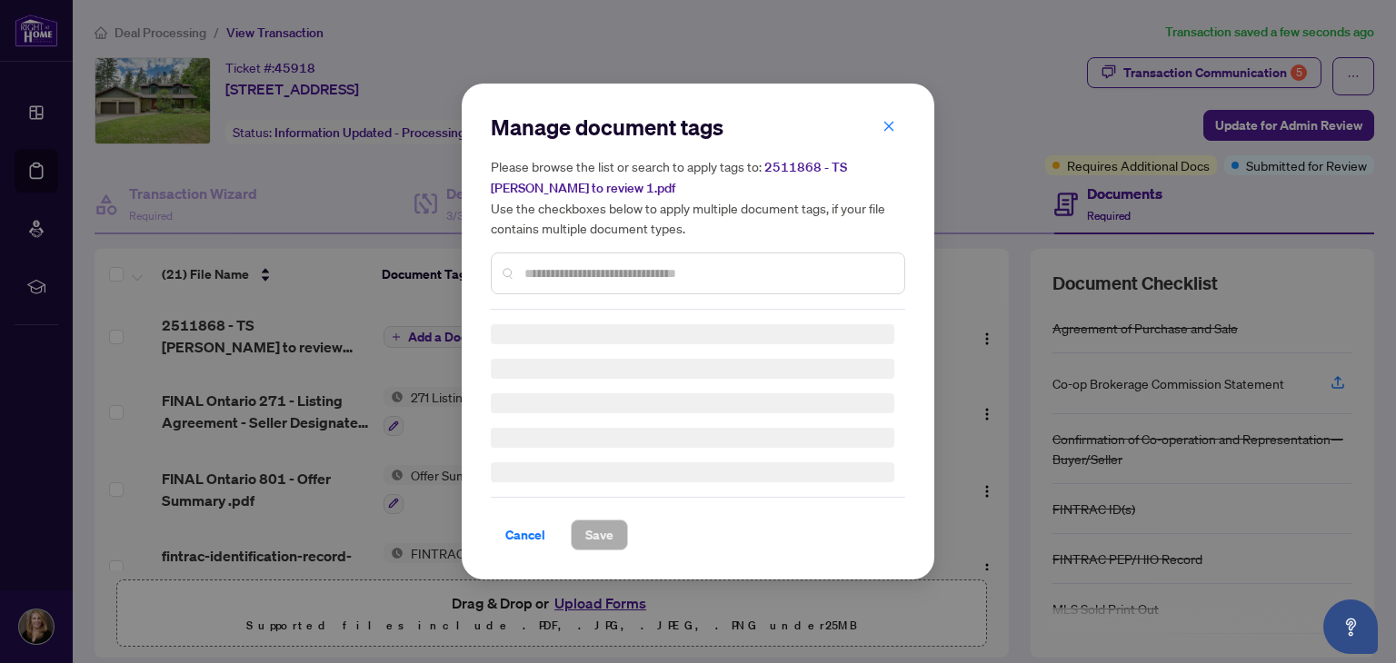
click at [545, 270] on input "text" at bounding box center [706, 273] width 365 height 20
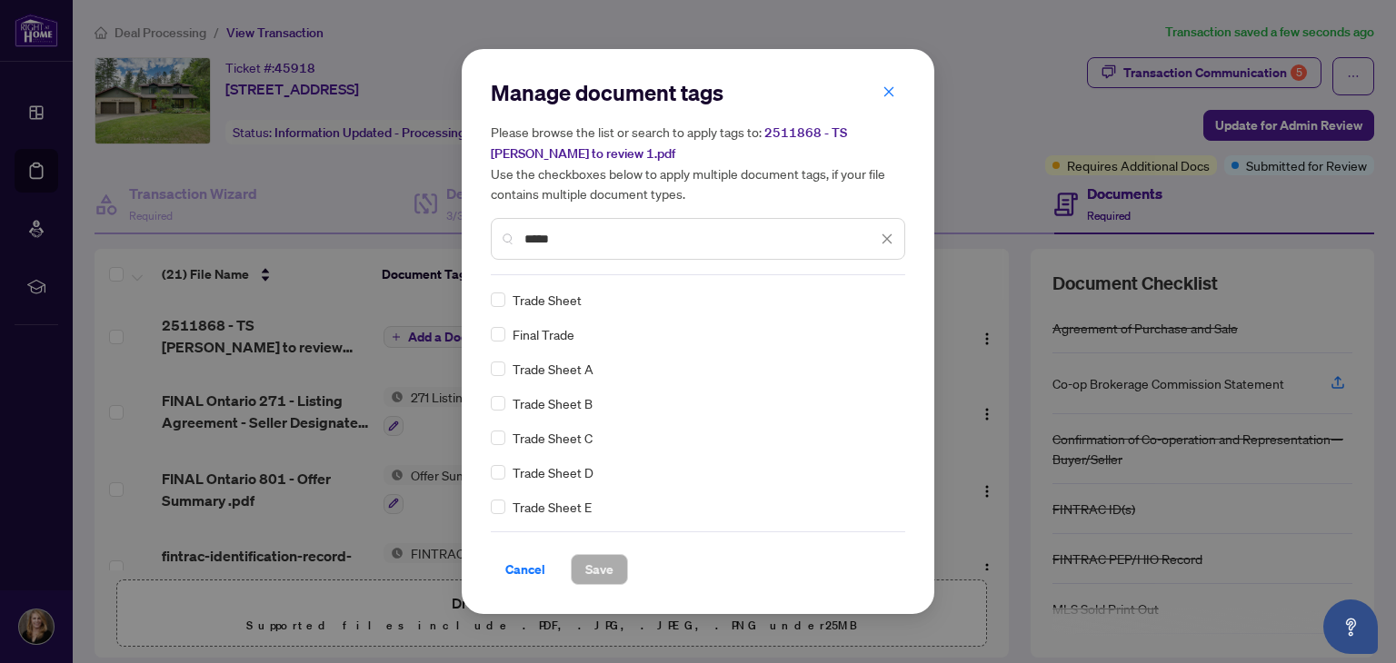
type input "*****"
click at [586, 566] on span "Save" at bounding box center [599, 569] width 28 height 29
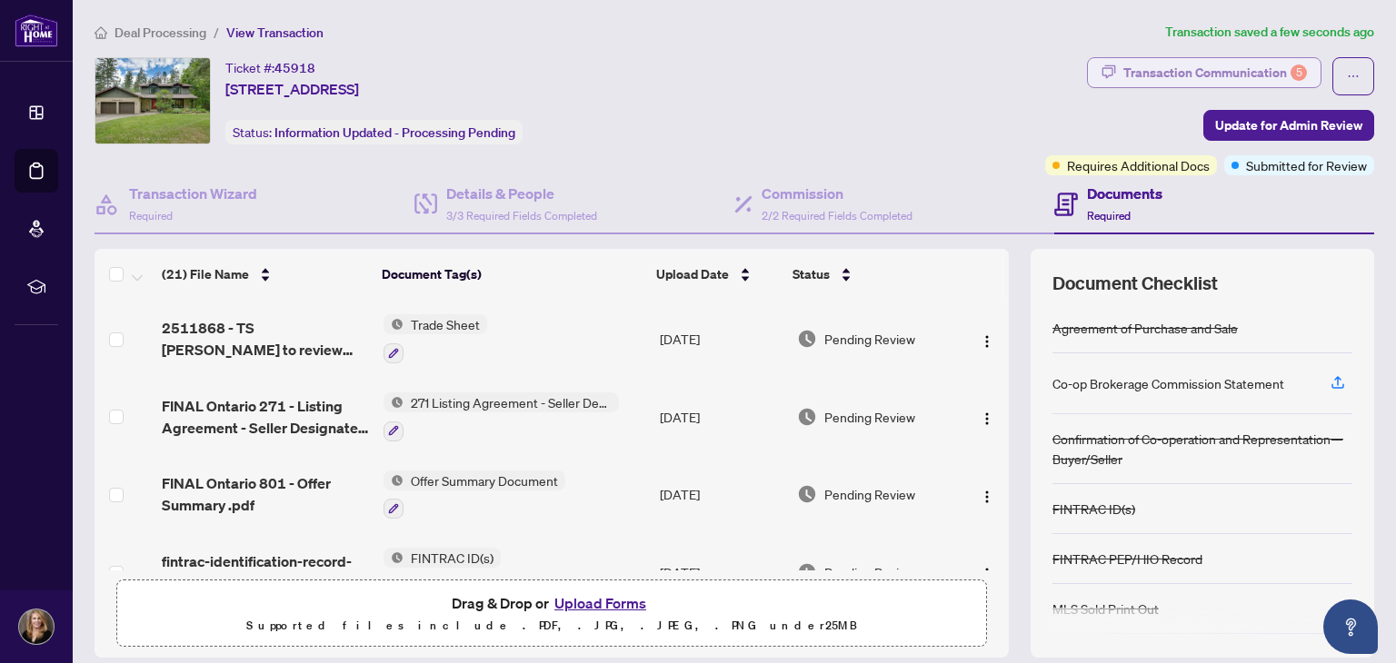
click at [1221, 75] on div "Transaction Communication 5" at bounding box center [1215, 72] width 184 height 29
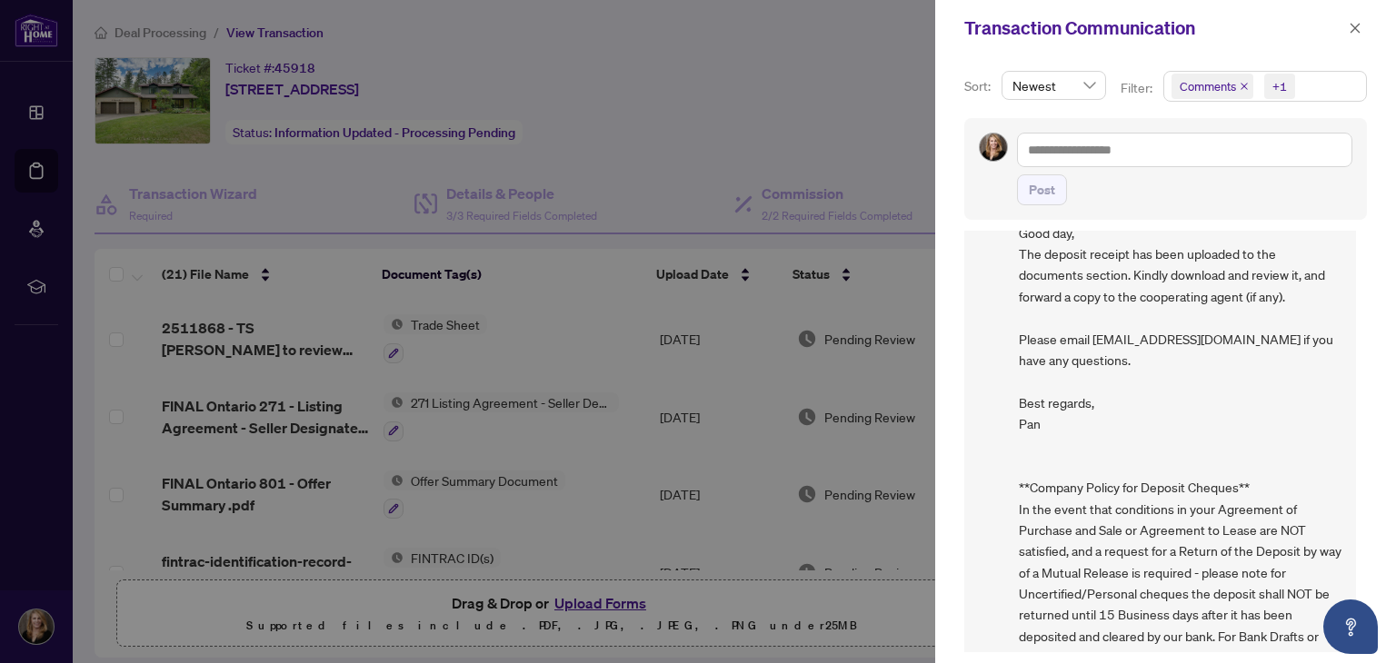
scroll to position [1134, 0]
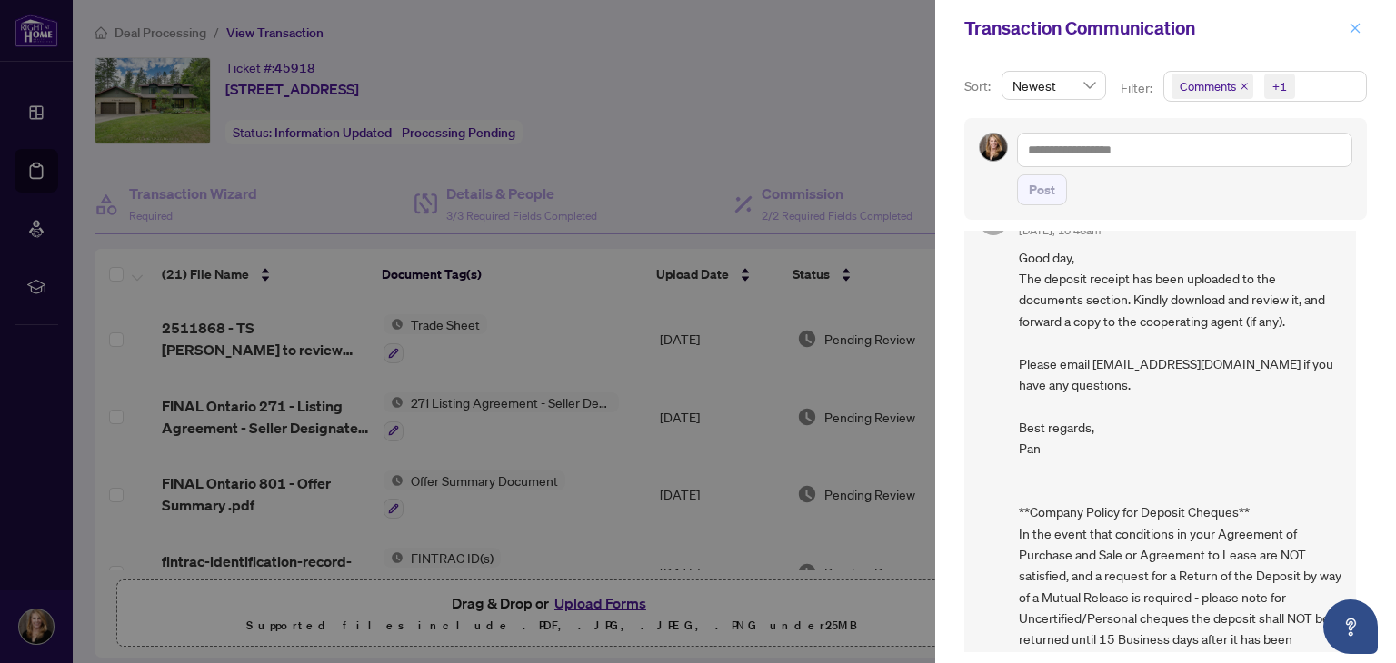
click at [1361, 25] on button "button" at bounding box center [1355, 28] width 24 height 22
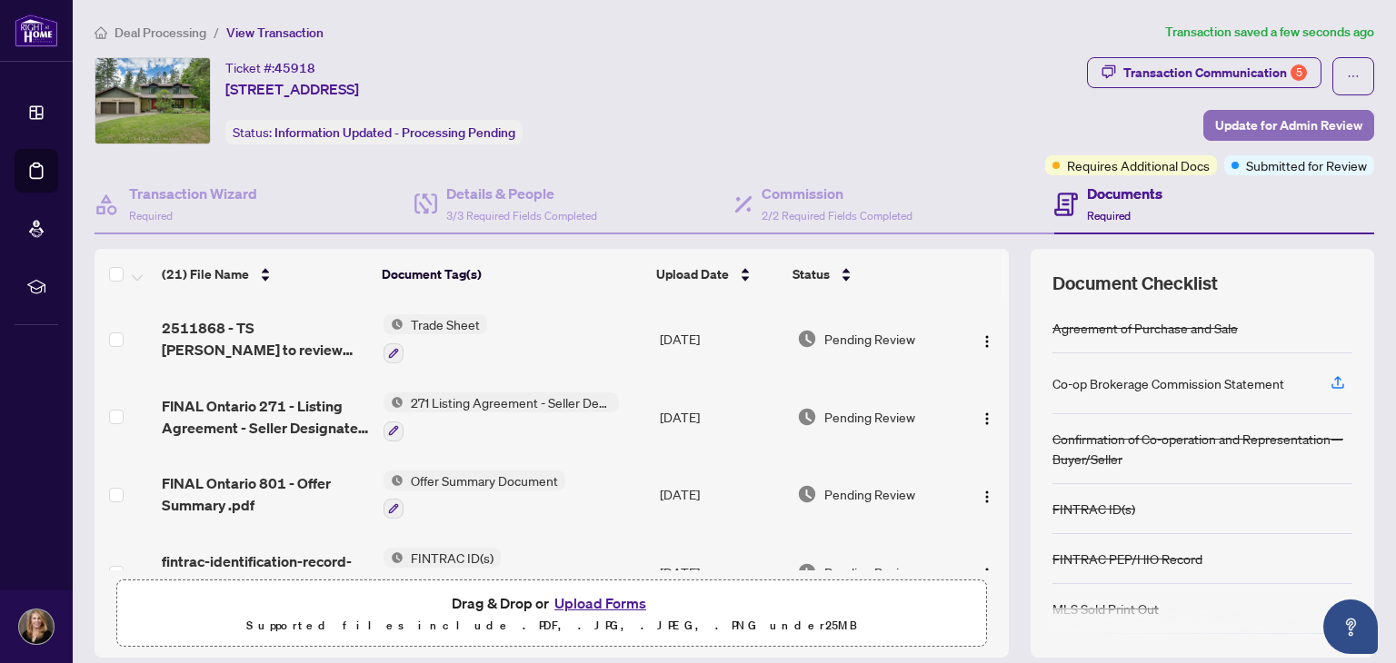
click at [1260, 127] on span "Update for Admin Review" at bounding box center [1288, 125] width 147 height 29
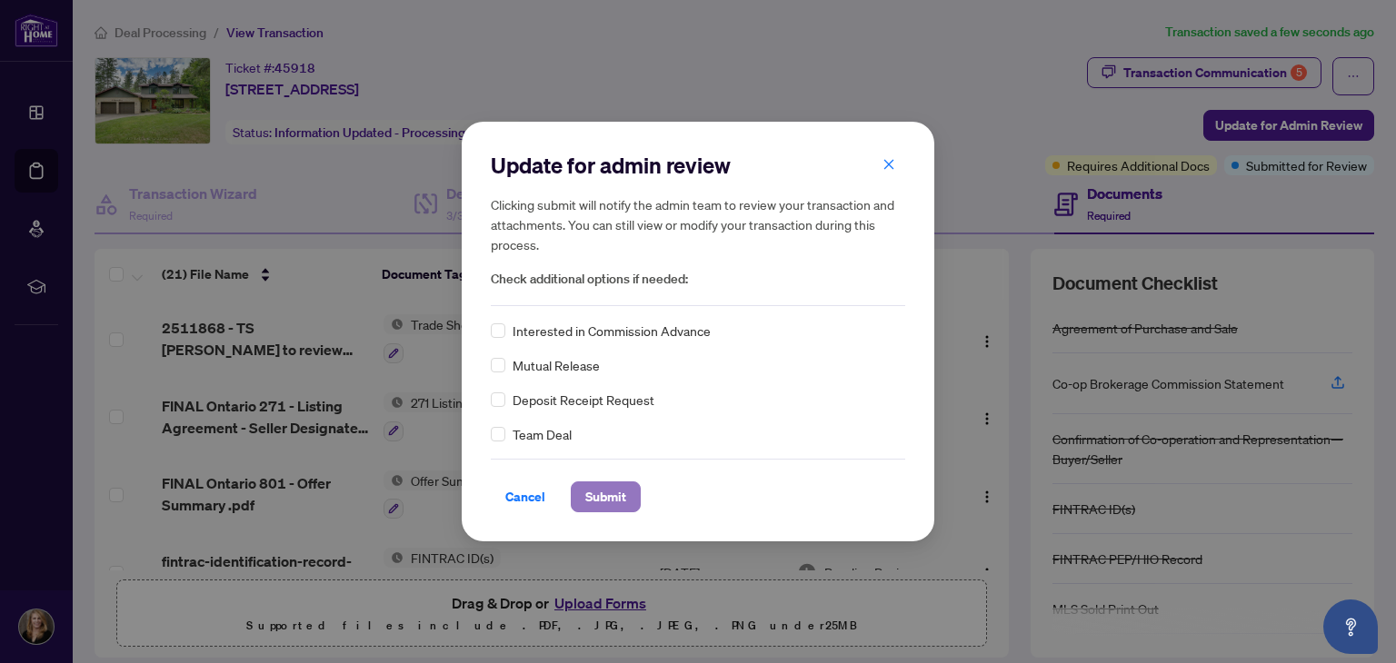
click at [595, 498] on span "Submit" at bounding box center [605, 496] width 41 height 29
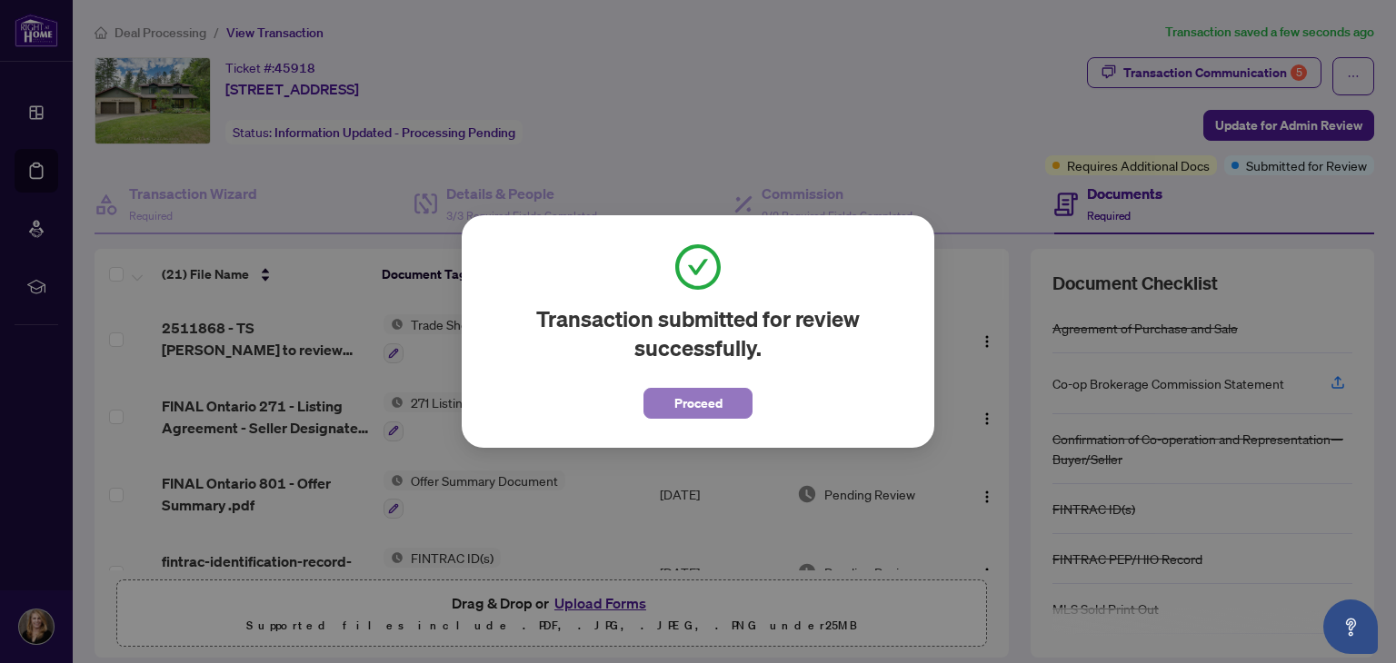
click at [675, 395] on button "Proceed" at bounding box center [697, 403] width 109 height 31
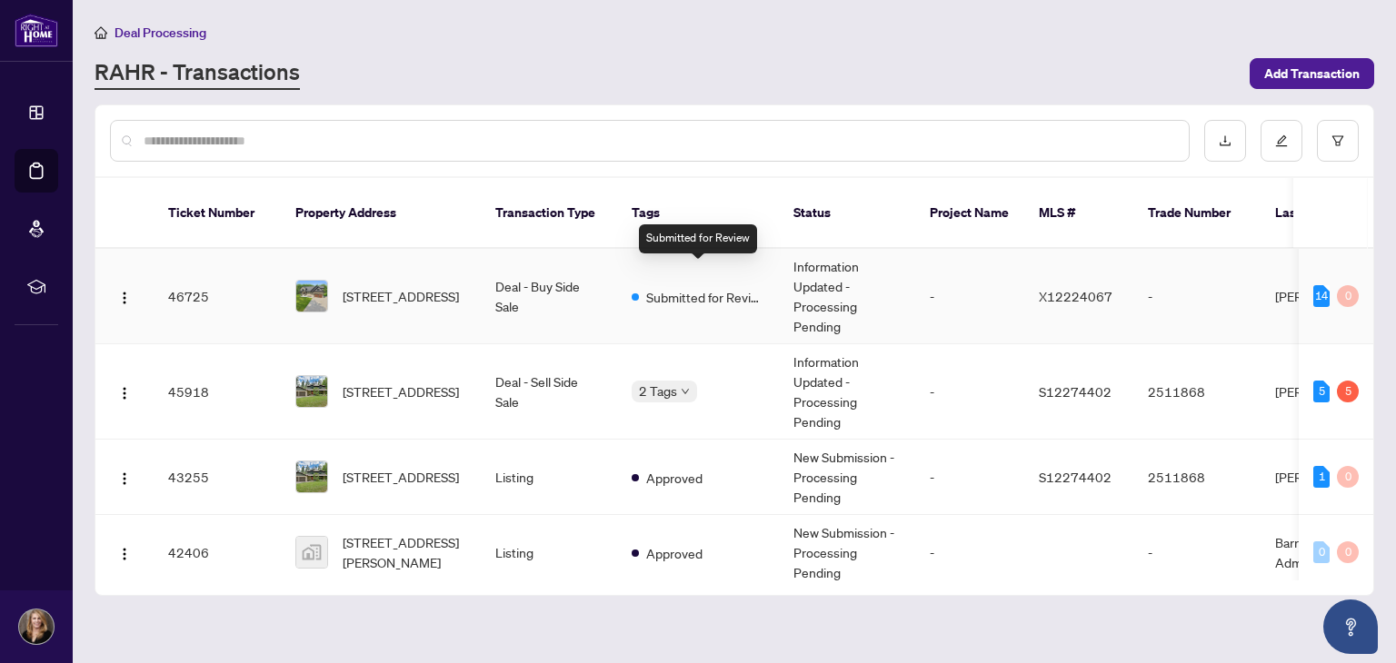
click at [692, 287] on span "Submitted for Review" at bounding box center [705, 297] width 118 height 20
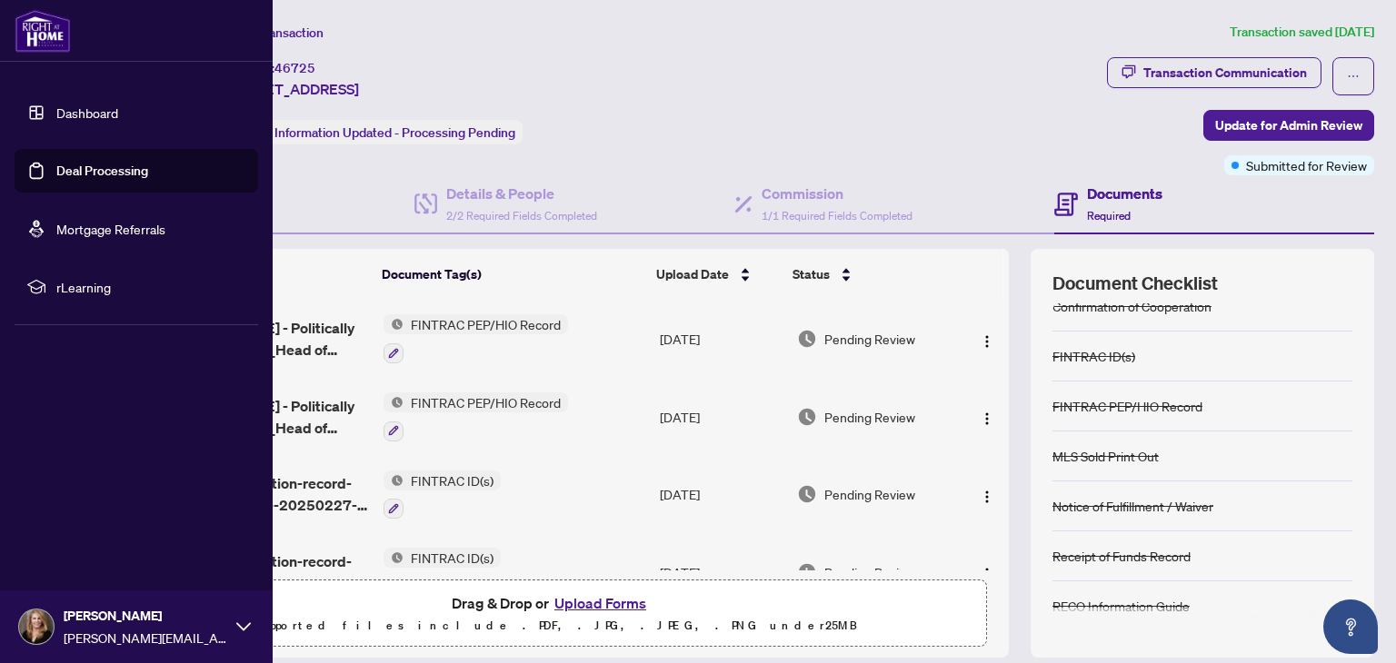
click at [84, 110] on link "Dashboard" at bounding box center [87, 112] width 62 height 16
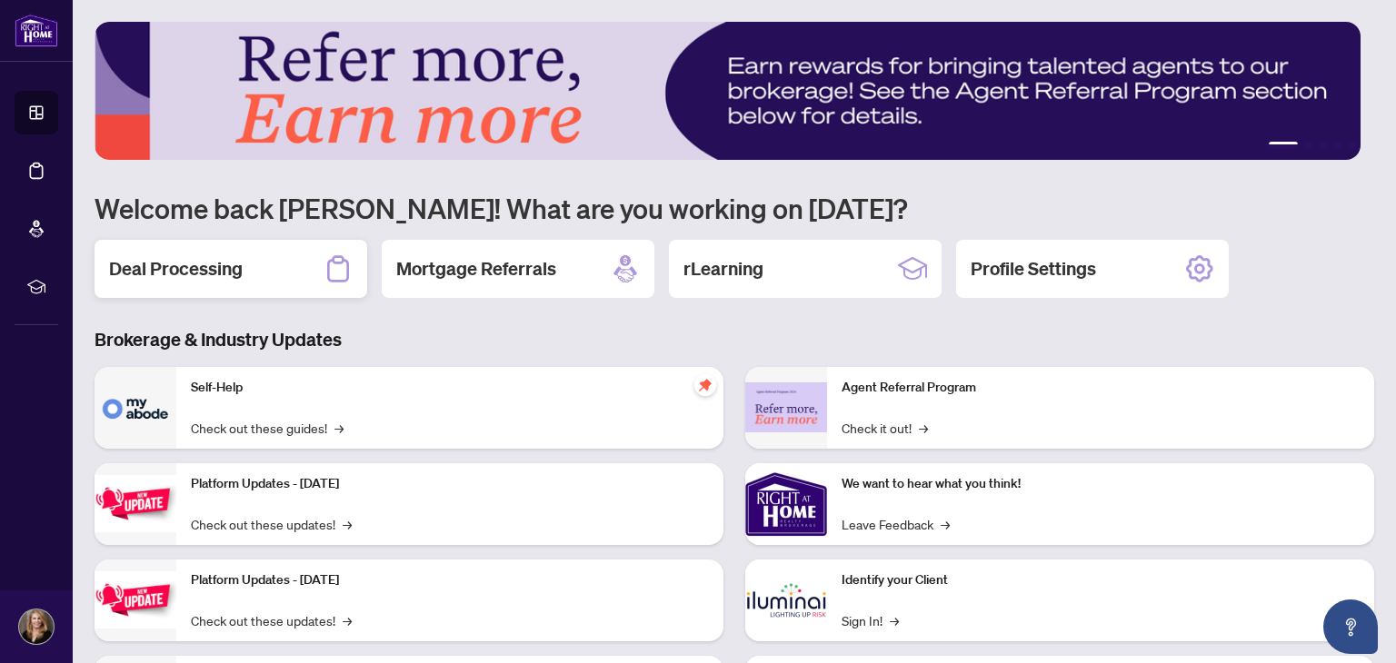
click at [180, 273] on h2 "Deal Processing" at bounding box center [176, 268] width 134 height 25
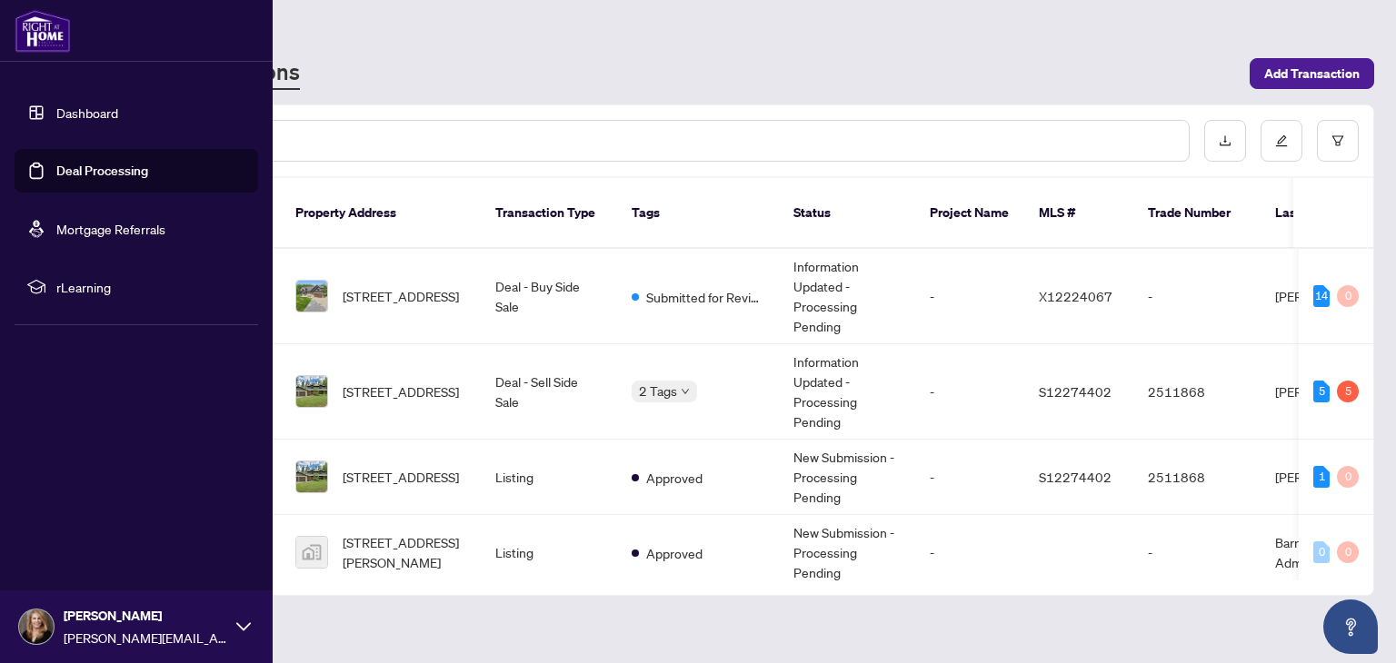
click at [236, 623] on icon at bounding box center [243, 627] width 15 height 15
click at [84, 516] on span "Logout" at bounding box center [73, 518] width 41 height 29
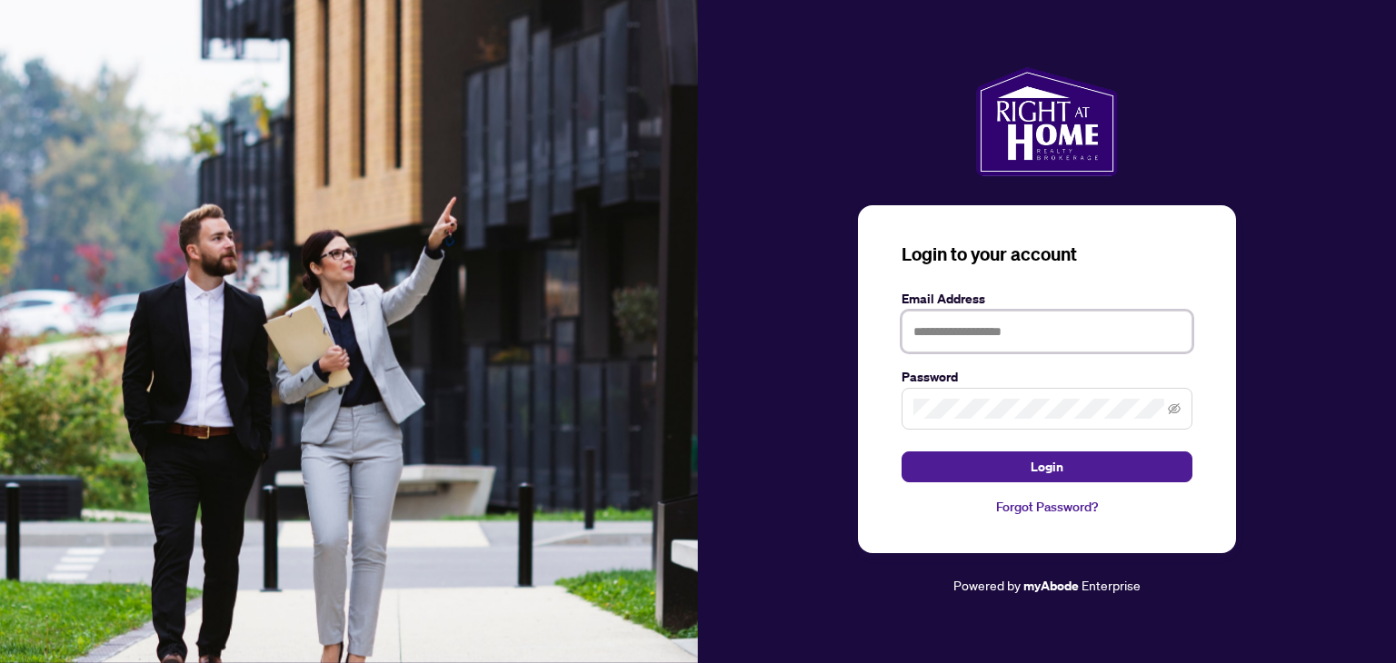
type input "**********"
